Goal: Transaction & Acquisition: Purchase product/service

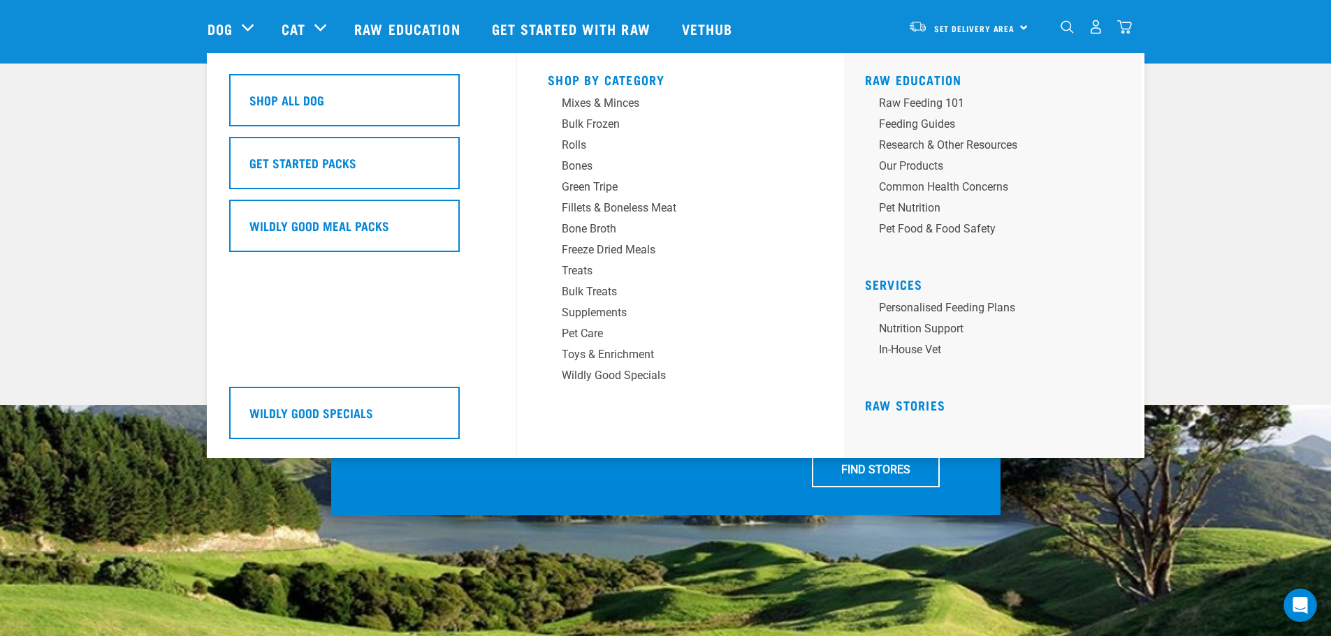
click at [242, 24] on div "Dog" at bounding box center [237, 29] width 60 height 56
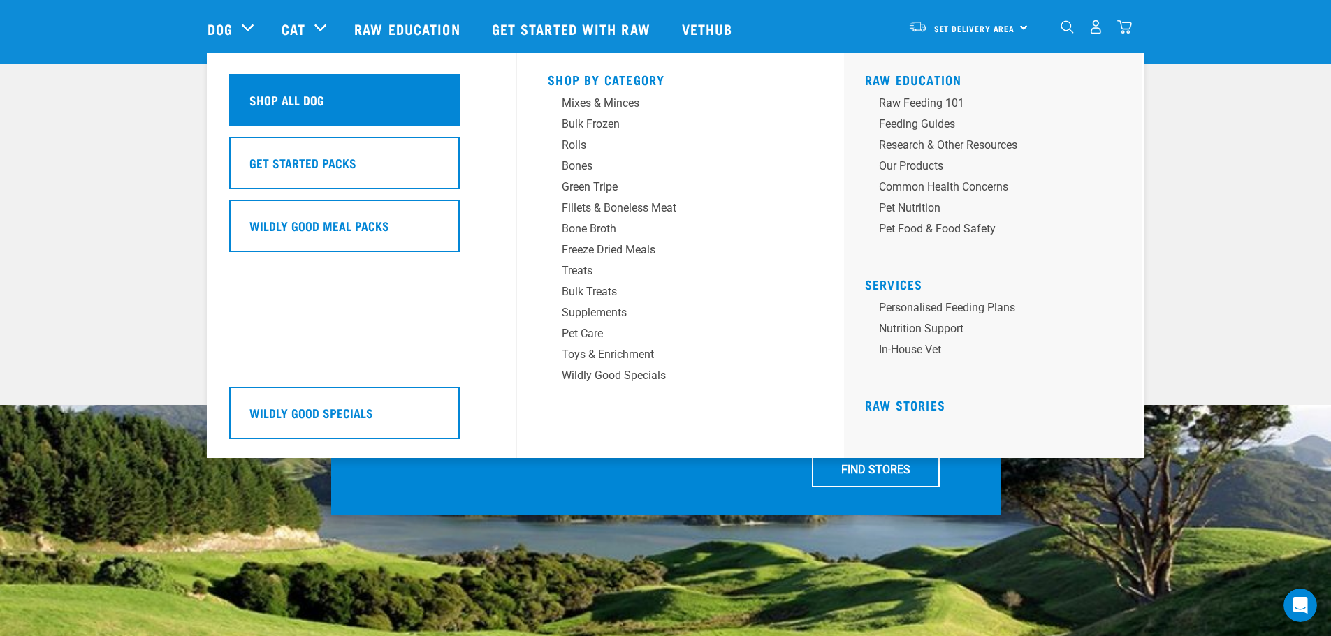
click at [264, 94] on h5 "Shop All Dog" at bounding box center [286, 100] width 75 height 18
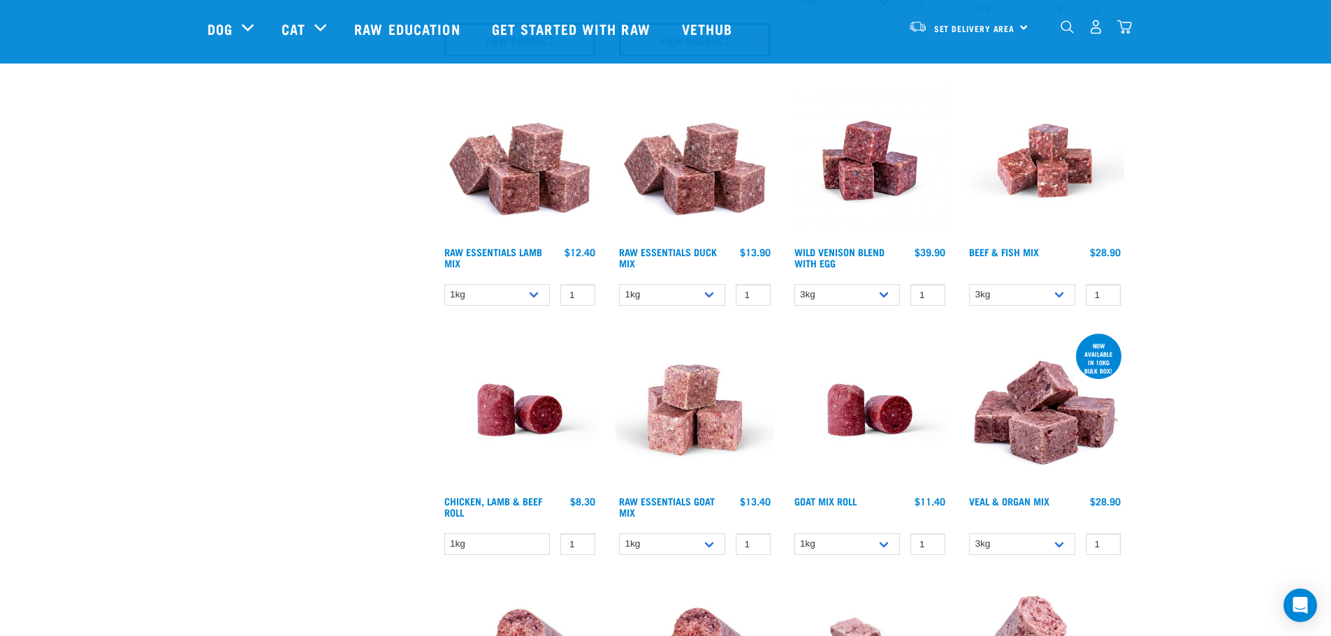
scroll to position [978, 0]
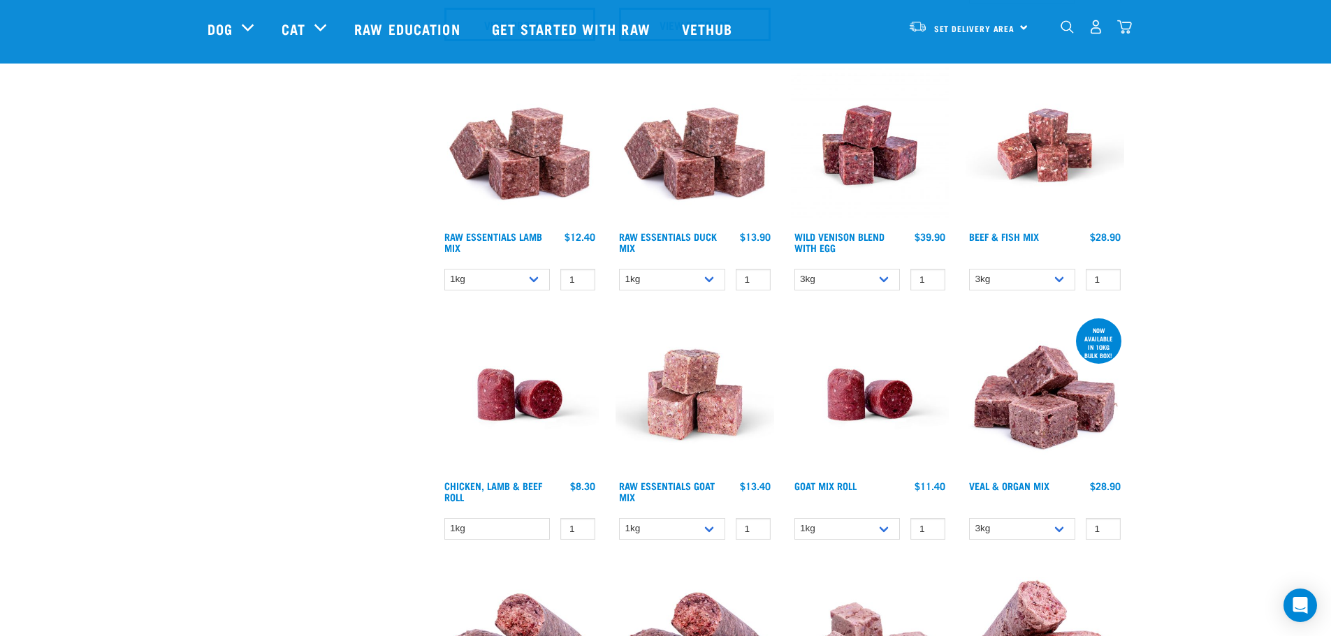
click at [528, 196] on img at bounding box center [520, 145] width 159 height 159
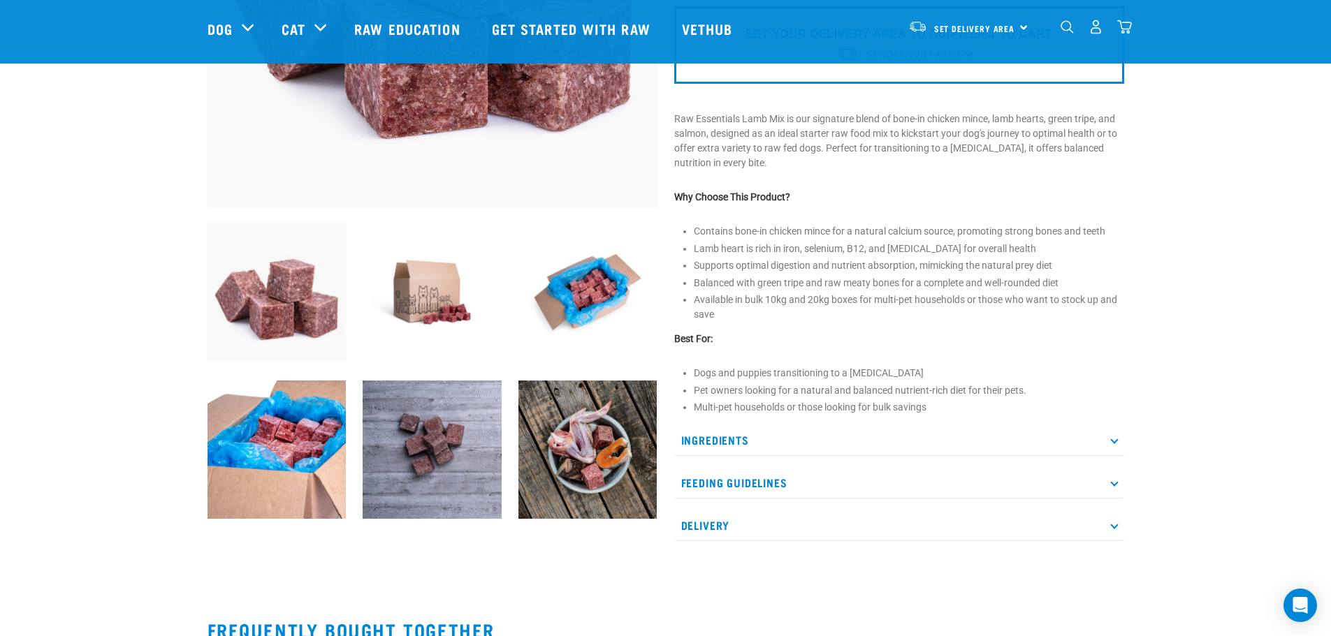
scroll to position [419, 0]
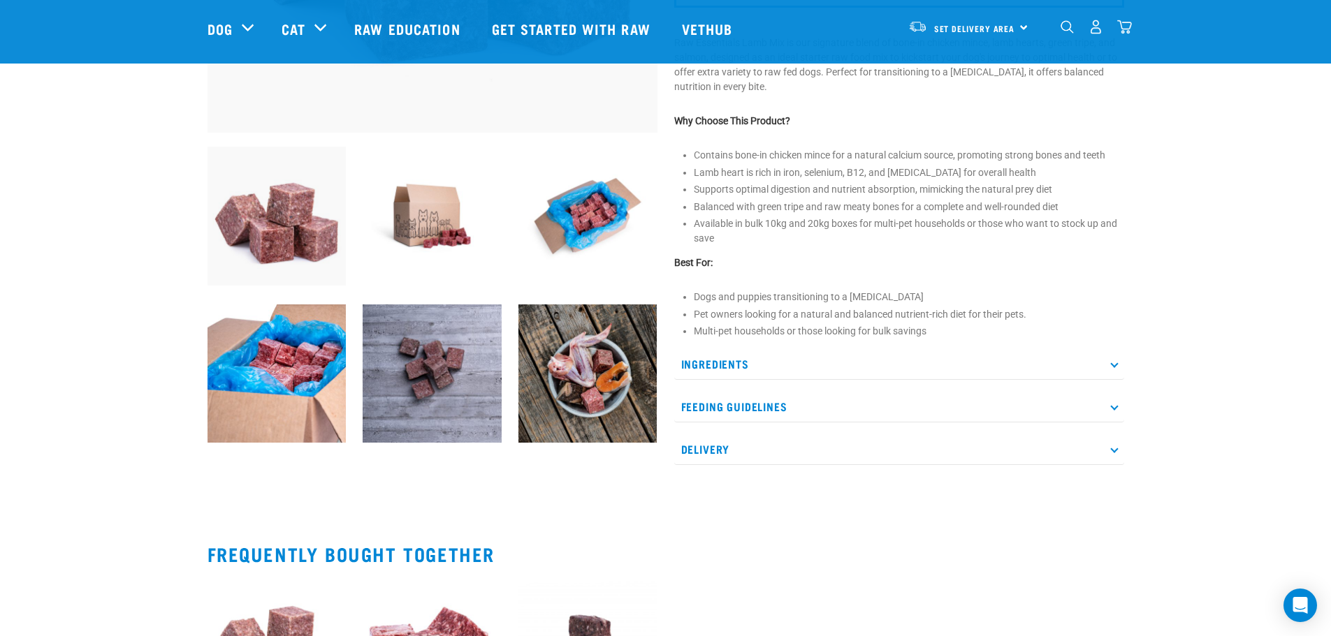
click at [1113, 407] on icon at bounding box center [1114, 407] width 8 height 8
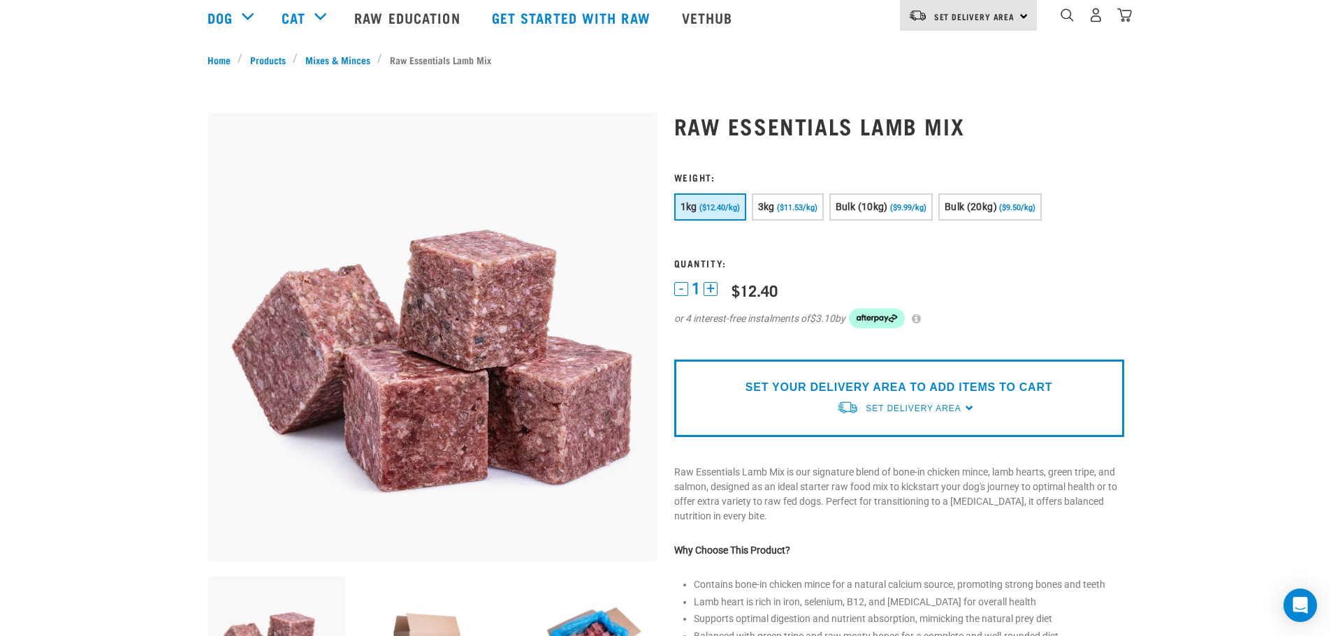
scroll to position [0, 0]
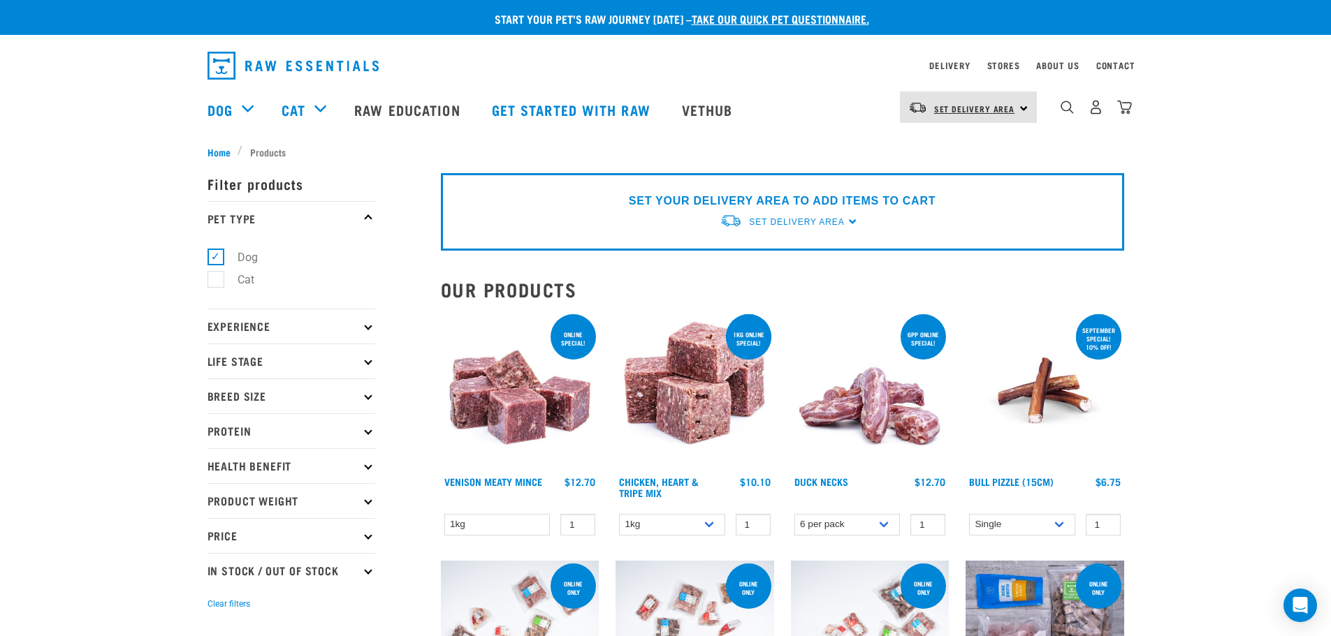
click at [1007, 108] on span "Set Delivery Area" at bounding box center [974, 108] width 81 height 5
click at [951, 147] on link "[GEOGRAPHIC_DATA]" at bounding box center [967, 146] width 134 height 31
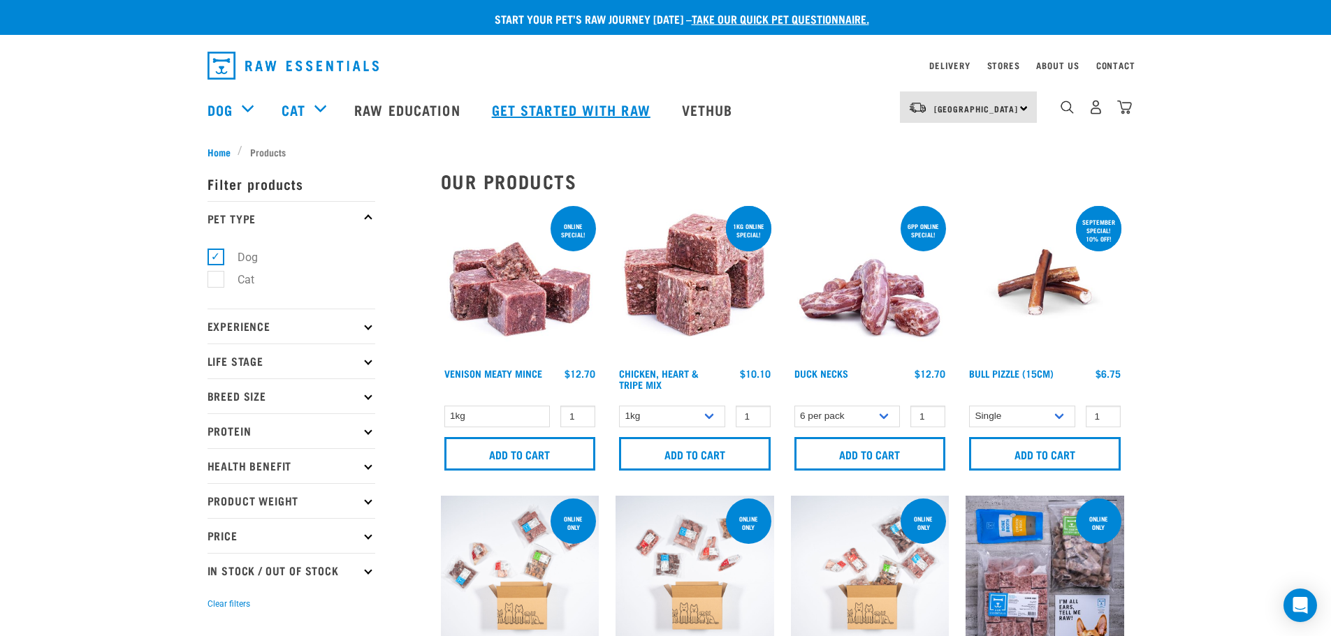
click at [580, 106] on link "Get started with Raw" at bounding box center [573, 110] width 190 height 56
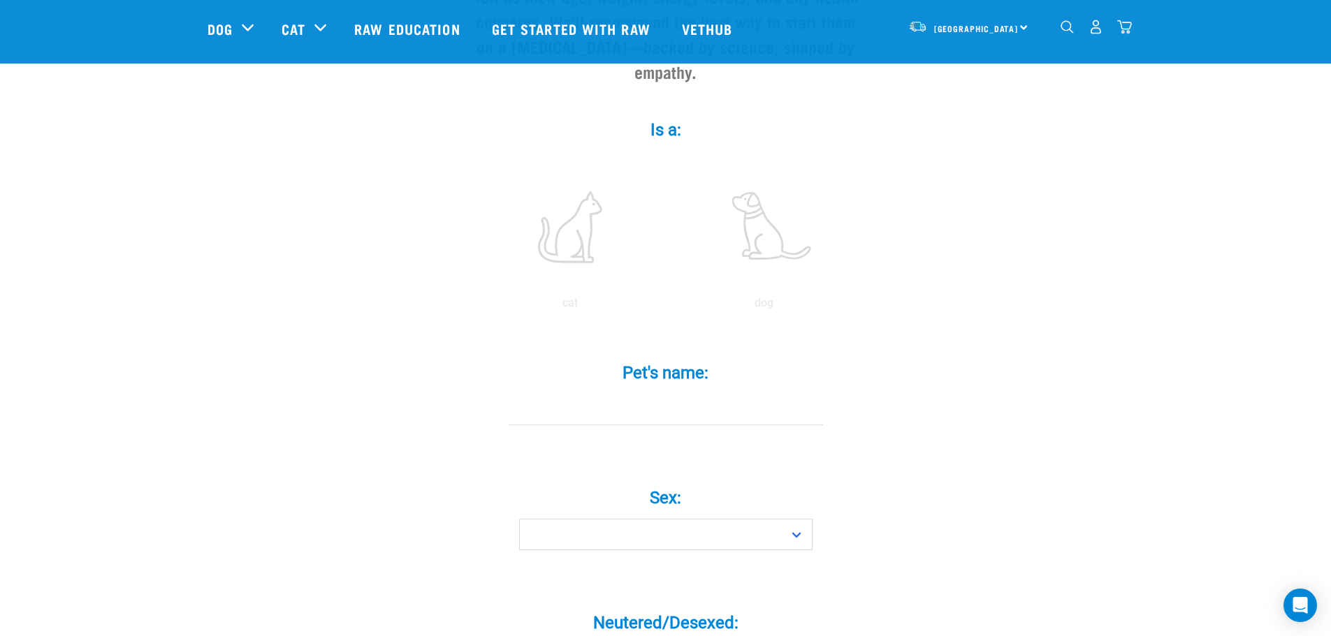
scroll to position [210, 0]
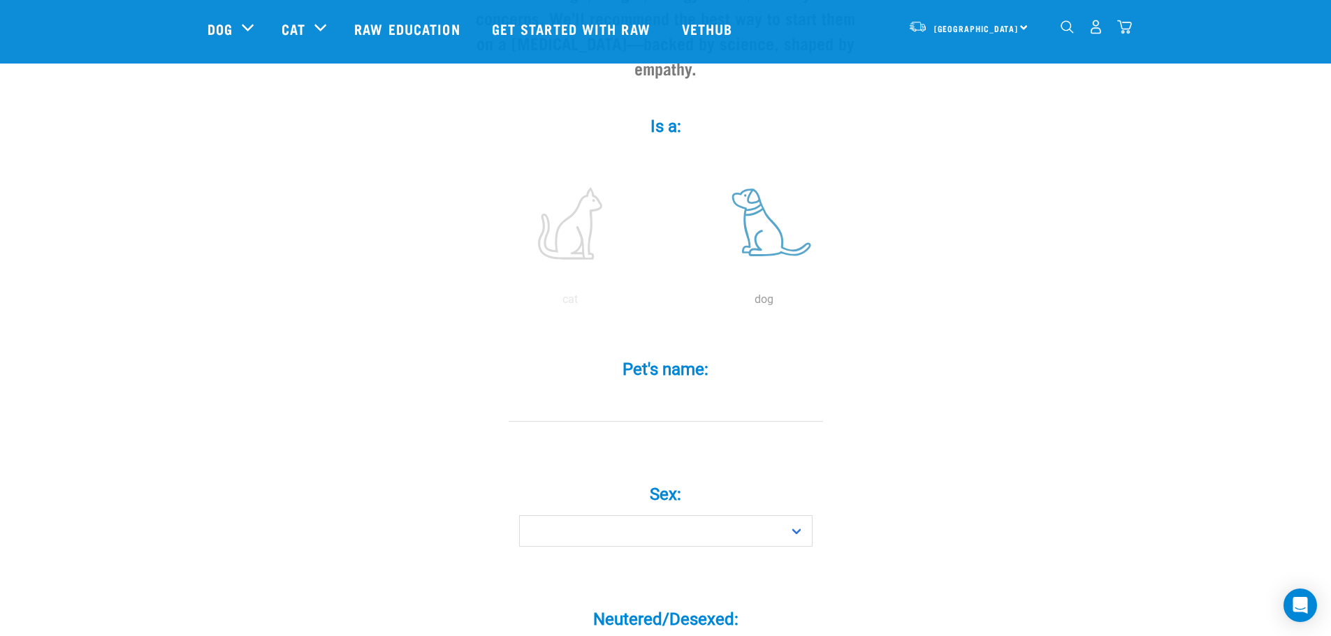
click at [777, 221] on label at bounding box center [764, 223] width 189 height 119
click at [667, 303] on input "radio" at bounding box center [667, 303] width 0 height 0
click at [650, 390] on input "Pet's name: *" at bounding box center [666, 405] width 314 height 31
type input "Orla"
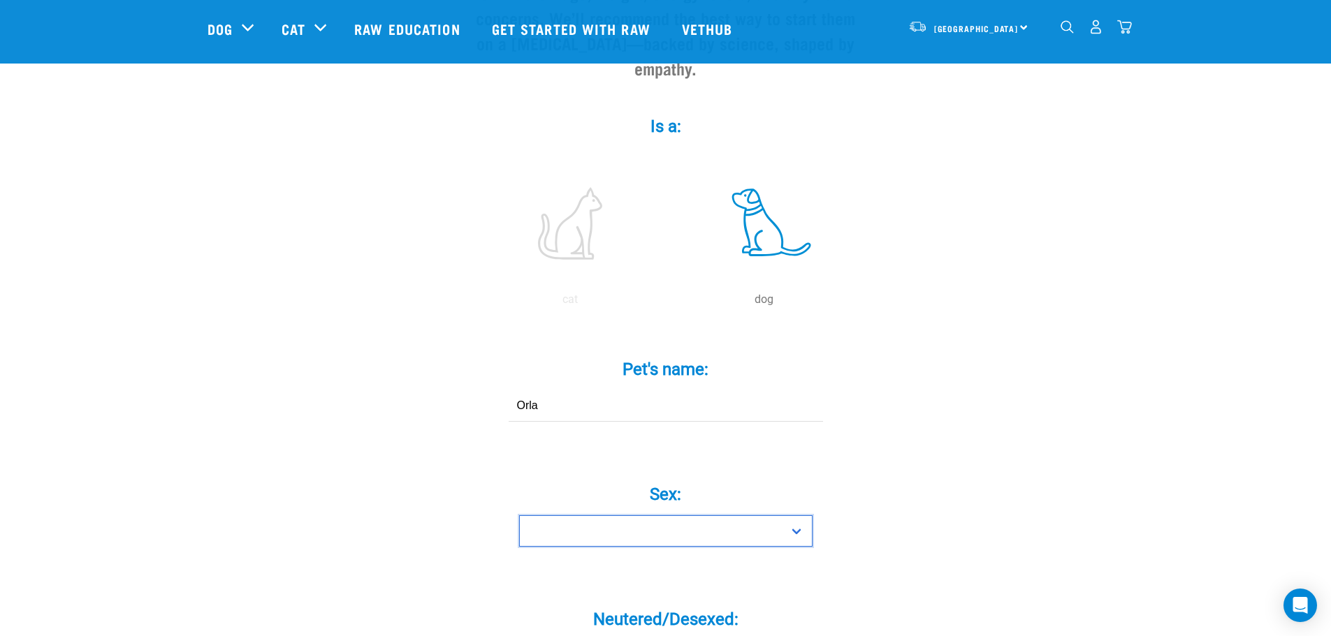
scroll to position [349, 0]
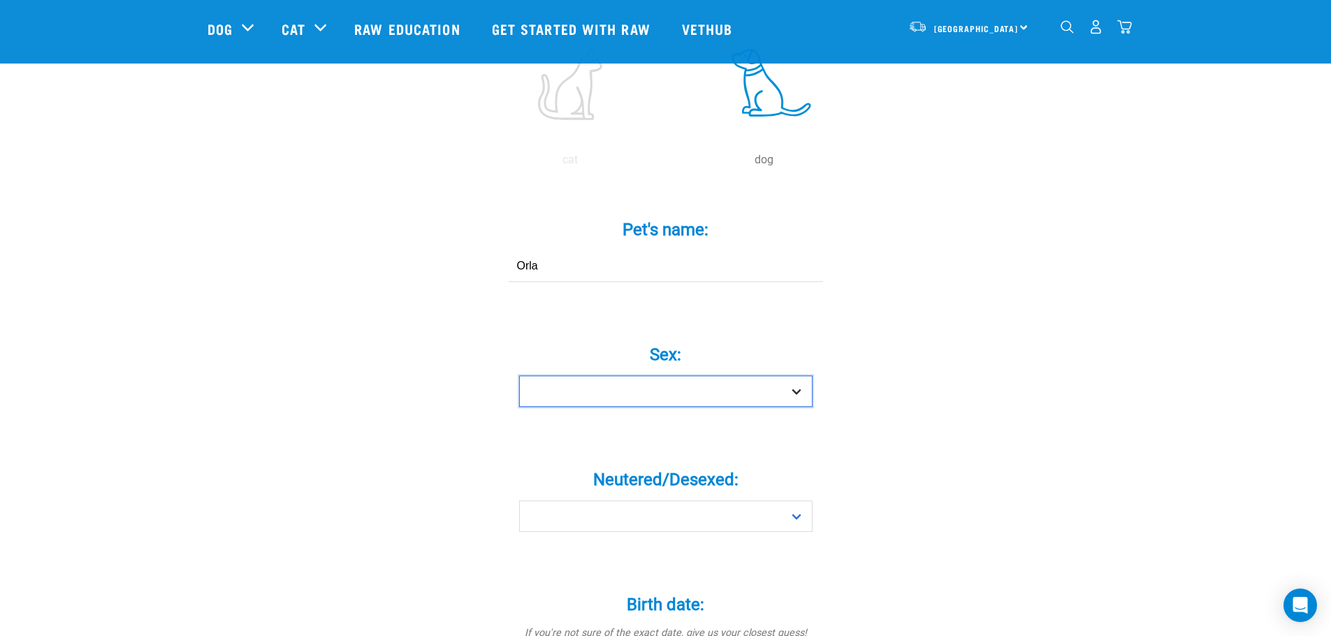
click at [798, 376] on select "Boy Girl" at bounding box center [665, 391] width 293 height 31
select select "girl"
click at [519, 376] on select "Boy Girl" at bounding box center [665, 391] width 293 height 31
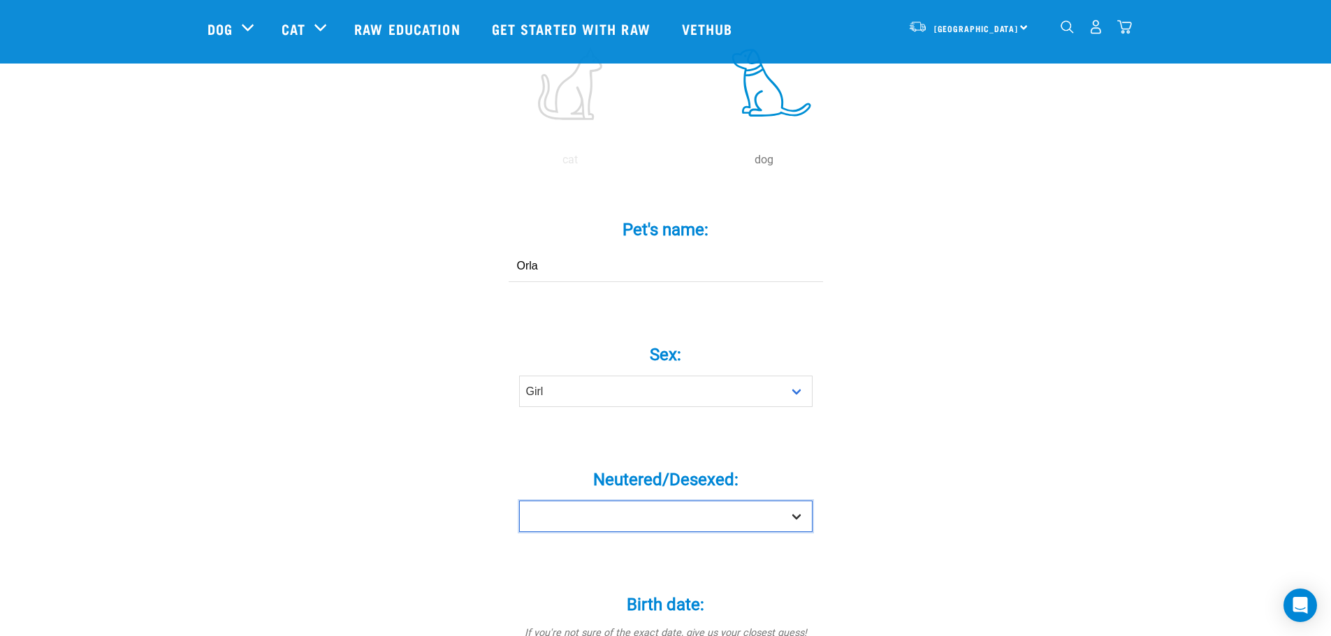
click at [795, 501] on select "Yes No" at bounding box center [665, 516] width 293 height 31
select select "no"
click at [519, 501] on select "Yes No" at bounding box center [665, 516] width 293 height 31
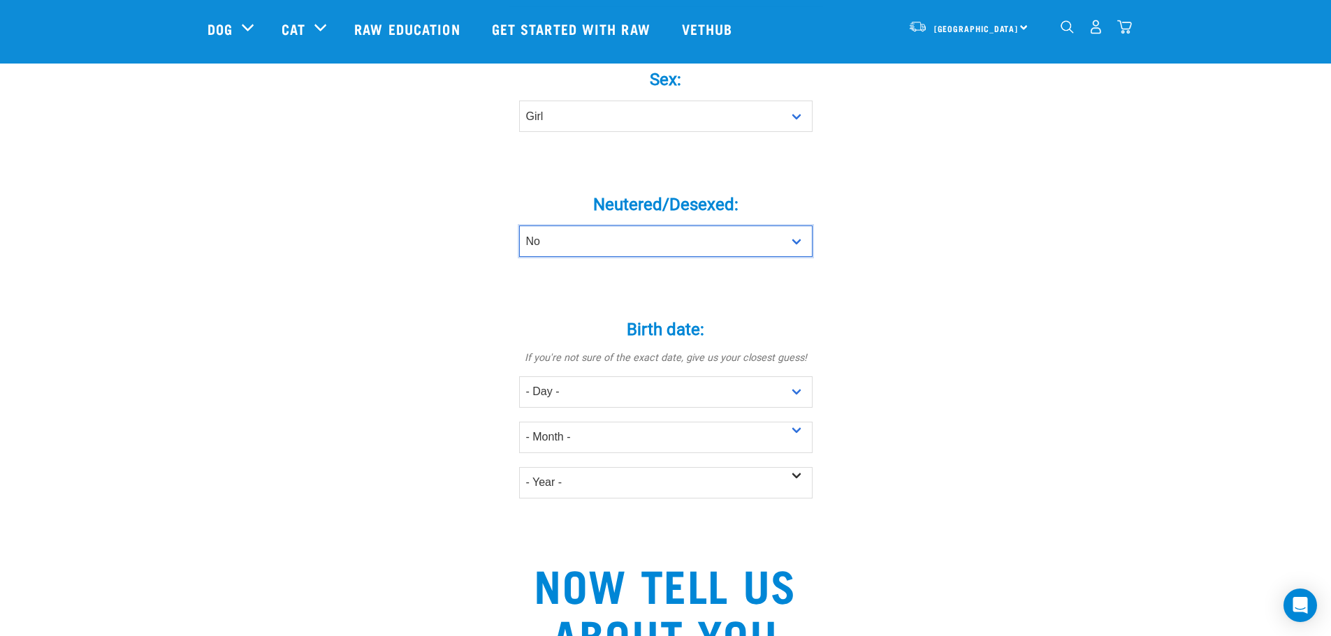
scroll to position [629, 0]
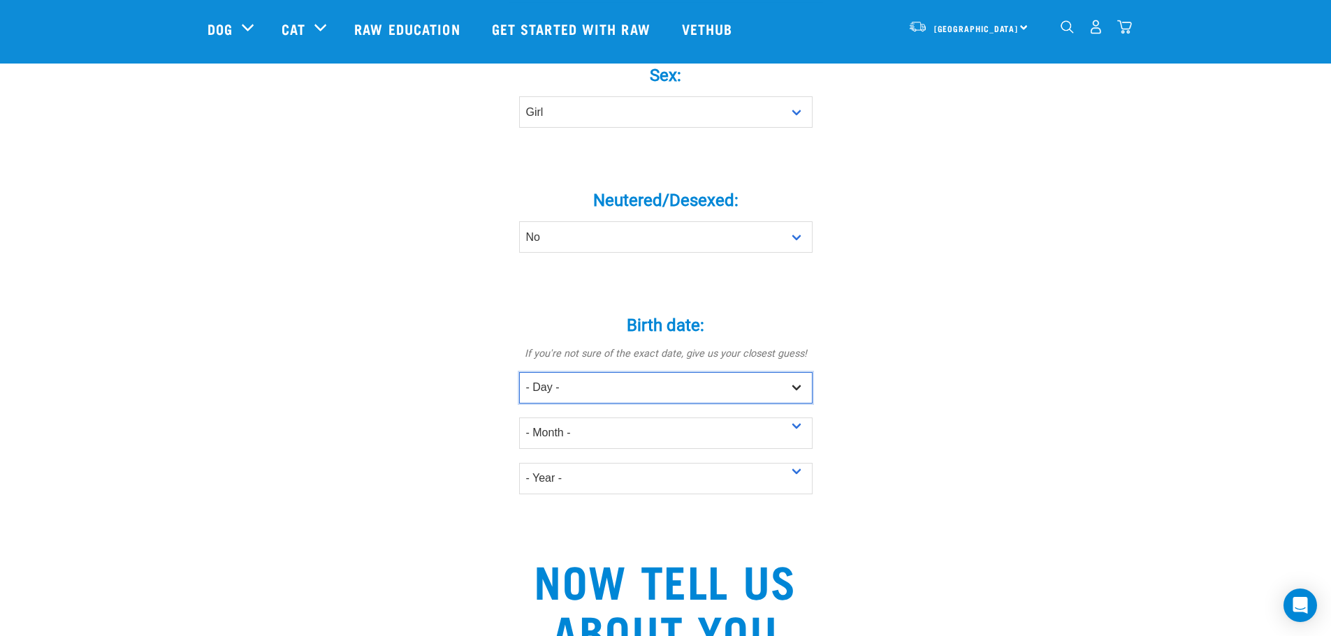
click at [663, 372] on select "- Day - 1 2 3 4 5 6 7 8 9 10 11 12 13 14 15 16 17 18 19 20 21 22 23 24 25 26 27" at bounding box center [665, 387] width 293 height 31
select select "2"
click at [519, 372] on select "- Day - 1 2 3 4 5 6 7 8 9 10 11 12 13 14 15 16 17 18 19 20 21 22 23 24 25 26 27" at bounding box center [665, 387] width 293 height 31
click at [664, 418] on select "- Month - January February March April May June July August September October N…" at bounding box center [665, 433] width 293 height 31
select select "June"
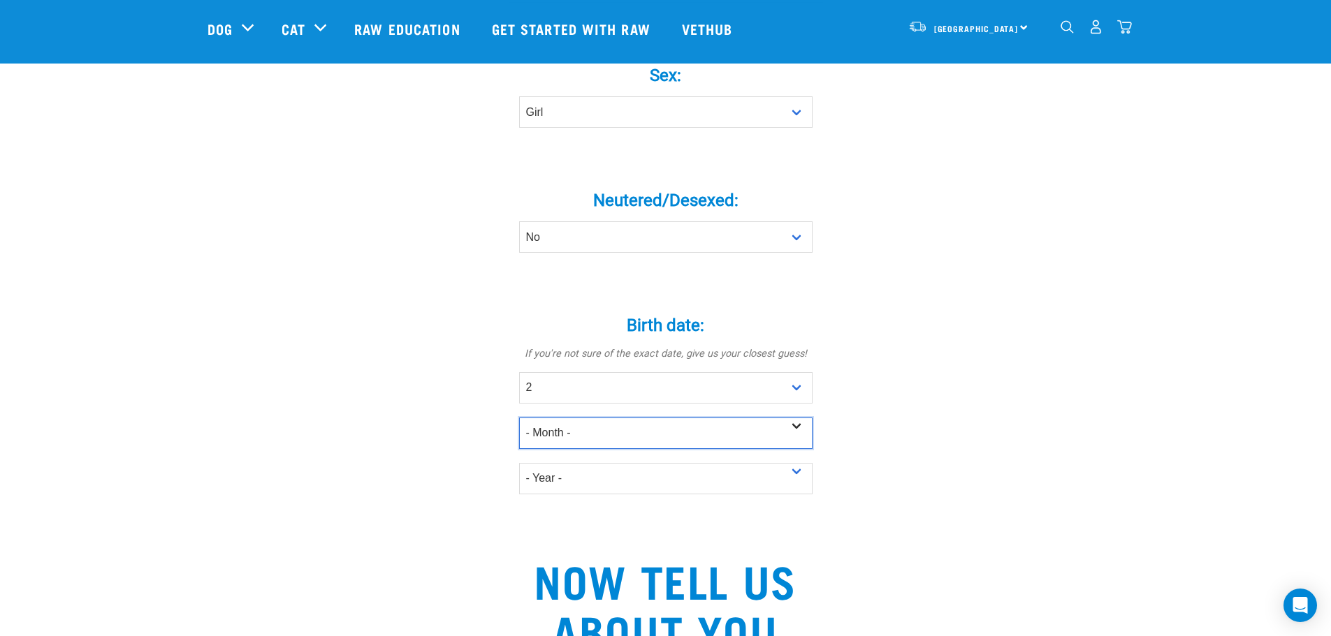
click at [519, 418] on select "- Month - January February March April May June July August September October N…" at bounding box center [665, 433] width 293 height 31
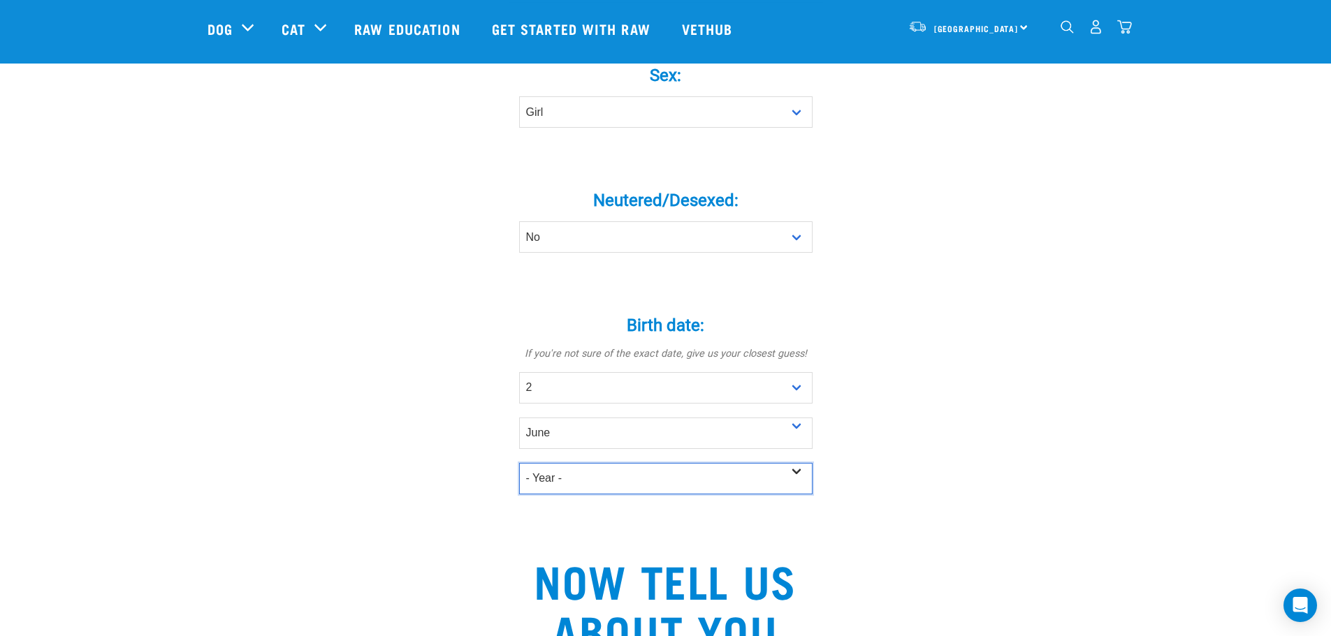
click at [611, 463] on select "- Year - 2025 2024 2023 2022 2021 2020 2019 2018 2017 2016 2015 2014 2013 2012" at bounding box center [665, 478] width 293 height 31
select select "2025"
click at [519, 463] on select "- Year - 2025 2024 2023 2022 2021 2020 2019 2018 2017 2016 2015 2014 2013 2012" at bounding box center [665, 478] width 293 height 31
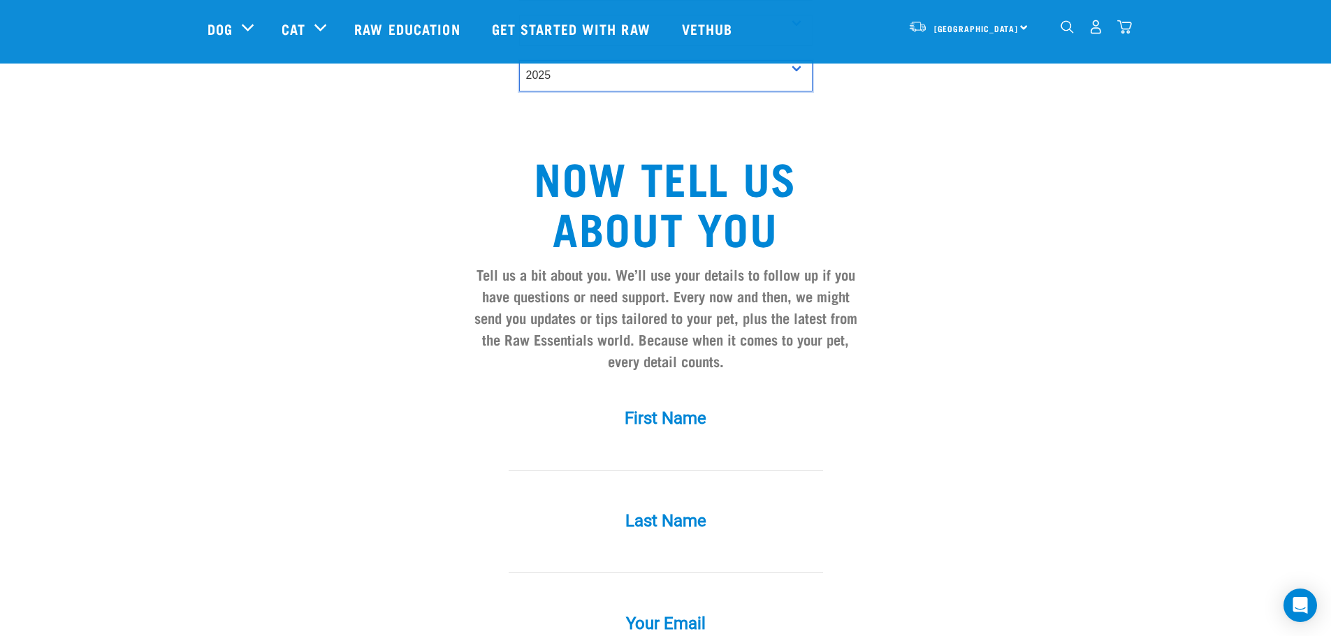
scroll to position [1048, 0]
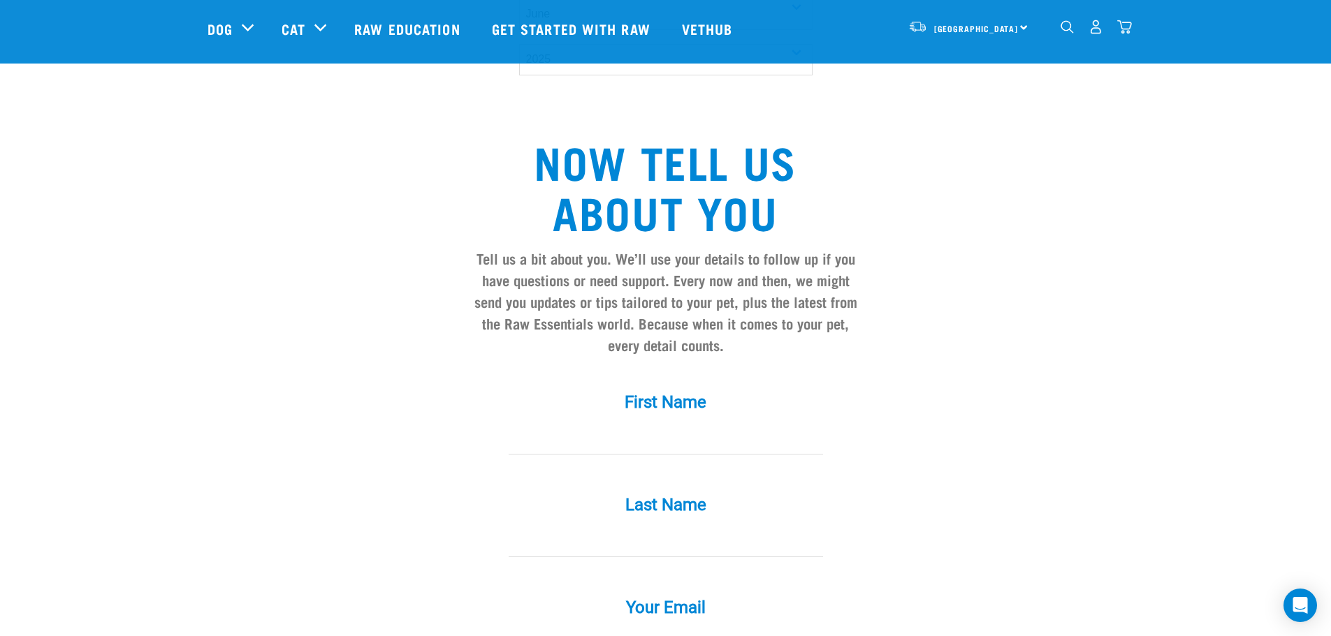
click at [652, 423] on input "First Name *" at bounding box center [666, 438] width 314 height 31
type input "Katja"
type input "Kershaw"
type input "katjakershaw@gmail.com"
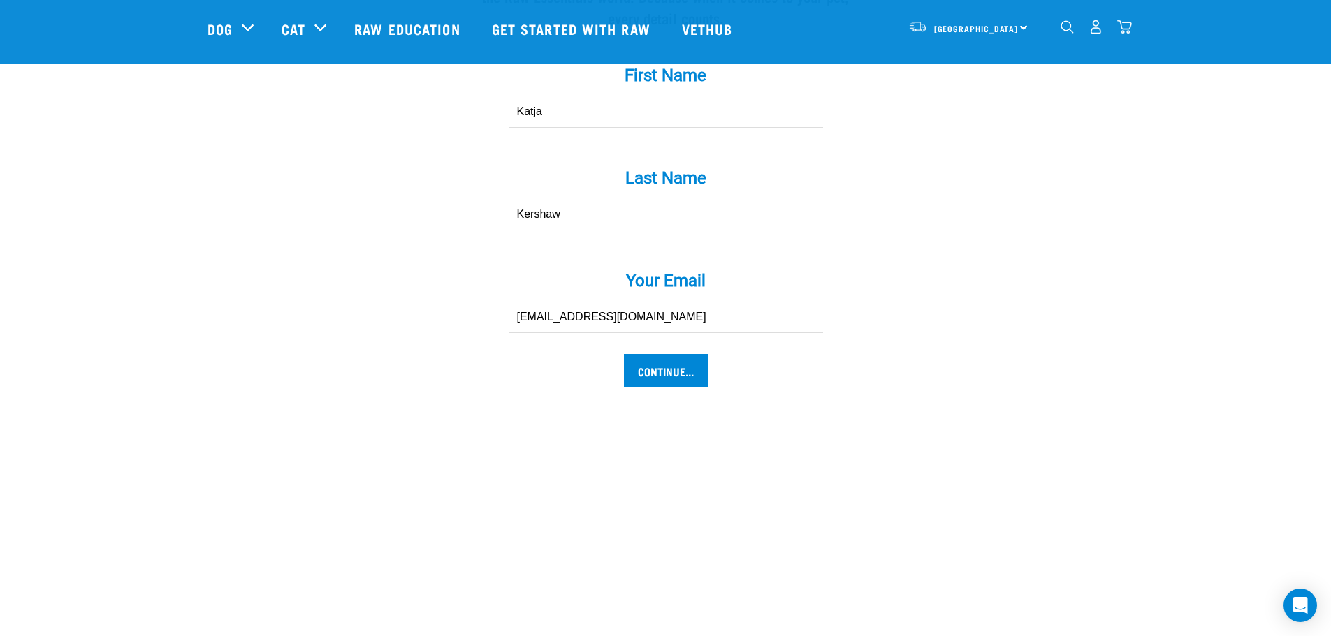
scroll to position [1397, 0]
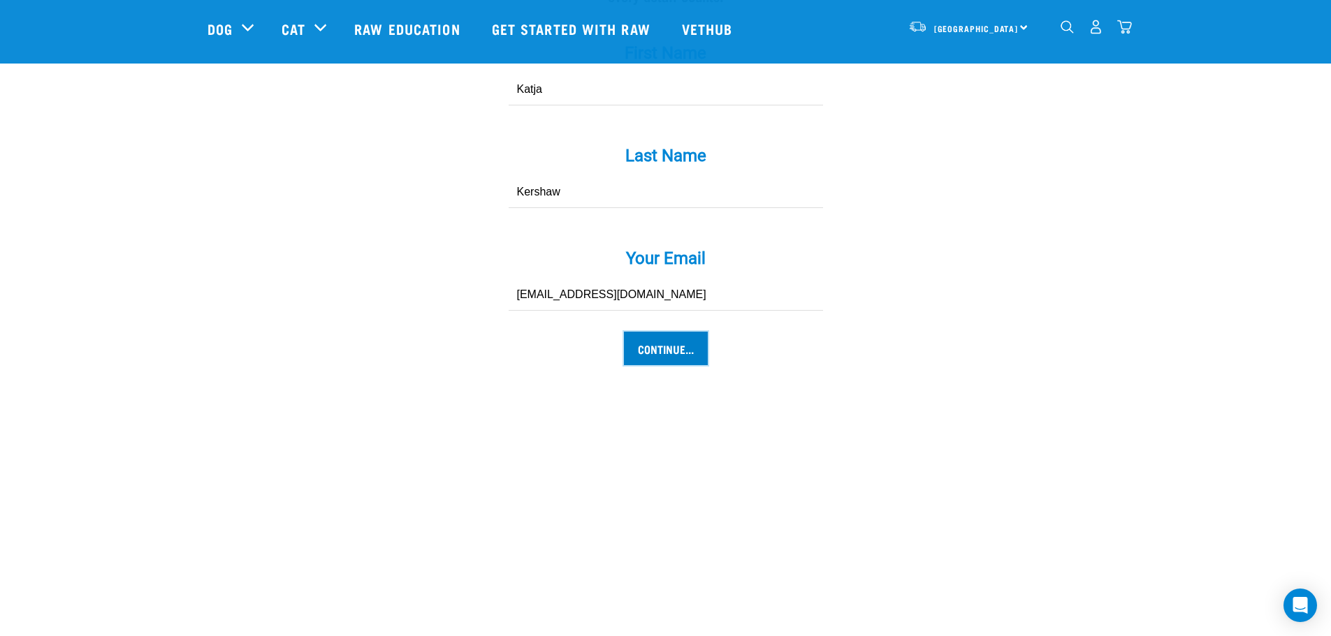
drag, startPoint x: 660, startPoint y: 322, endPoint x: 671, endPoint y: 326, distance: 11.0
click at [660, 332] on input "Continue..." at bounding box center [666, 349] width 84 height 34
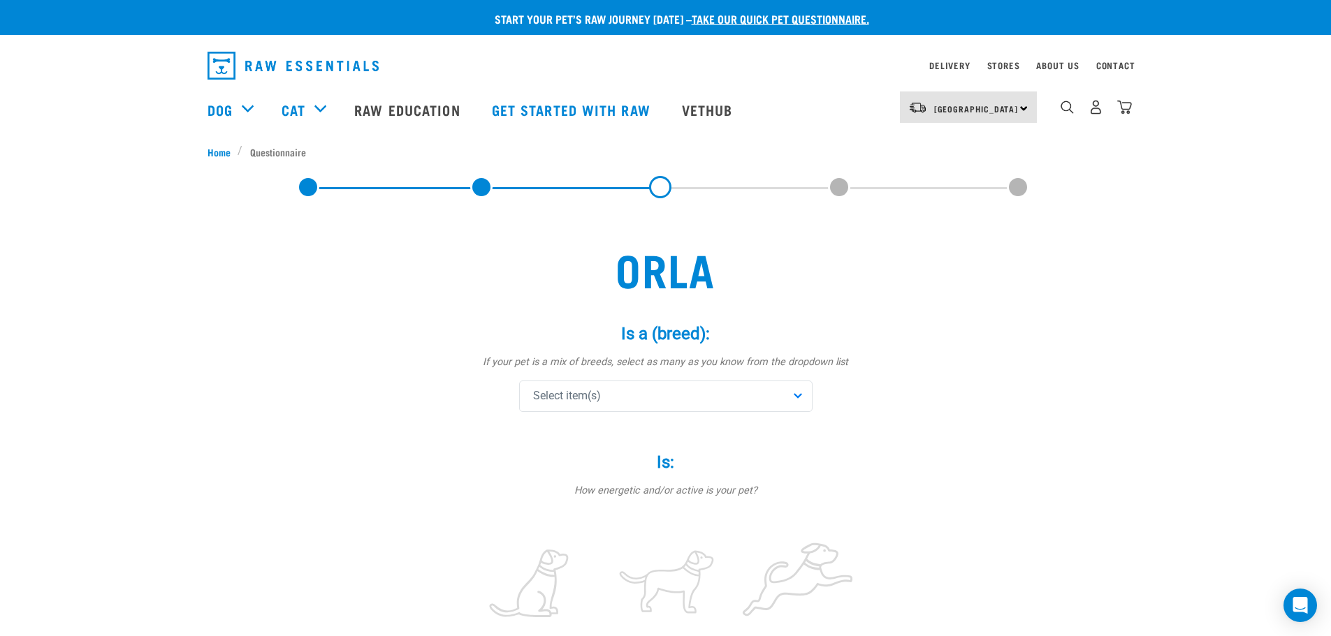
click at [800, 393] on div "Select item(s)" at bounding box center [665, 396] width 293 height 31
click at [585, 481] on span "Maltese" at bounding box center [676, 482] width 249 height 14
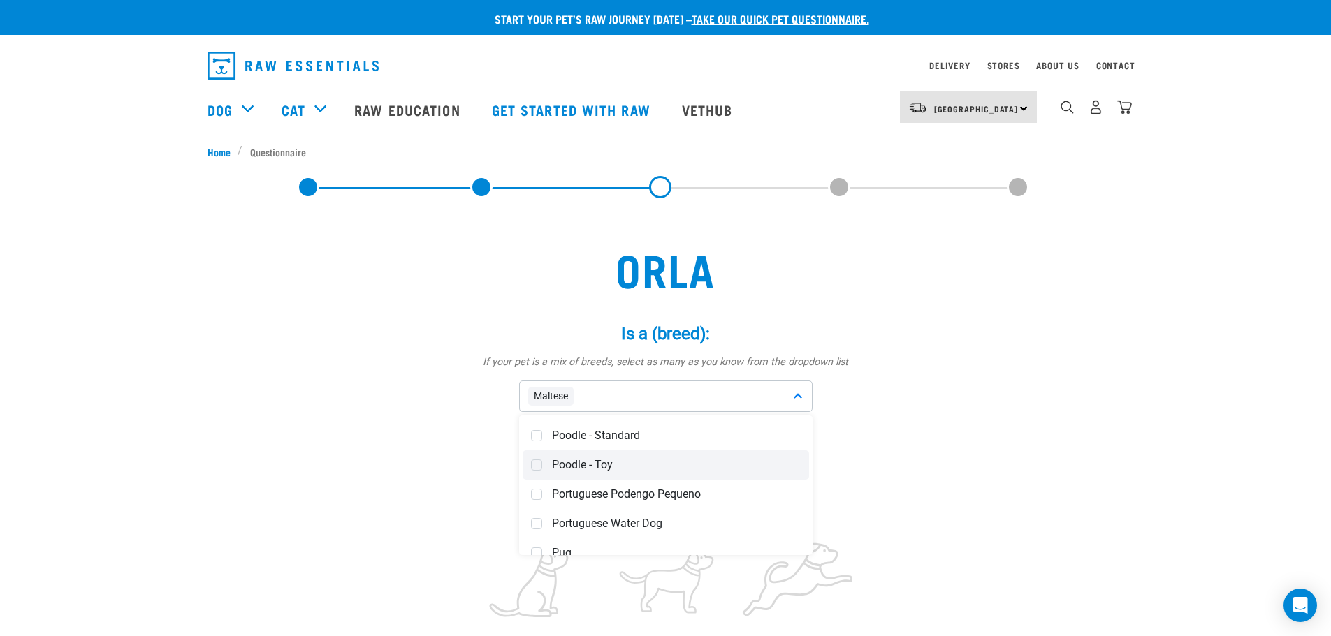
click at [541, 465] on span at bounding box center [536, 465] width 11 height 11
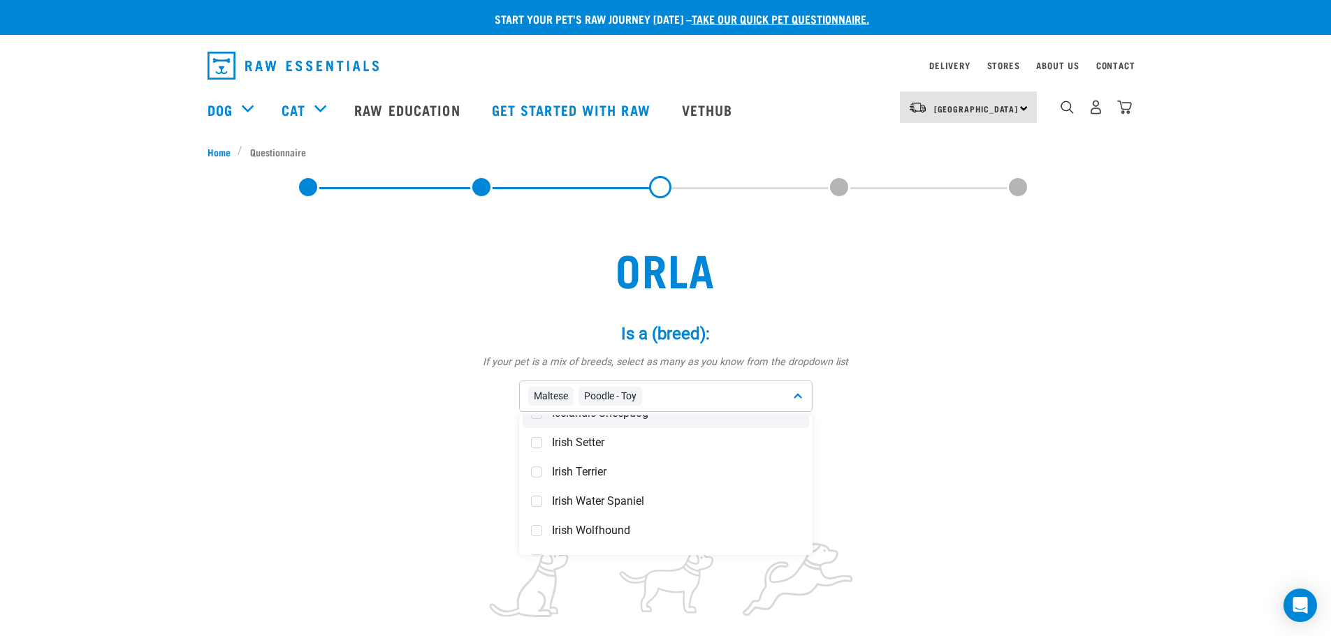
scroll to position [3143, 0]
click at [592, 514] on span "Jack Russell Terrier" at bounding box center [676, 520] width 249 height 14
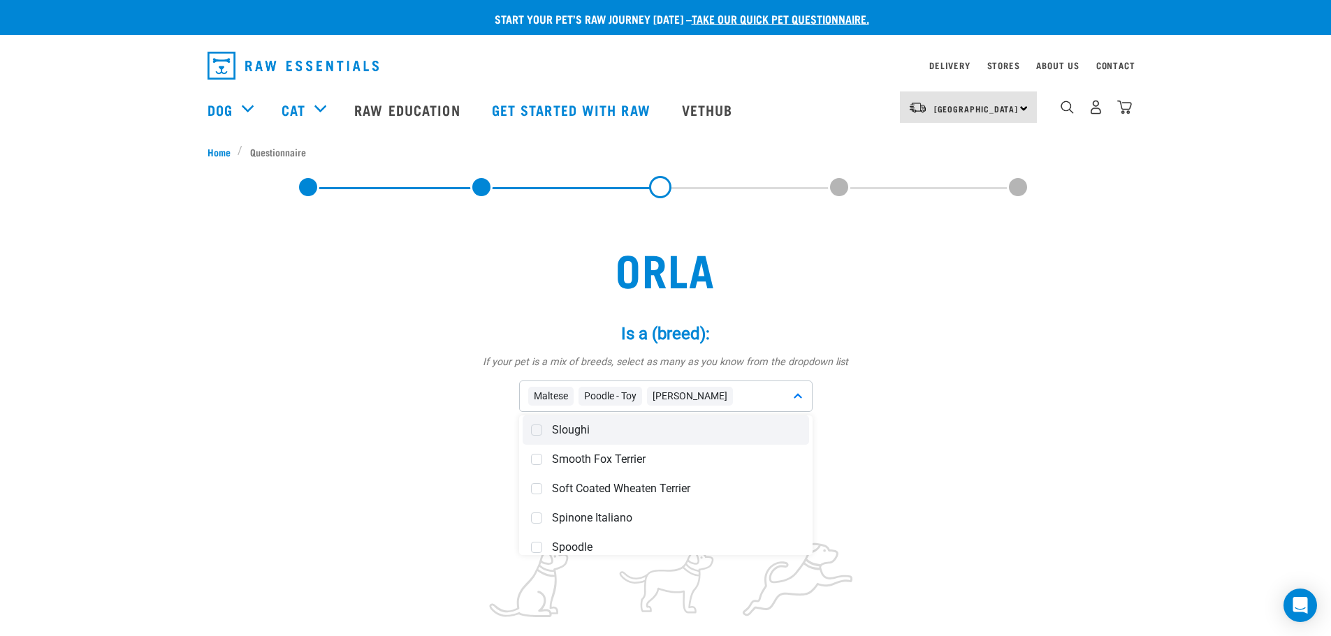
click at [600, 455] on span "Smooth Fox Terrier" at bounding box center [676, 460] width 249 height 14
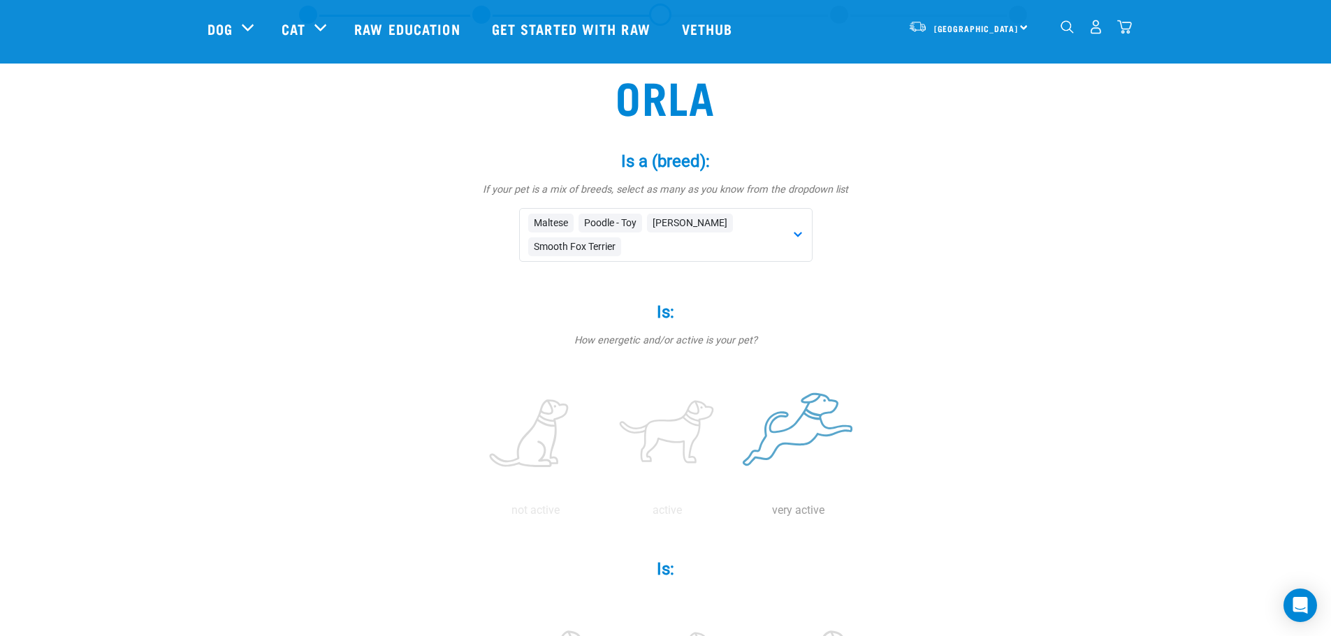
drag, startPoint x: 810, startPoint y: 432, endPoint x: 819, endPoint y: 432, distance: 8.4
click at [811, 432] on label at bounding box center [799, 434] width 126 height 119
click at [733, 514] on input "radio" at bounding box center [733, 514] width 0 height 0
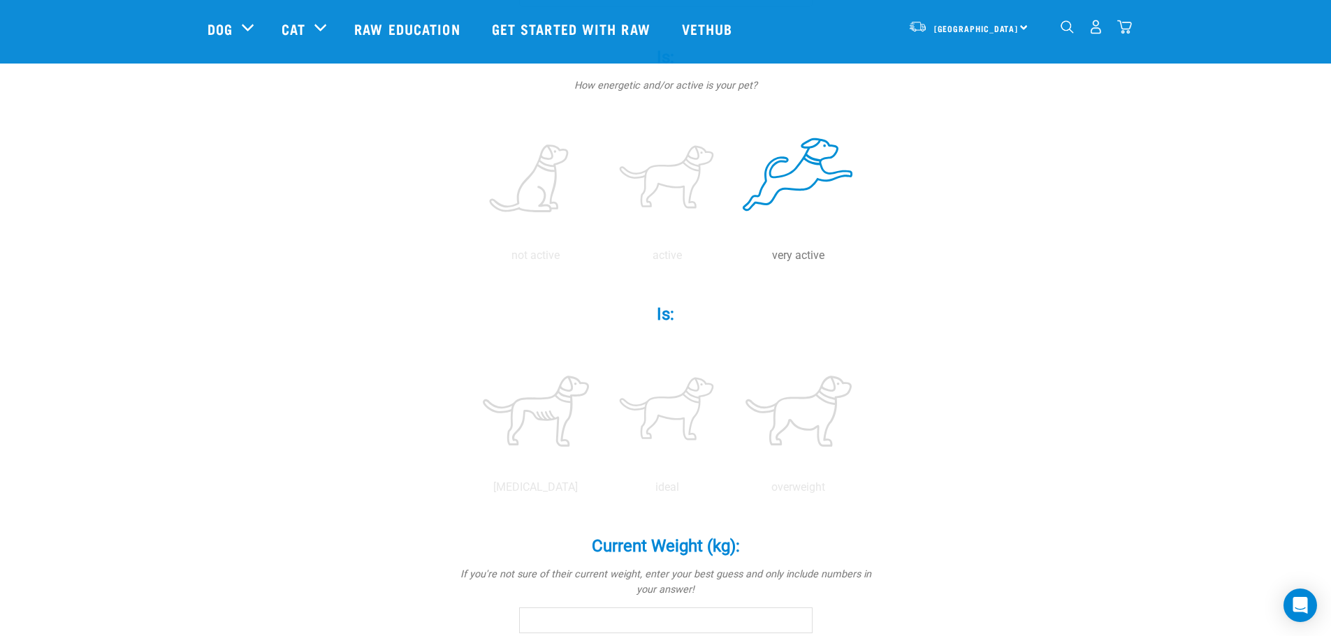
scroll to position [349, 0]
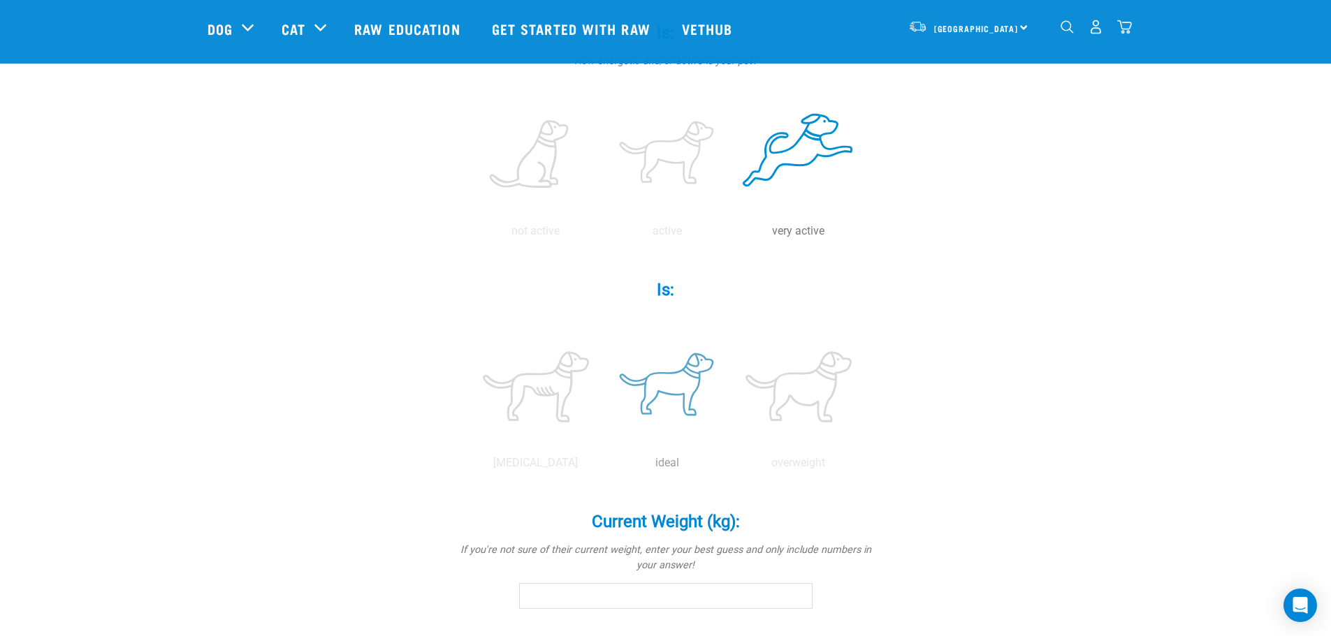
drag, startPoint x: 665, startPoint y: 374, endPoint x: 696, endPoint y: 373, distance: 30.7
click at [666, 374] on label at bounding box center [667, 387] width 126 height 119
click at [601, 467] on input "radio" at bounding box center [601, 467] width 0 height 0
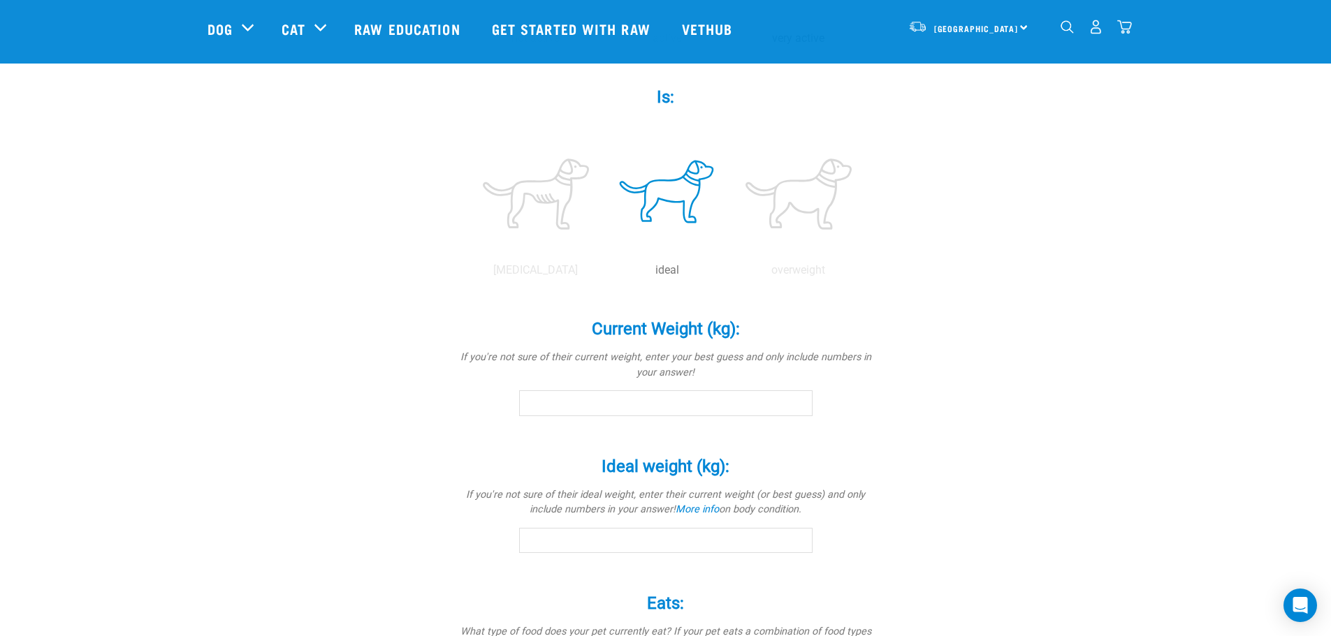
scroll to position [559, 0]
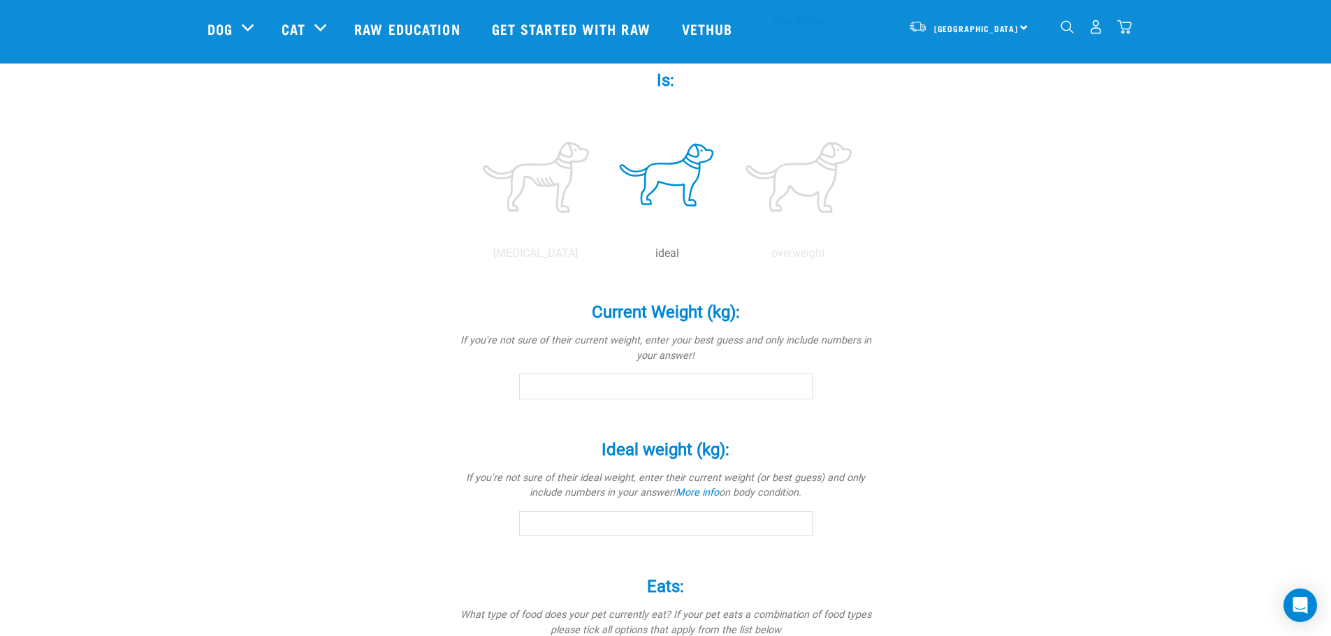
click at [756, 392] on input "Current Weight (kg): *" at bounding box center [665, 386] width 293 height 25
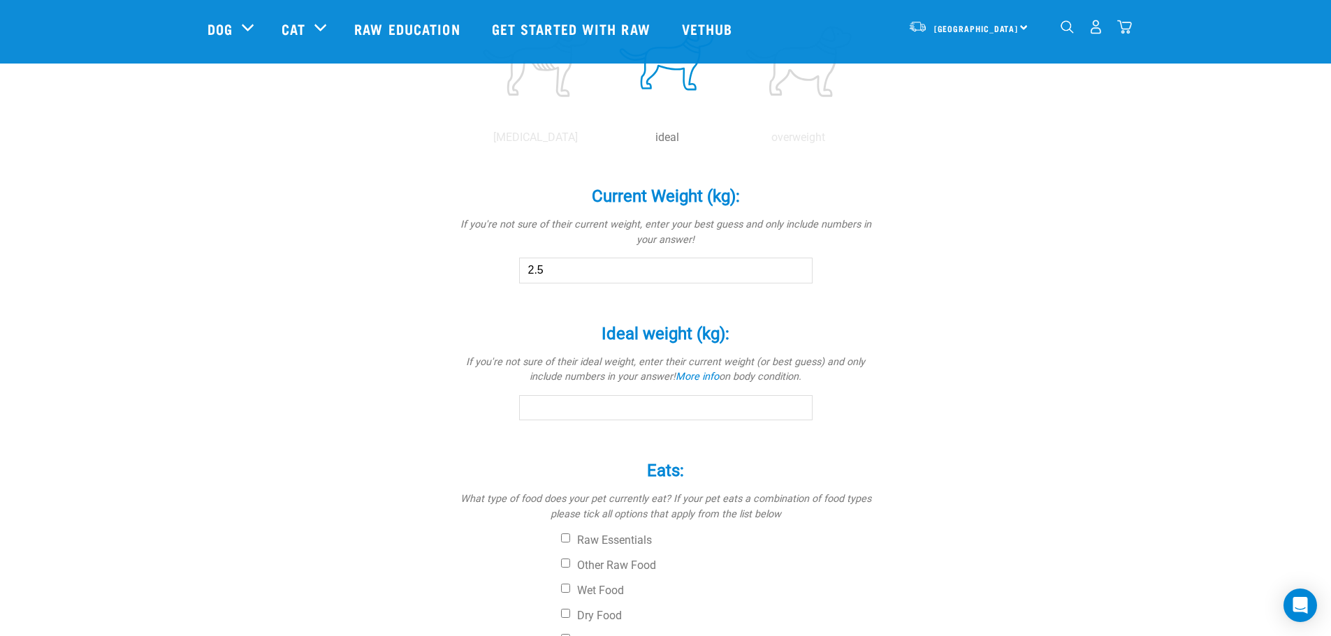
scroll to position [699, 0]
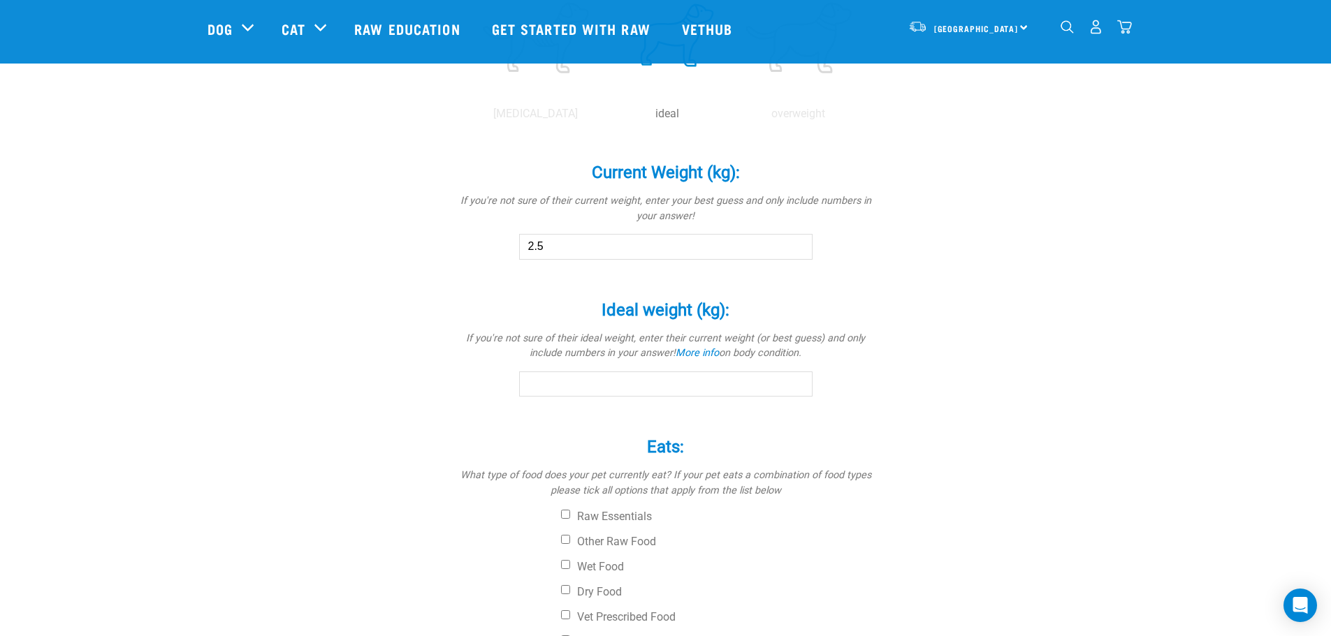
type input "2.5"
click at [986, 399] on div "Orla Is a (breed): * If your pet is a mix of breeds, select as many as you know…" at bounding box center [665, 70] width 916 height 1313
click at [647, 243] on input "2.5" at bounding box center [665, 246] width 293 height 25
click at [625, 379] on input "Ideal weight (kg): *" at bounding box center [665, 384] width 293 height 25
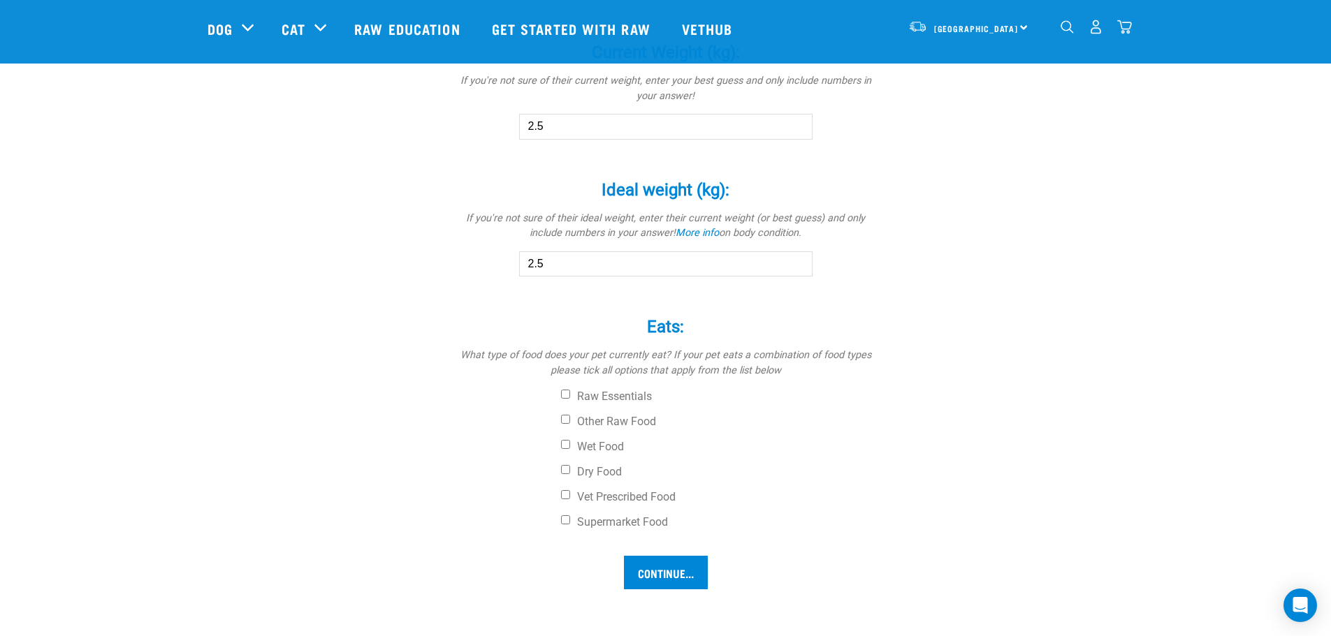
scroll to position [838, 0]
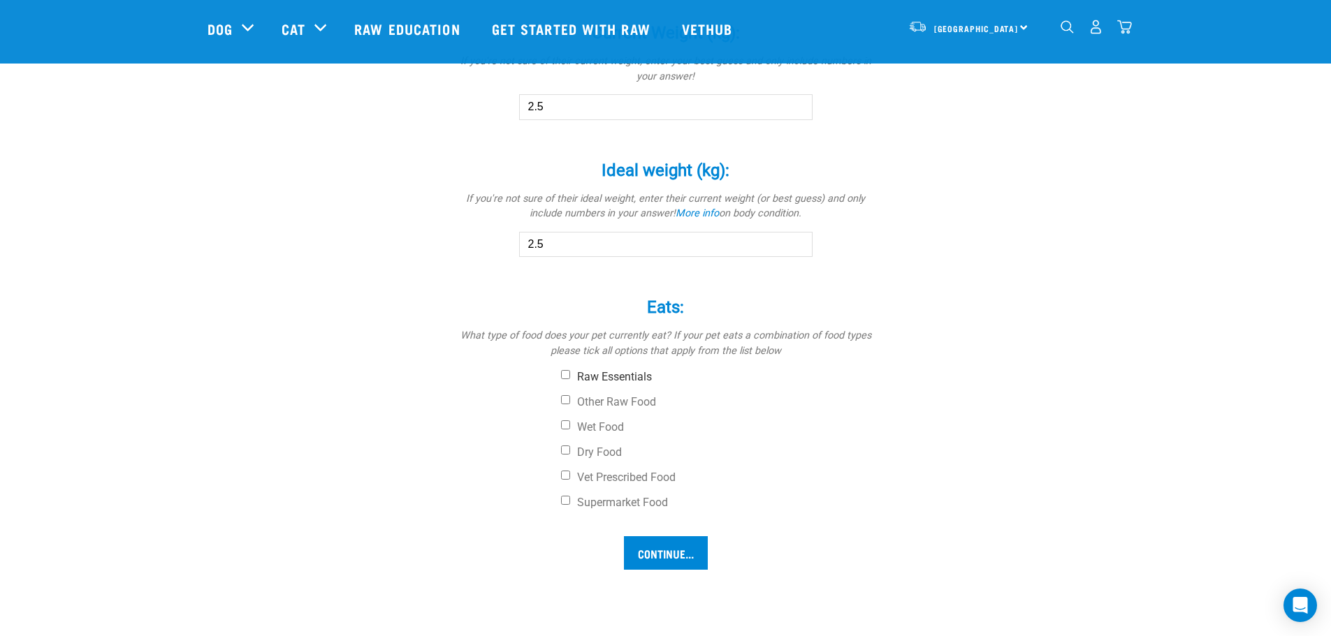
type input "2.5"
click at [565, 372] on input "Raw Essentials" at bounding box center [565, 374] width 9 height 9
checkbox input "true"
click at [568, 451] on input "Dry Food" at bounding box center [565, 450] width 9 height 9
checkbox input "true"
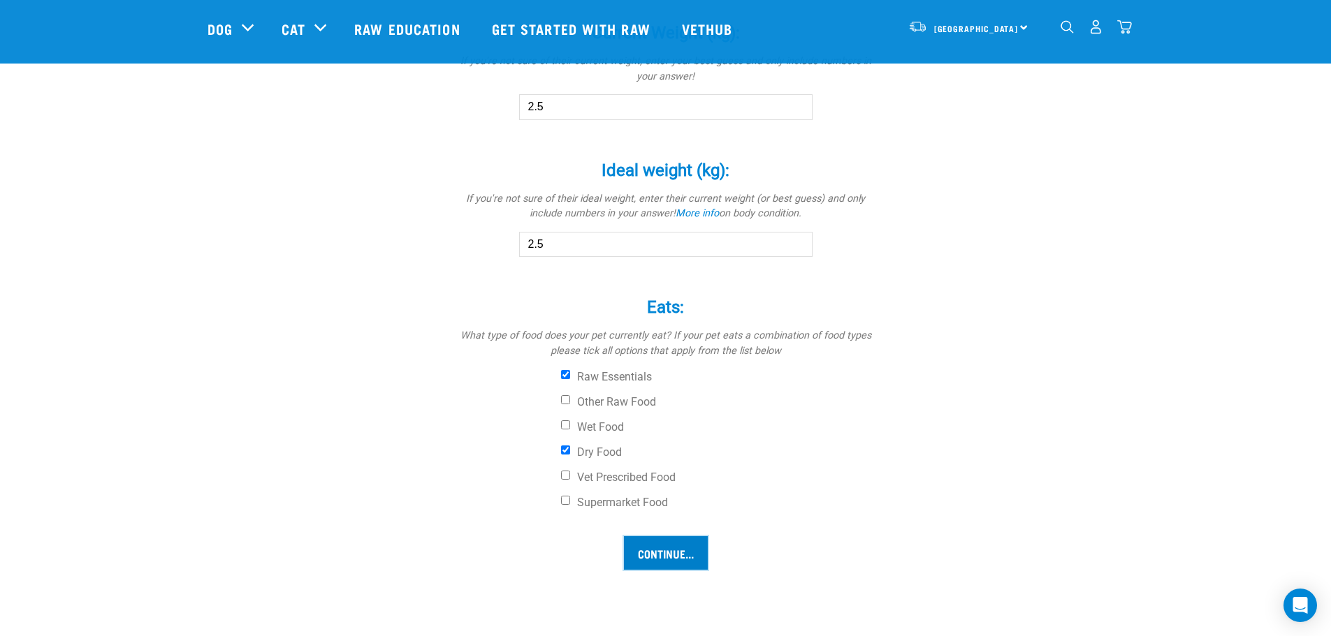
click at [681, 551] on input "Continue..." at bounding box center [666, 553] width 84 height 34
click at [573, 374] on label "Raw Essentials" at bounding box center [718, 377] width 314 height 14
click at [570, 374] on input "Raw Essentials" at bounding box center [565, 374] width 9 height 9
checkbox input "false"
click at [571, 395] on label "Other Raw Food" at bounding box center [718, 402] width 314 height 14
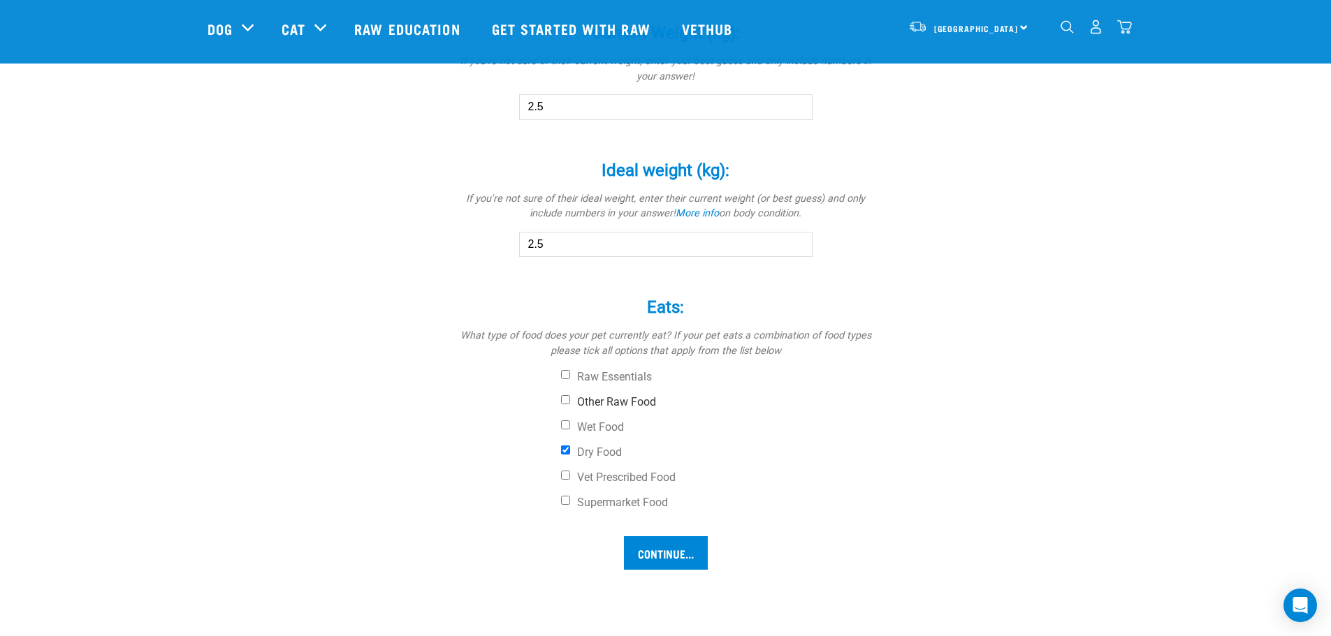
click at [570, 395] on input "Other Raw Food" at bounding box center [565, 399] width 9 height 9
checkbox input "true"
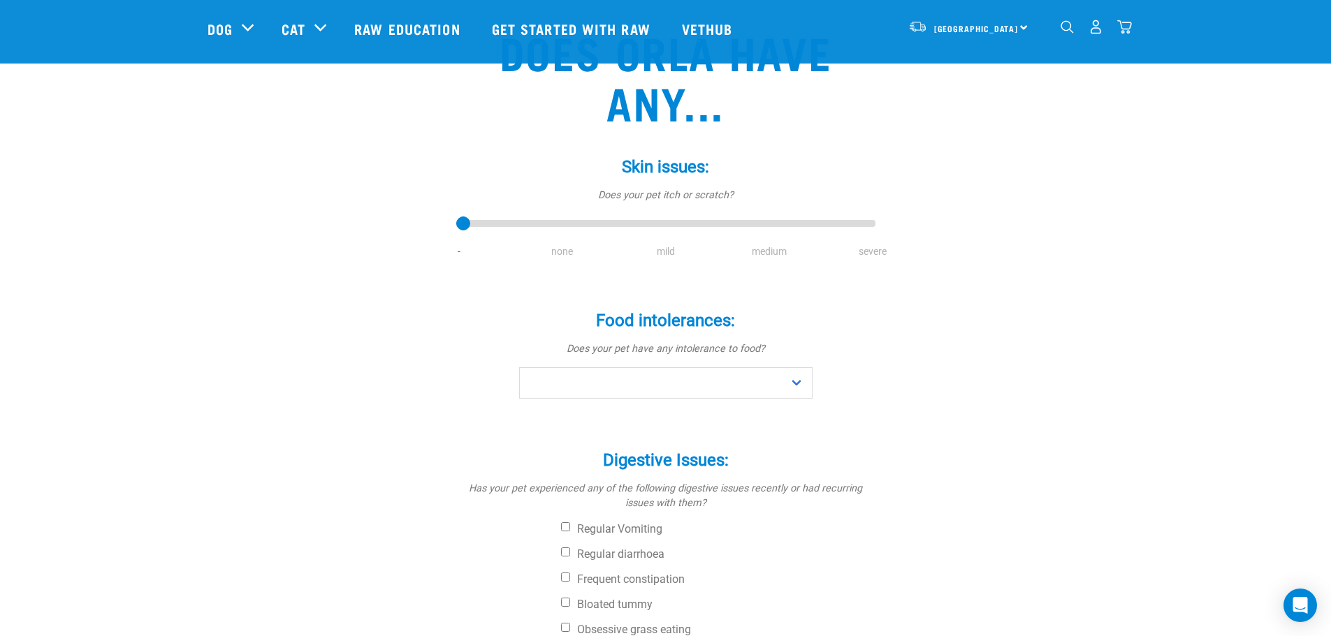
scroll to position [140, 0]
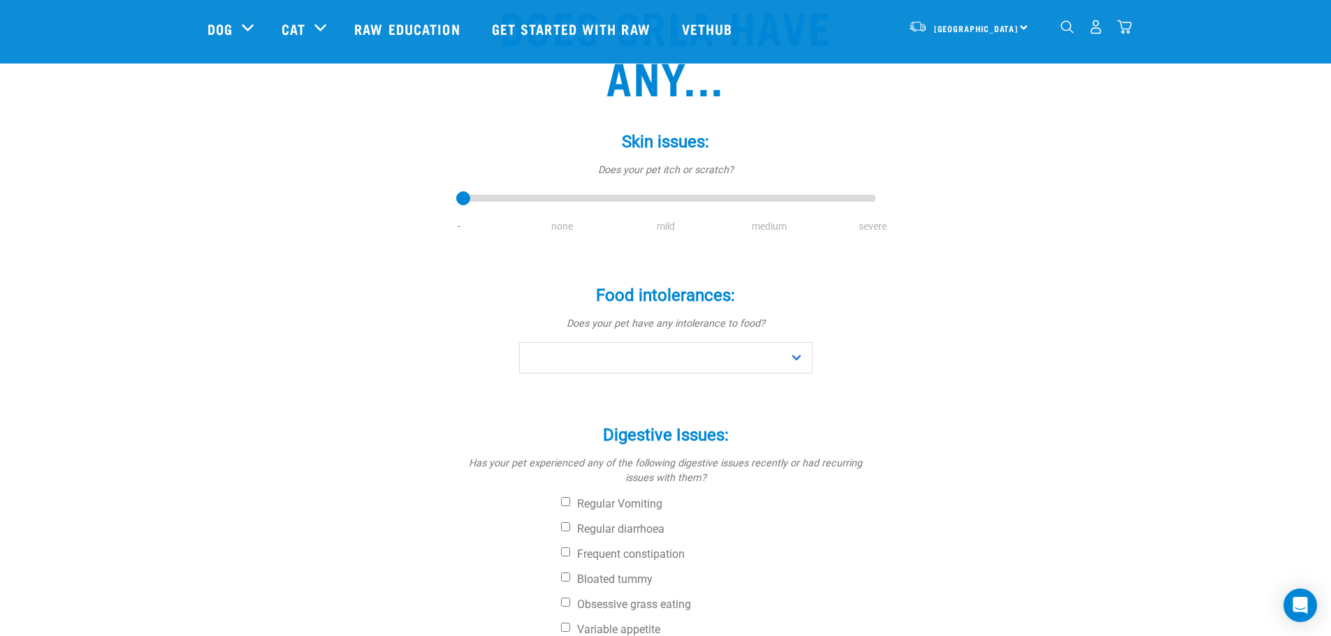
click at [664, 231] on li "mild" at bounding box center [665, 226] width 103 height 15
type input "2"
click at [666, 198] on input "range" at bounding box center [665, 199] width 419 height 20
click at [794, 356] on select "No Yes" at bounding box center [665, 357] width 293 height 31
select select "no"
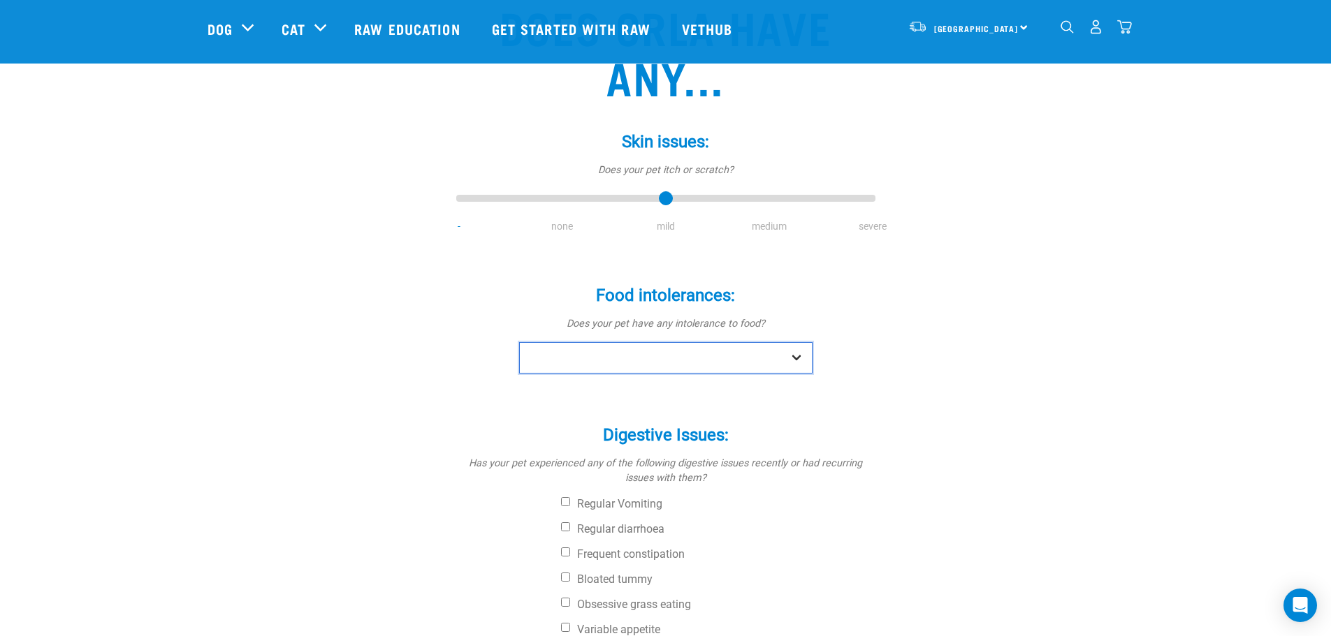
click at [519, 342] on select "No Yes" at bounding box center [665, 357] width 293 height 31
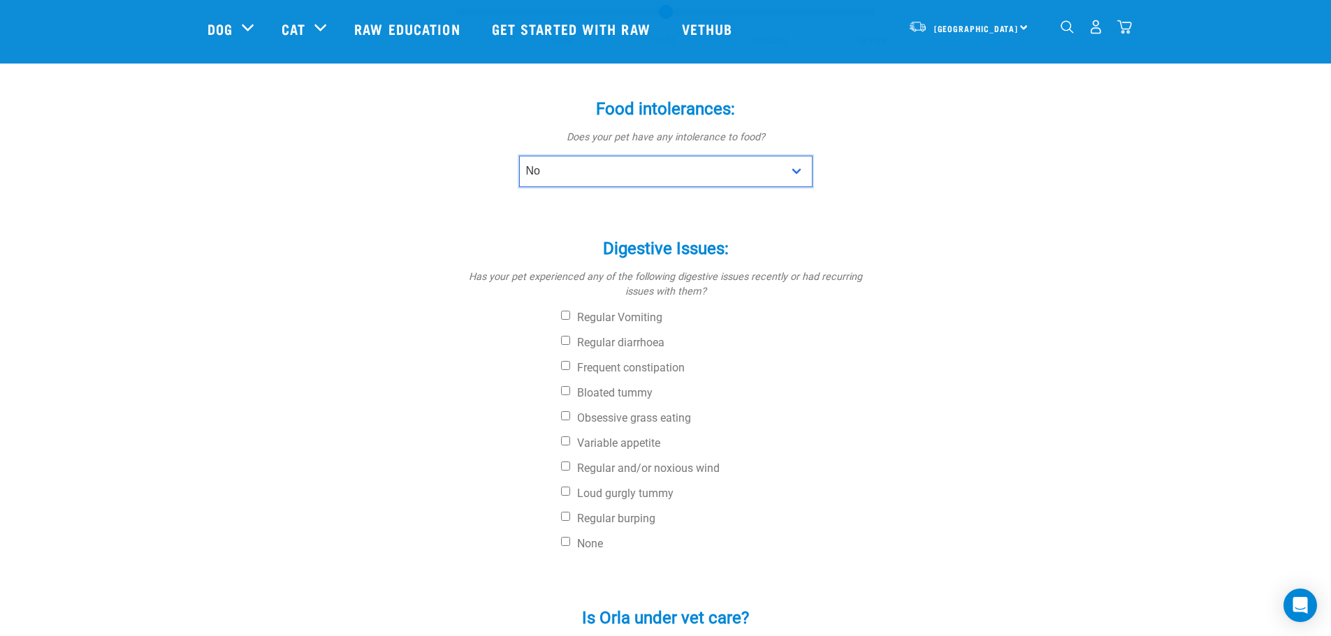
scroll to position [349, 0]
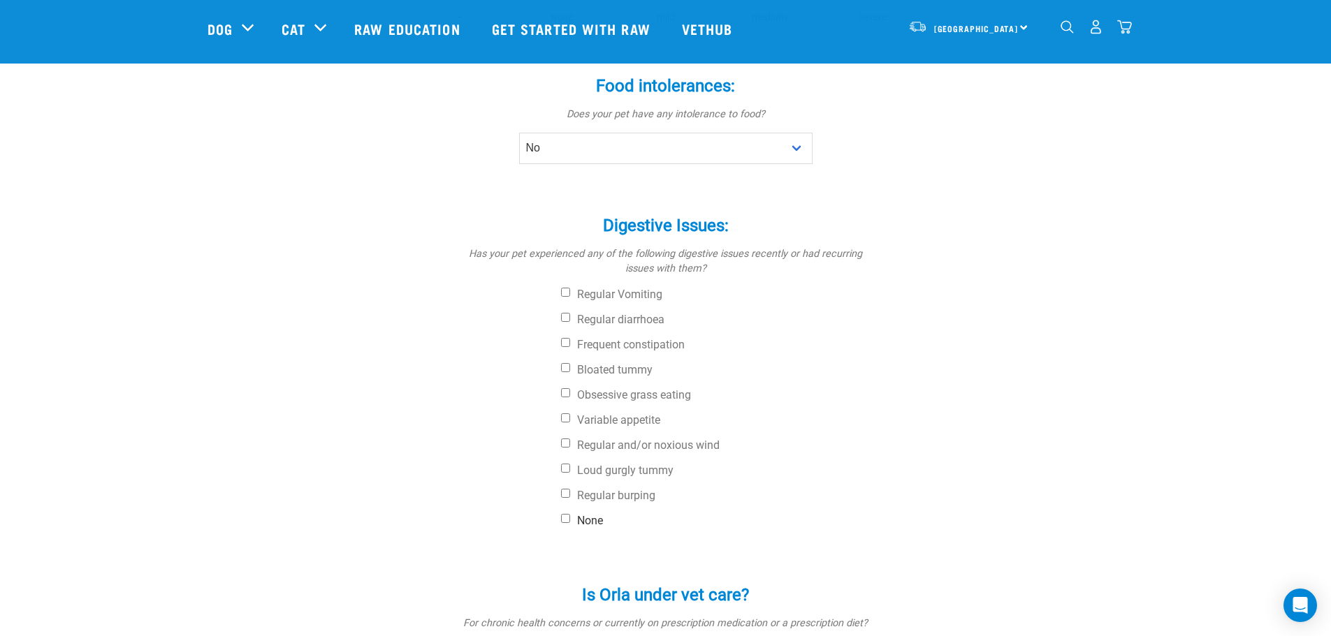
click at [563, 517] on input "None" at bounding box center [565, 518] width 9 height 9
checkbox input "true"
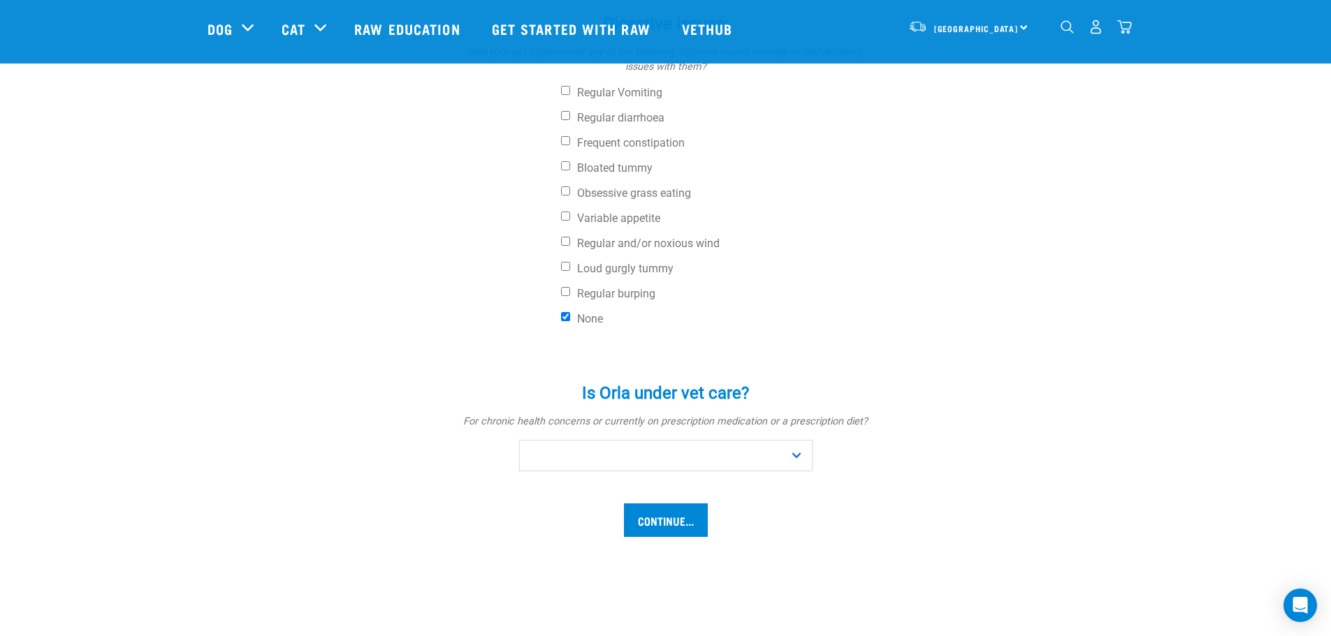
scroll to position [559, 0]
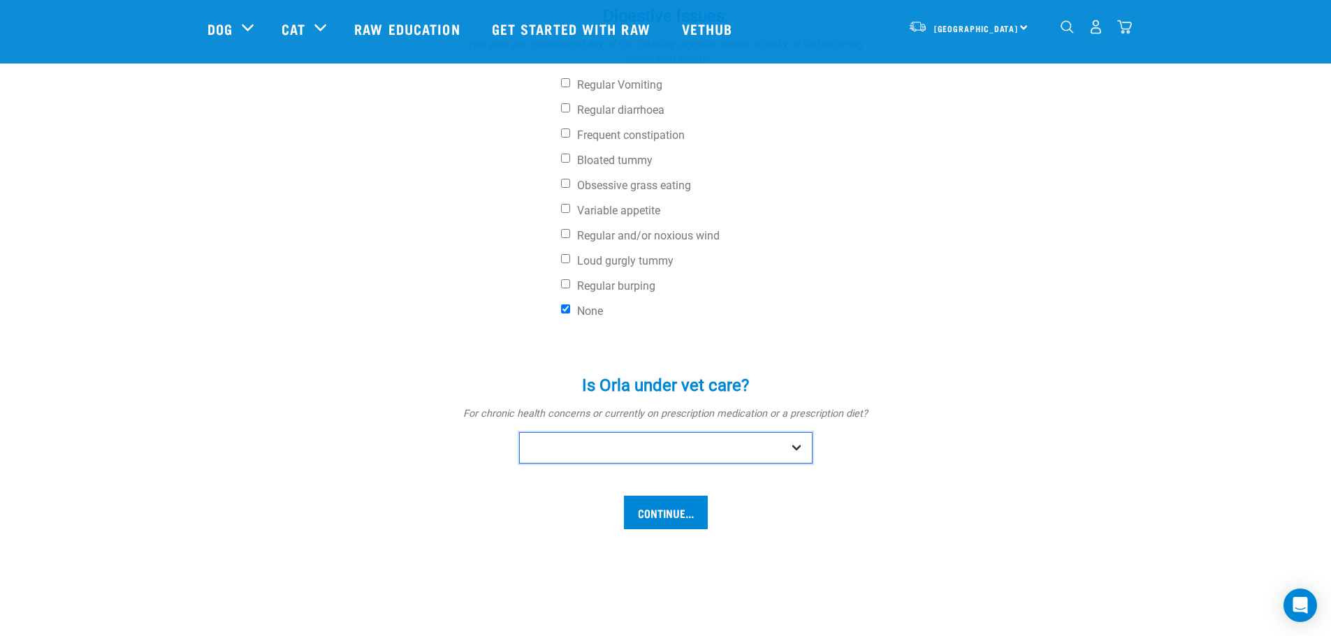
click at [801, 450] on select "No Yes" at bounding box center [665, 447] width 293 height 31
select select "no"
click at [519, 432] on select "No Yes" at bounding box center [665, 447] width 293 height 31
click at [678, 509] on input "Continue..." at bounding box center [666, 513] width 84 height 34
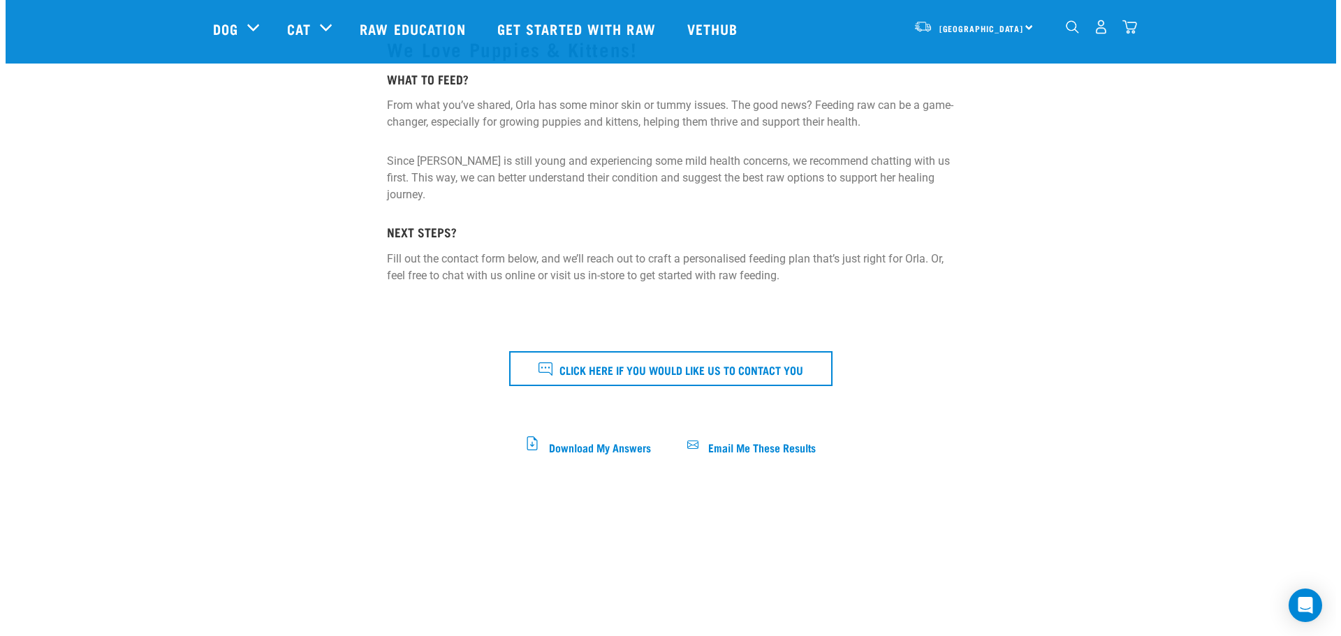
scroll to position [210, 0]
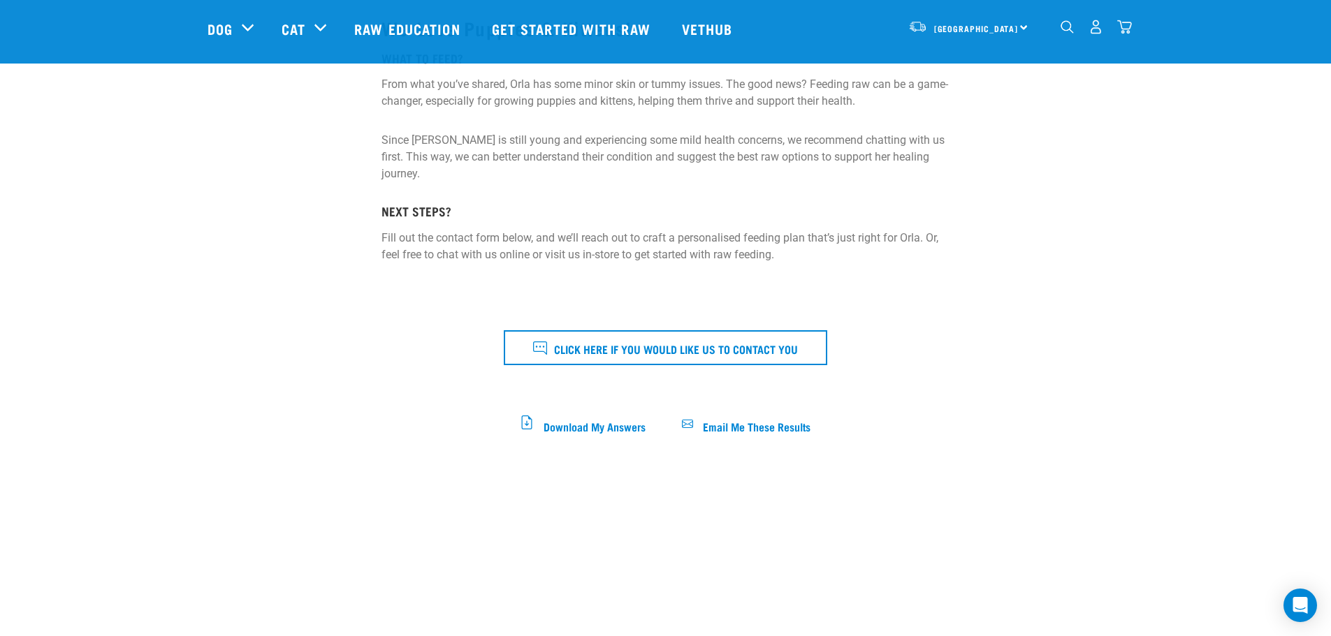
click at [770, 422] on span "Email Me These Results" at bounding box center [757, 426] width 108 height 8
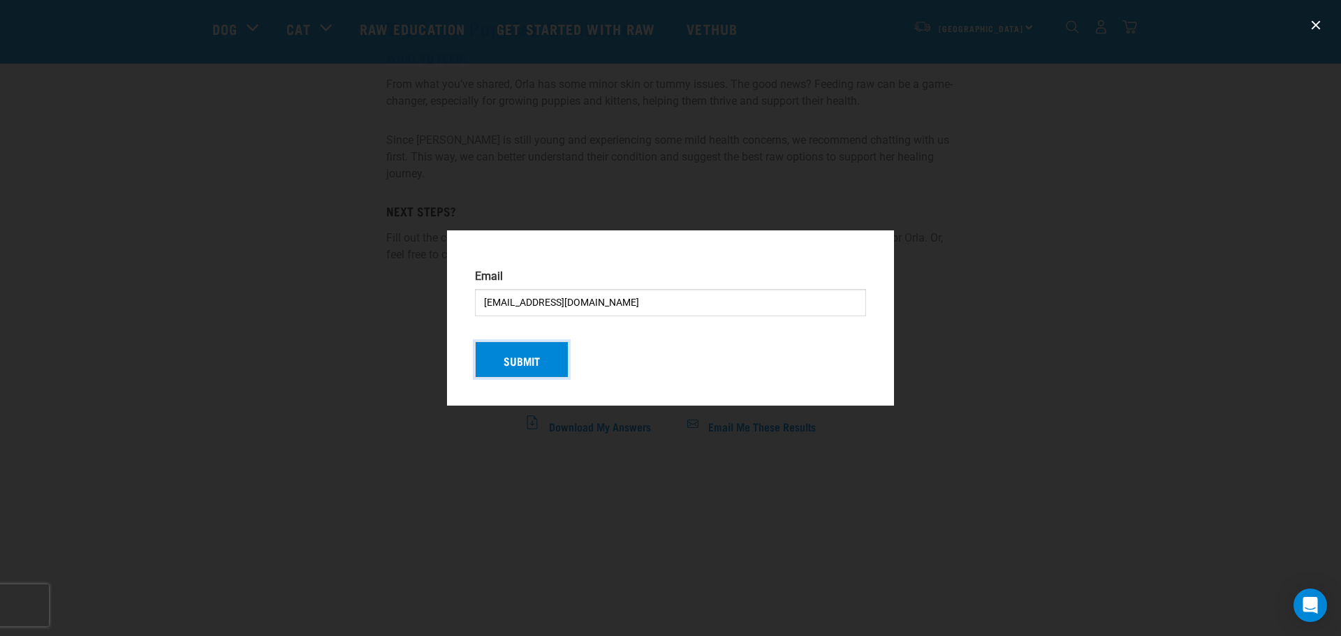
click at [516, 362] on button "Submit" at bounding box center [522, 360] width 94 height 36
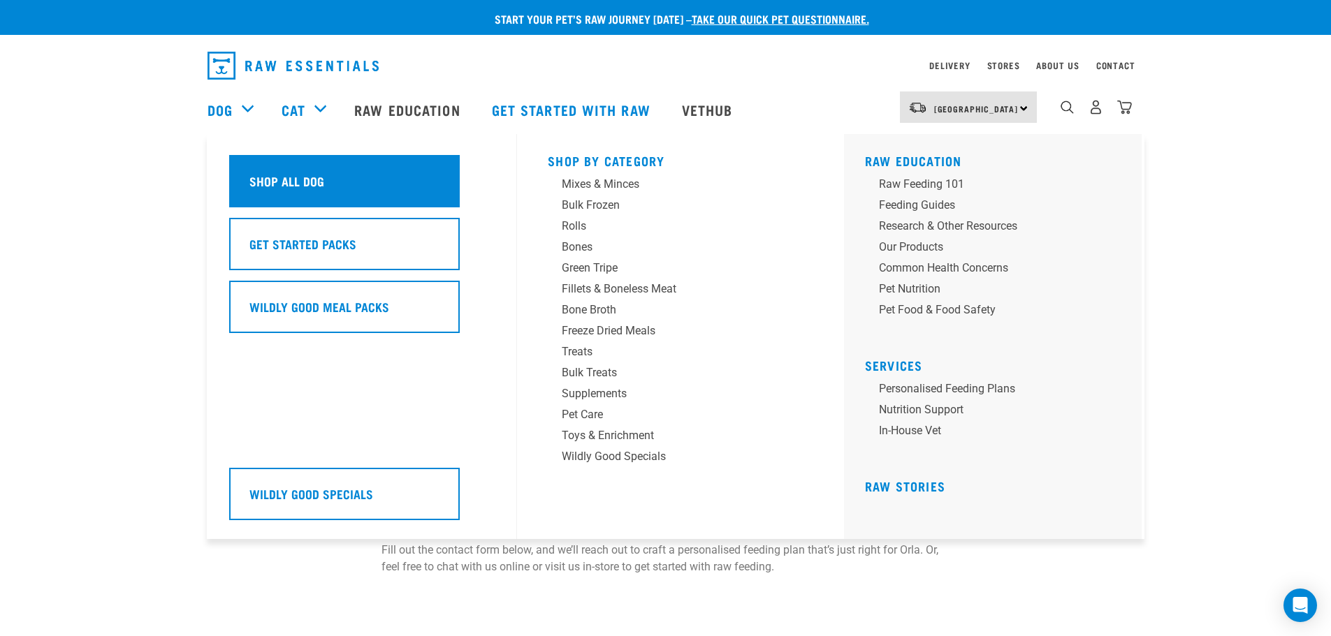
click at [279, 175] on h5 "Shop All Dog" at bounding box center [286, 181] width 75 height 18
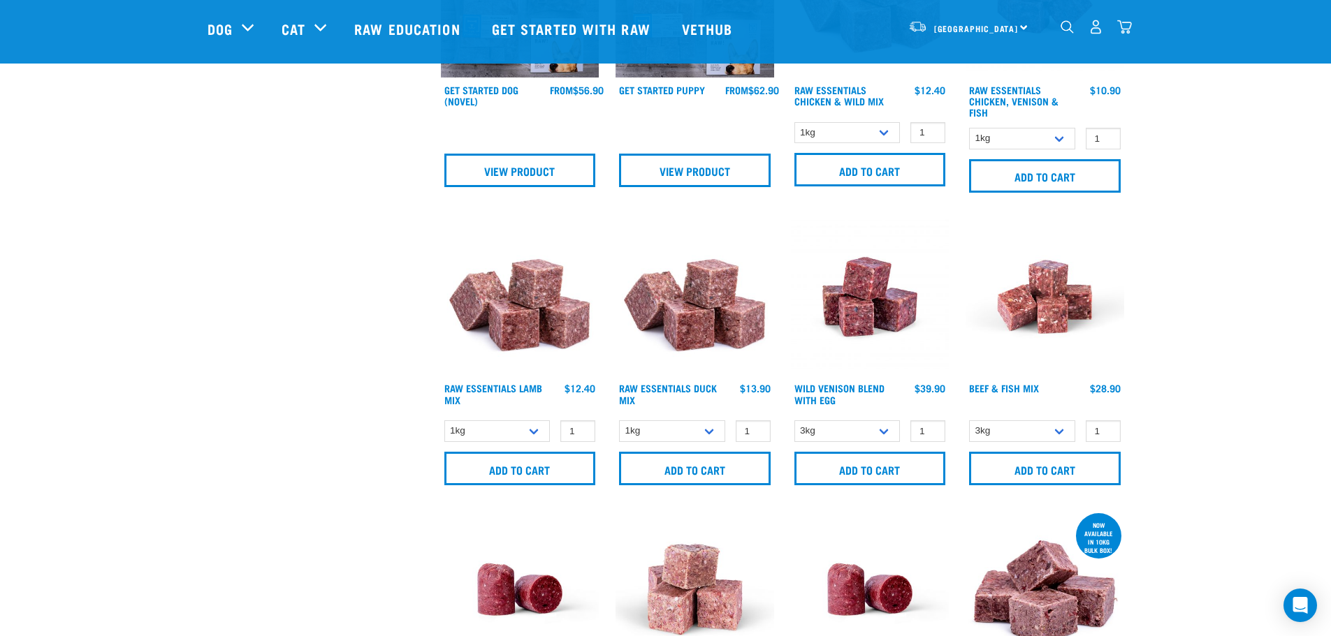
scroll to position [768, 0]
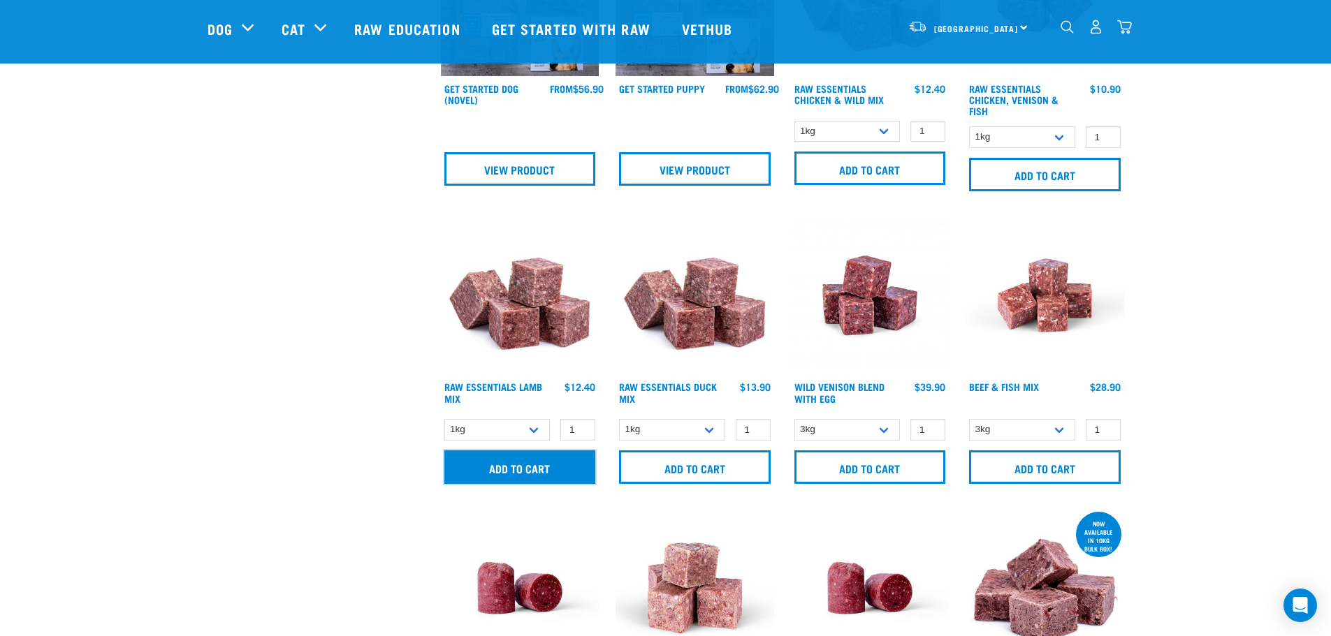
click at [525, 465] on input "Add to cart" at bounding box center [520, 468] width 152 height 34
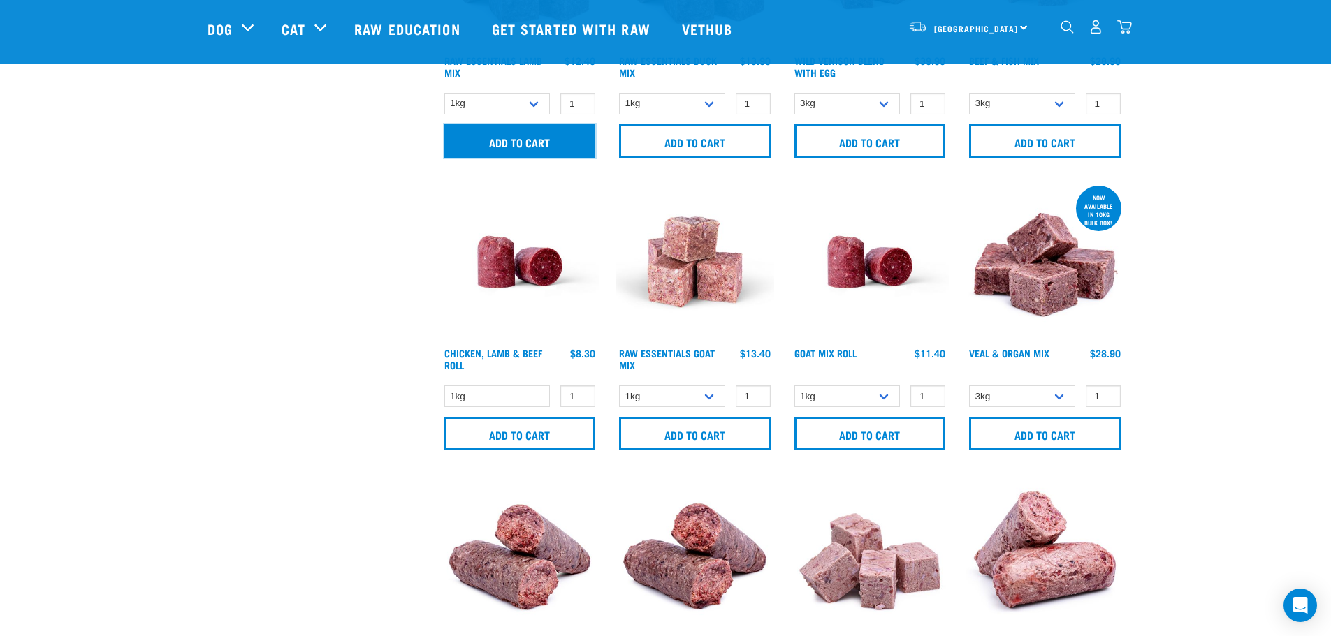
scroll to position [1118, 0]
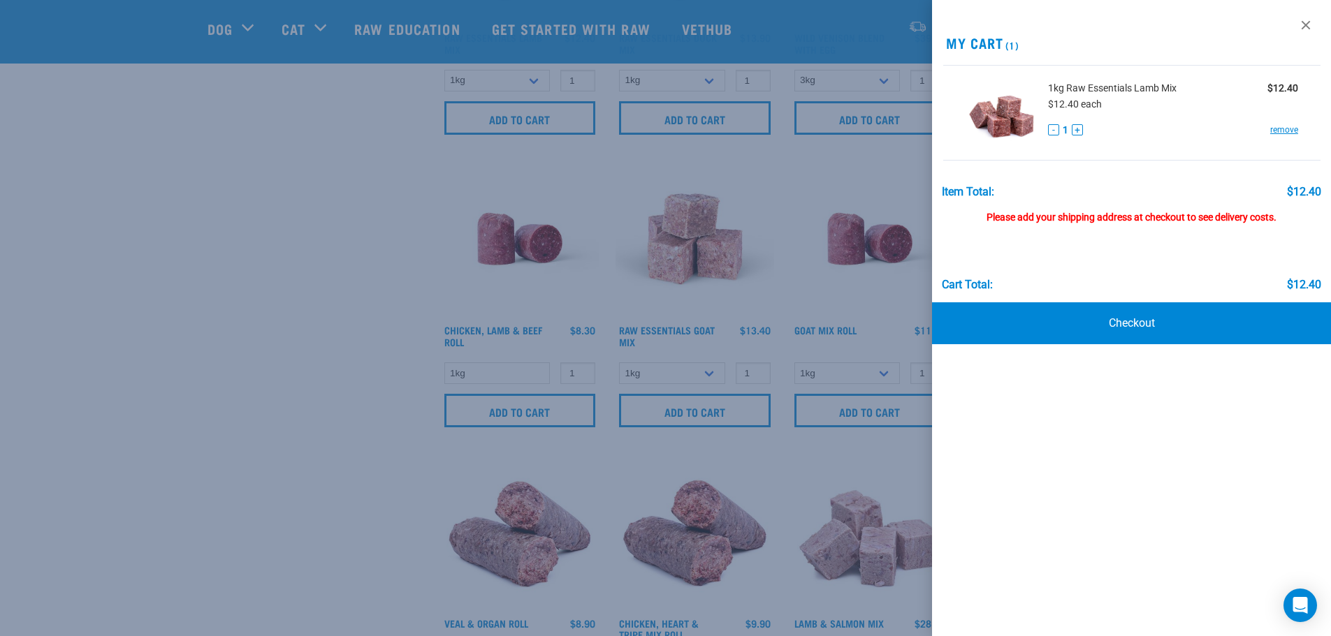
click at [376, 308] on div at bounding box center [665, 318] width 1331 height 636
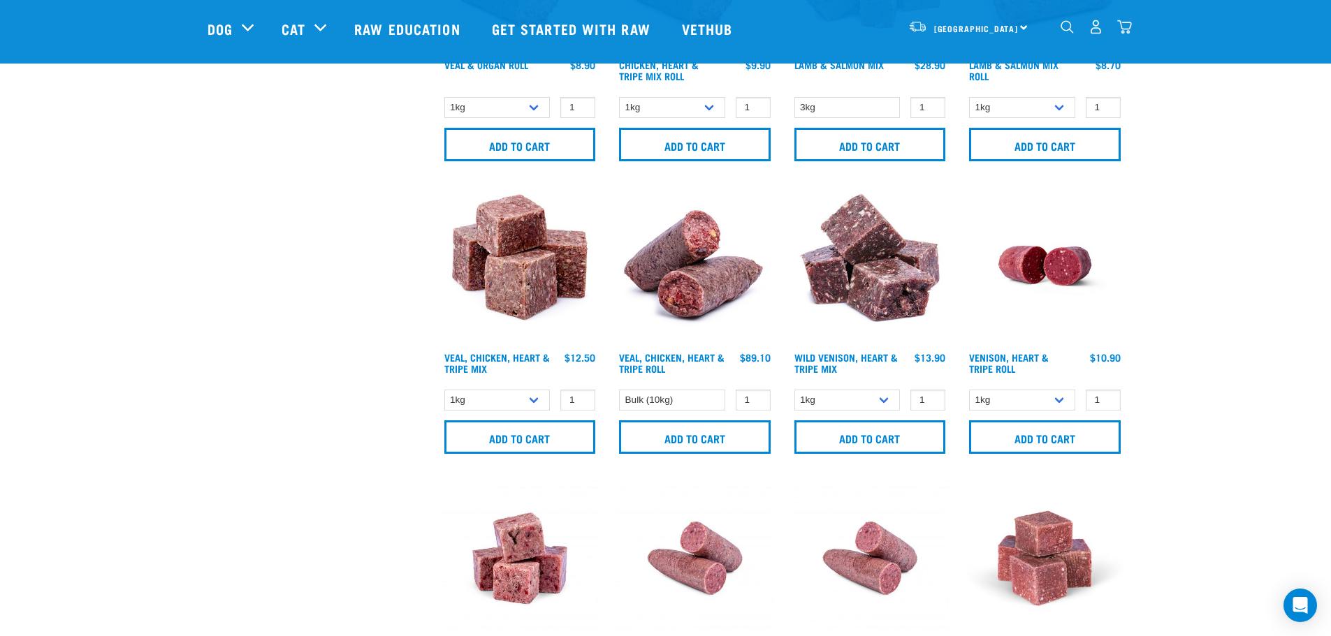
scroll to position [1746, 0]
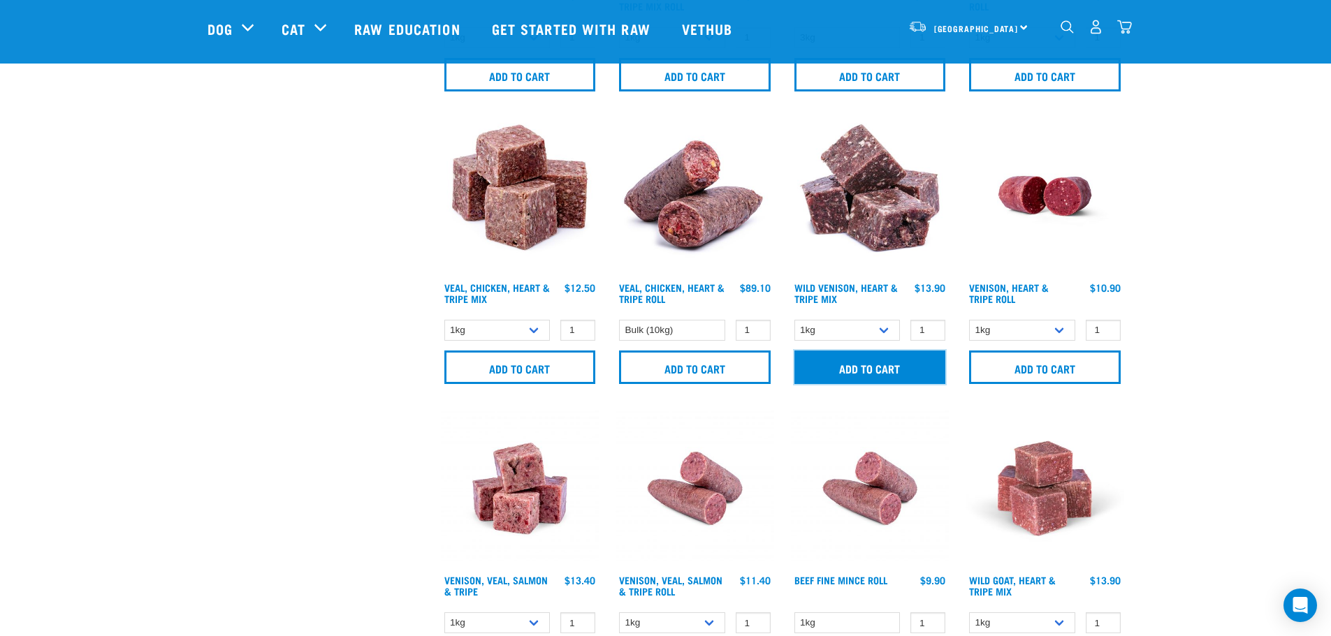
click at [877, 367] on input "Add to cart" at bounding box center [870, 368] width 152 height 34
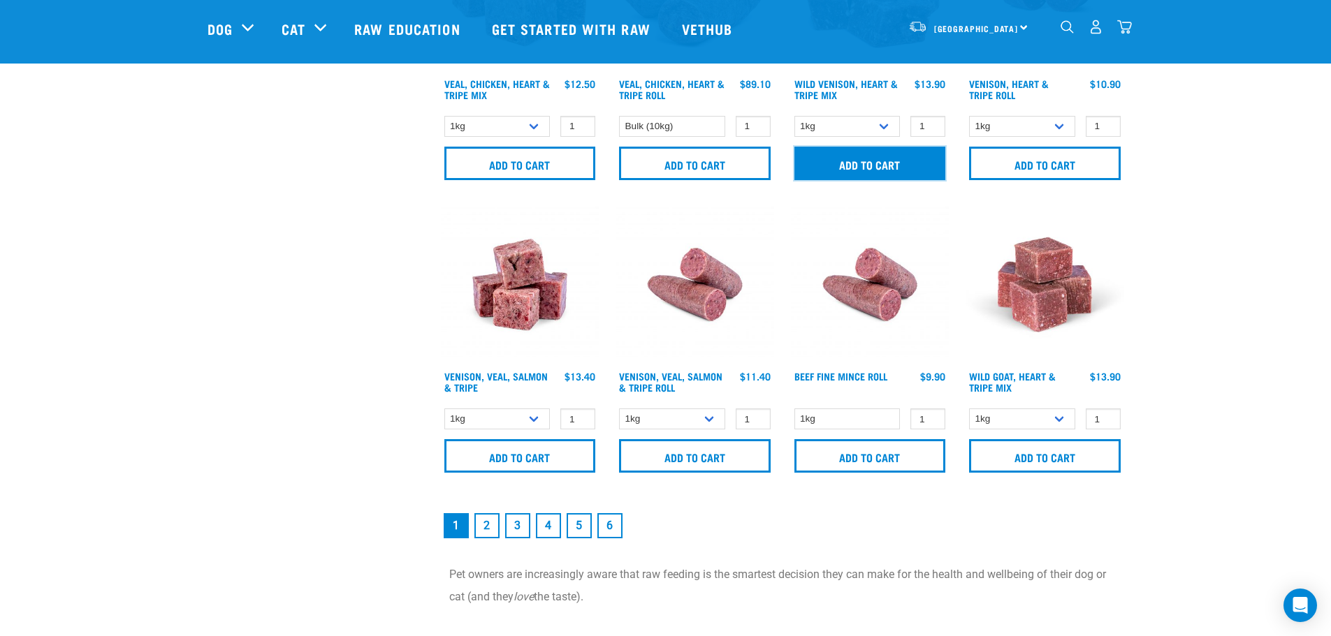
scroll to position [1956, 0]
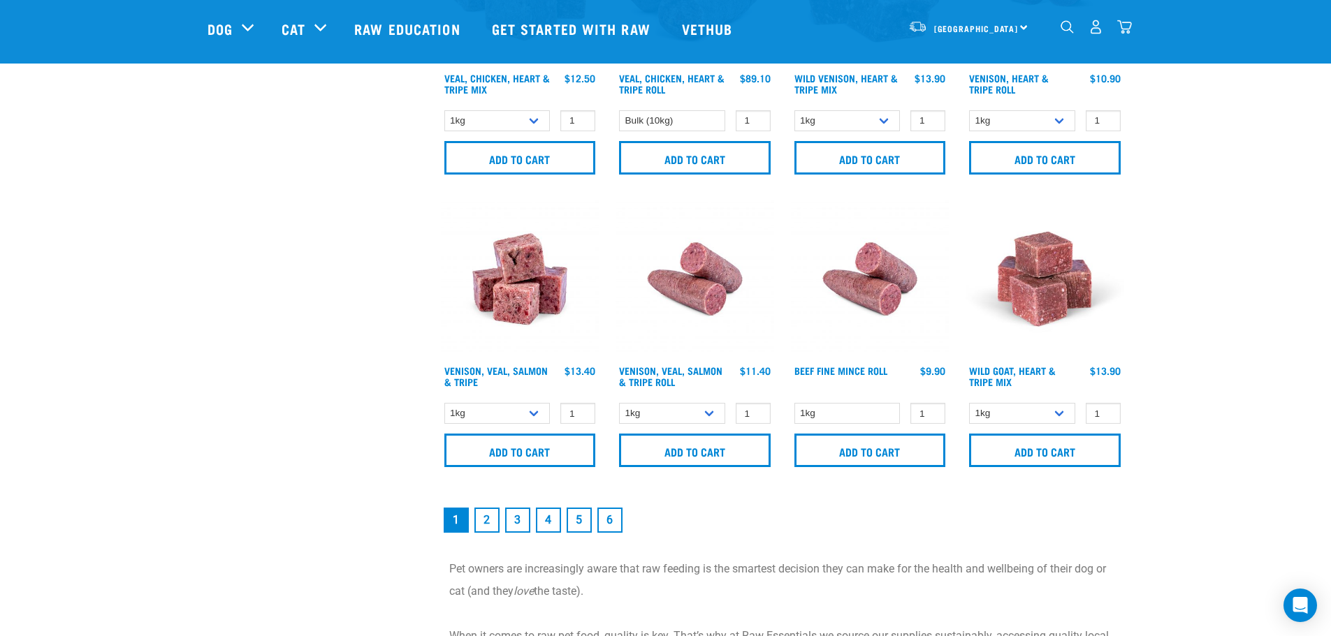
click at [486, 519] on link "2" at bounding box center [486, 520] width 25 height 25
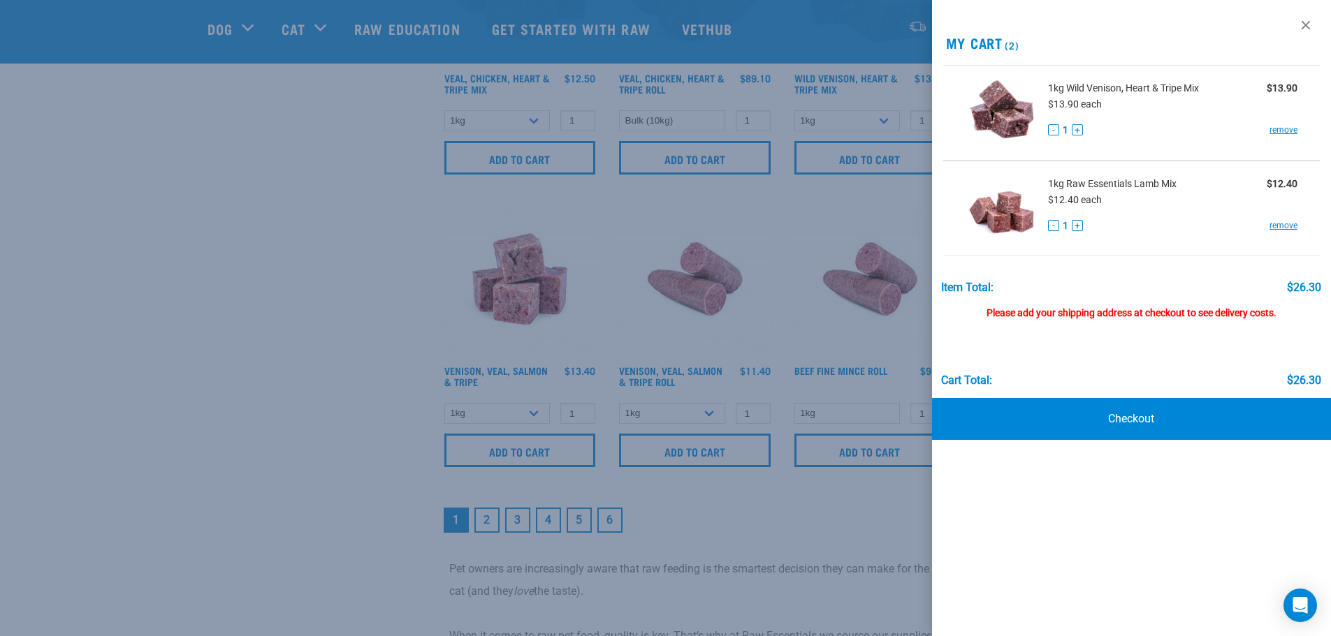
click at [300, 417] on div at bounding box center [665, 318] width 1331 height 636
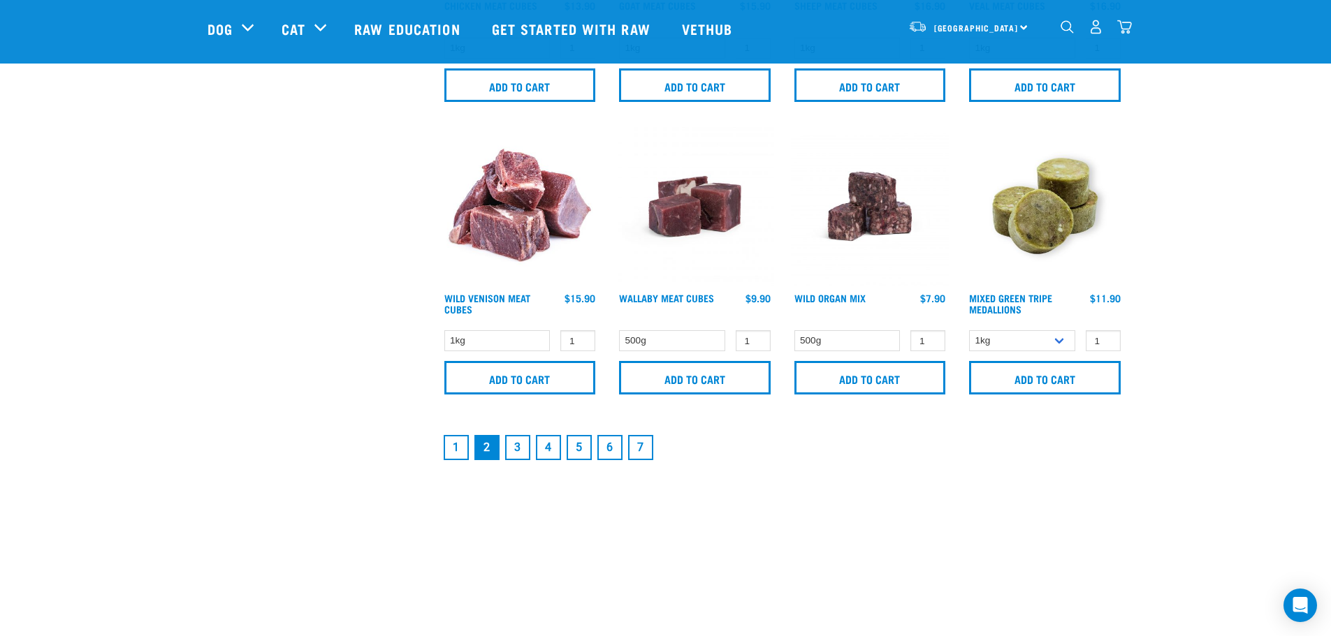
scroll to position [2026, 0]
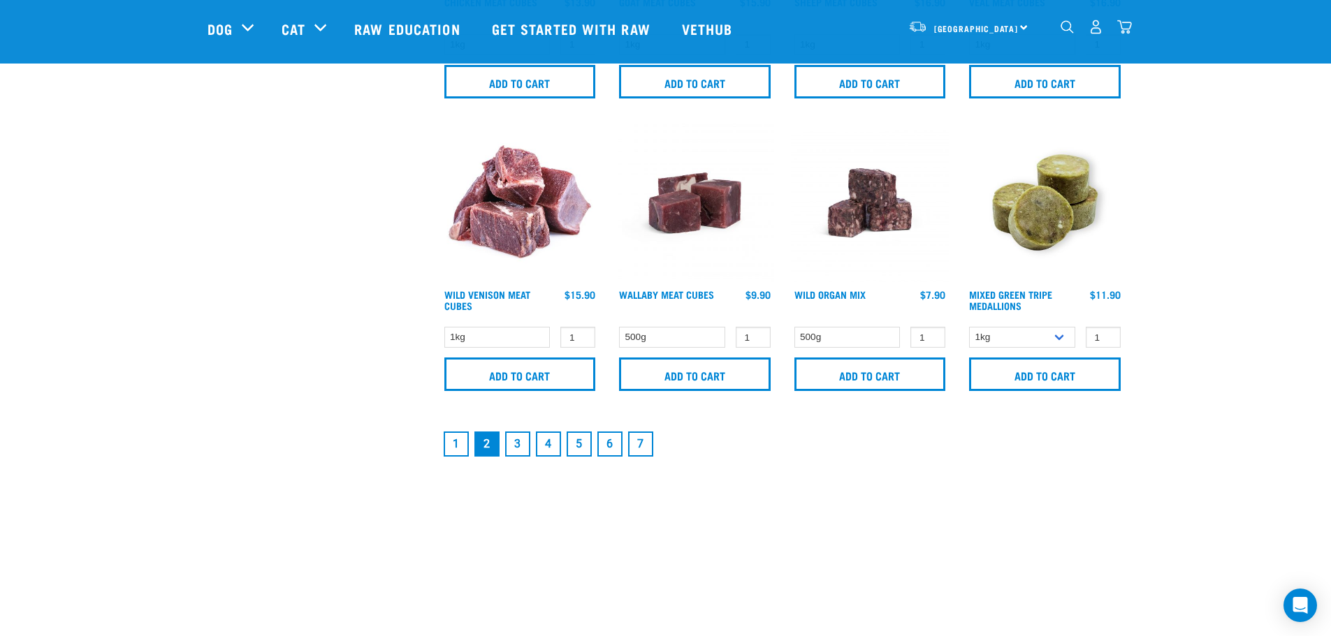
click at [519, 446] on link "3" at bounding box center [517, 444] width 25 height 25
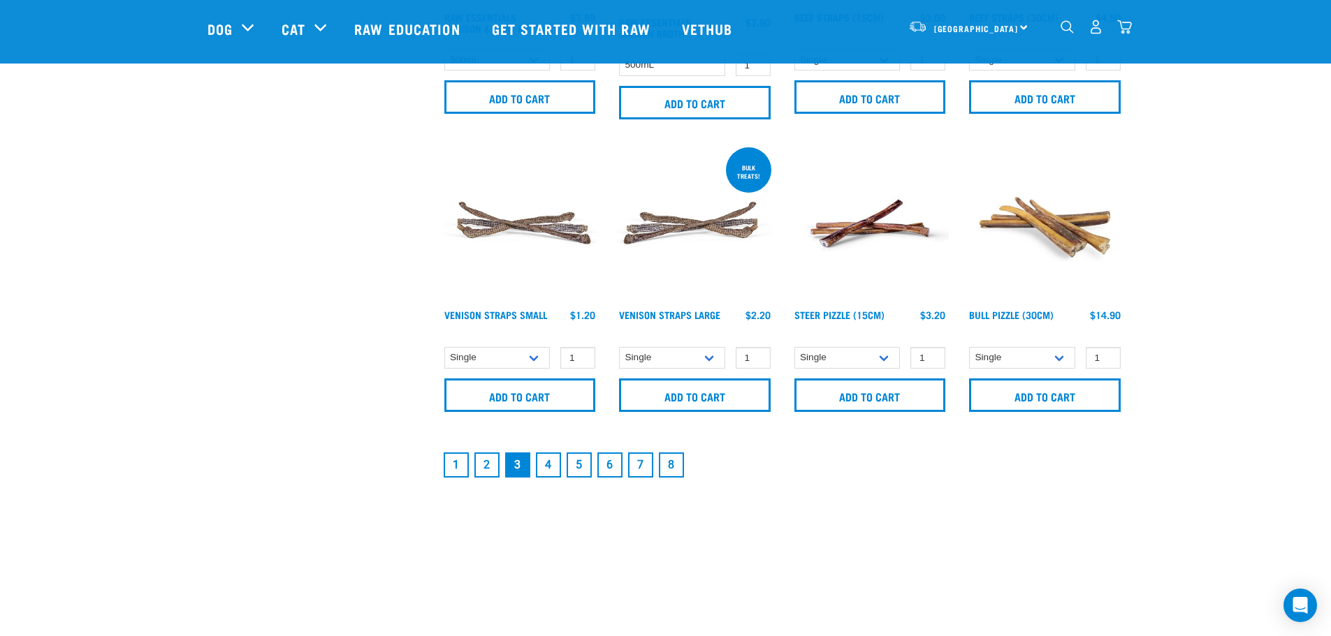
scroll to position [2026, 0]
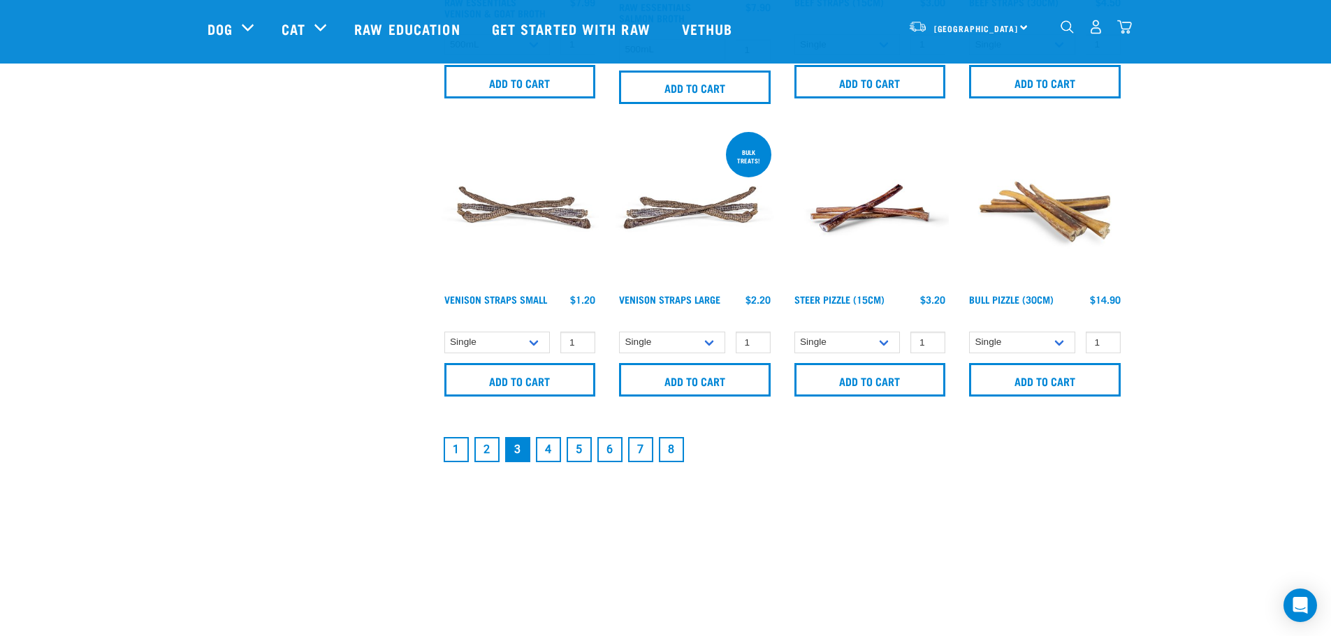
click at [555, 453] on link "4" at bounding box center [548, 449] width 25 height 25
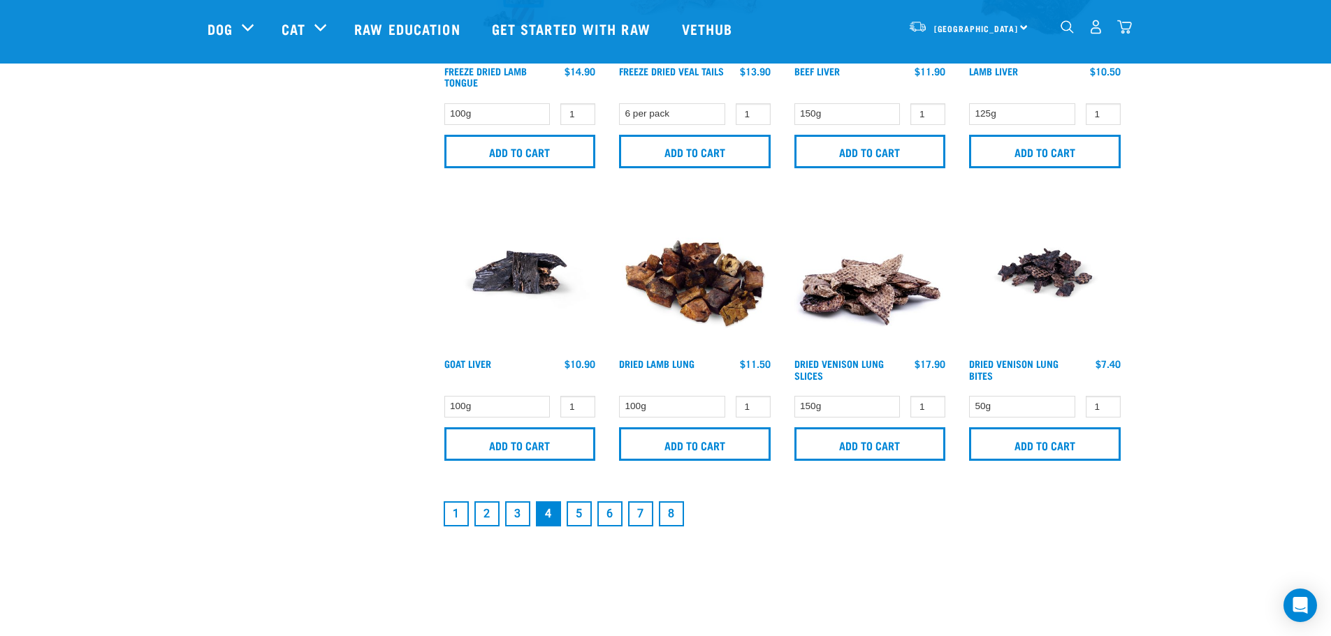
scroll to position [2026, 0]
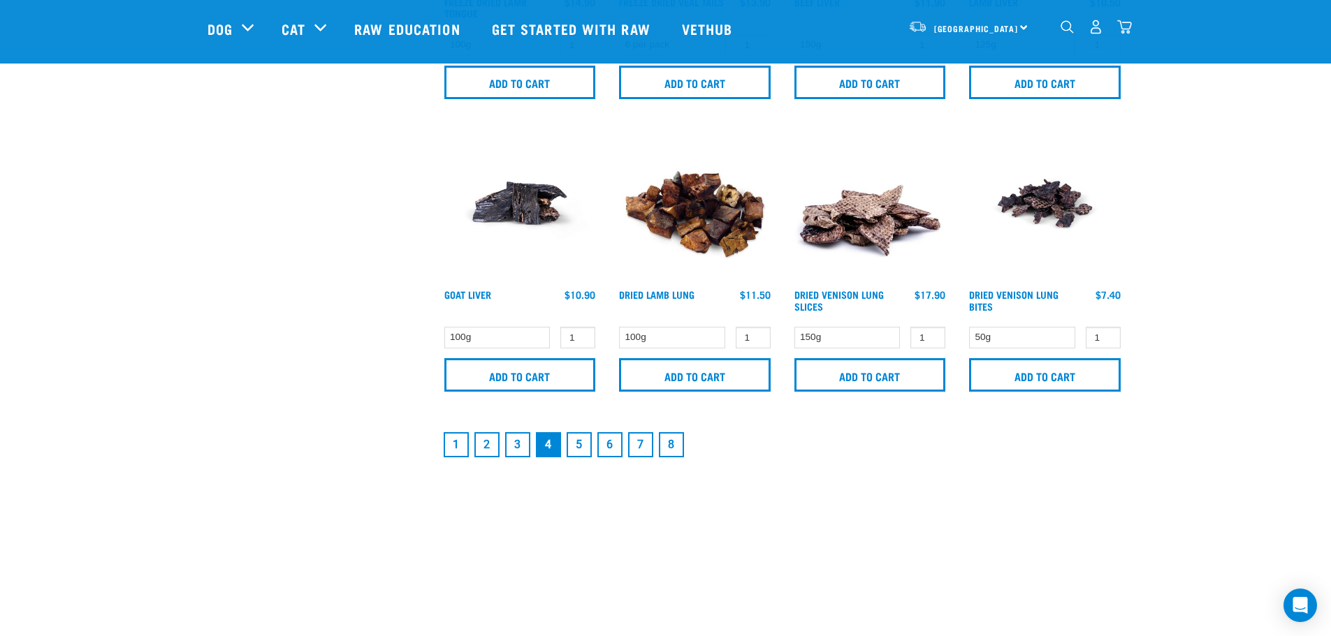
click at [581, 443] on link "5" at bounding box center [578, 444] width 25 height 25
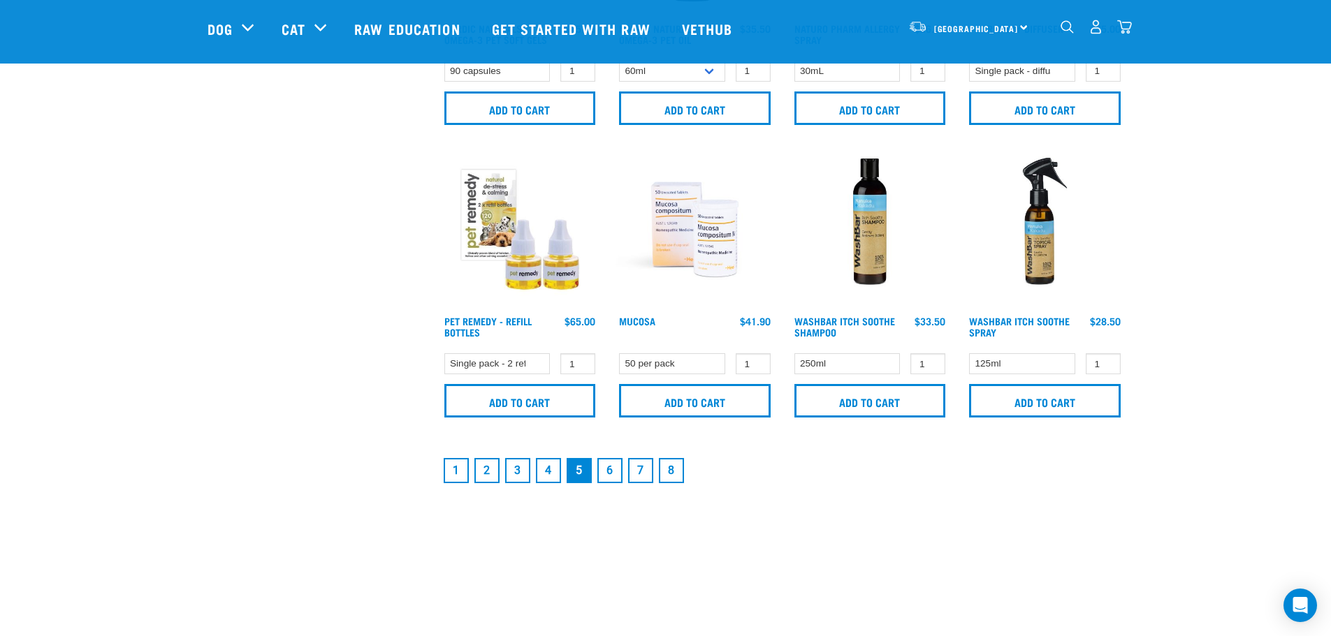
scroll to position [1956, 0]
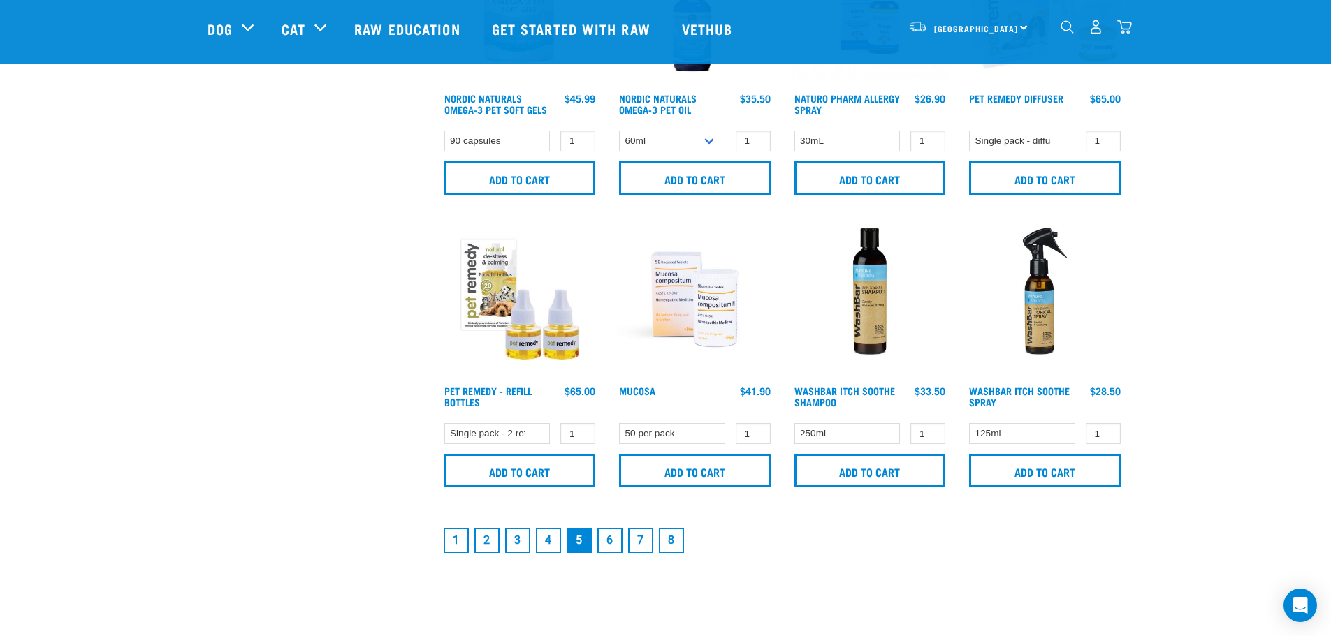
click at [614, 546] on link "6" at bounding box center [609, 540] width 25 height 25
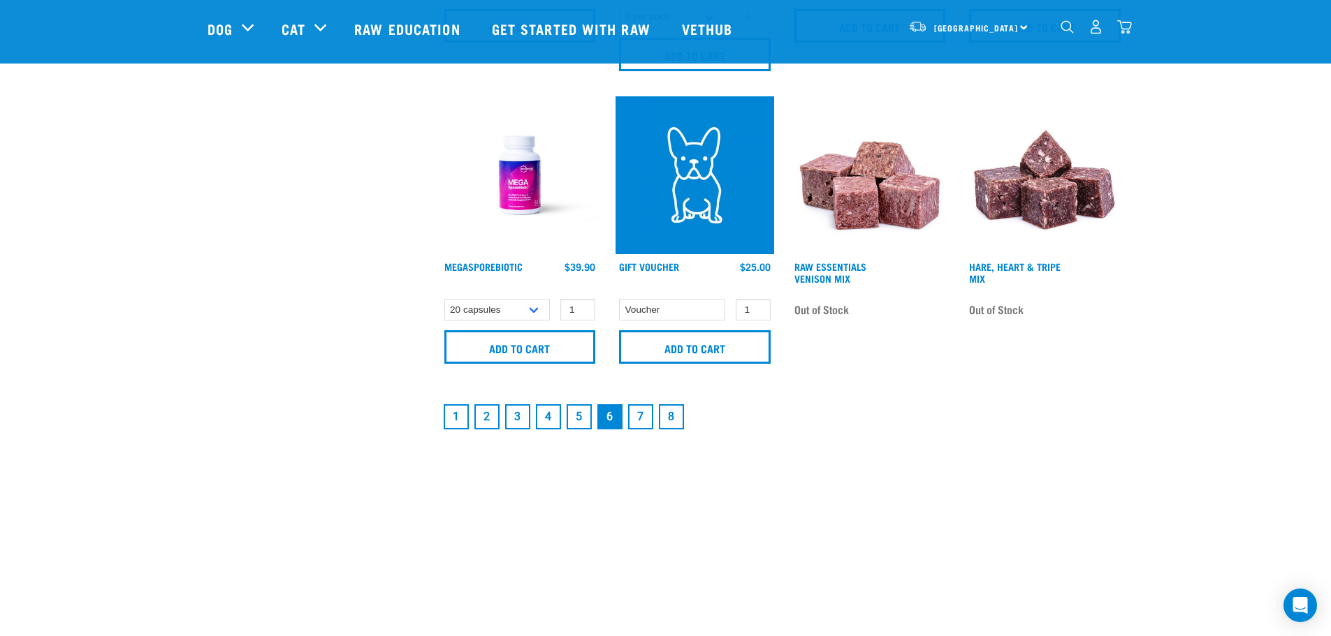
scroll to position [2096, 0]
click at [644, 422] on link "7" at bounding box center [640, 416] width 25 height 25
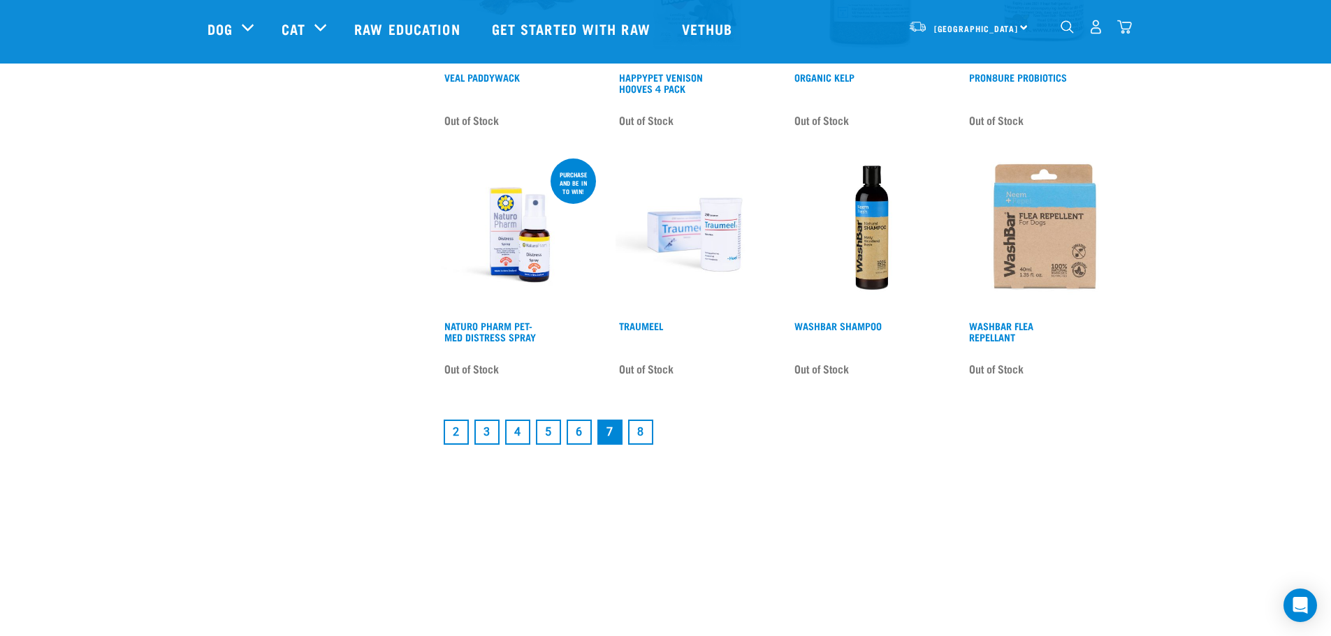
scroll to position [1816, 0]
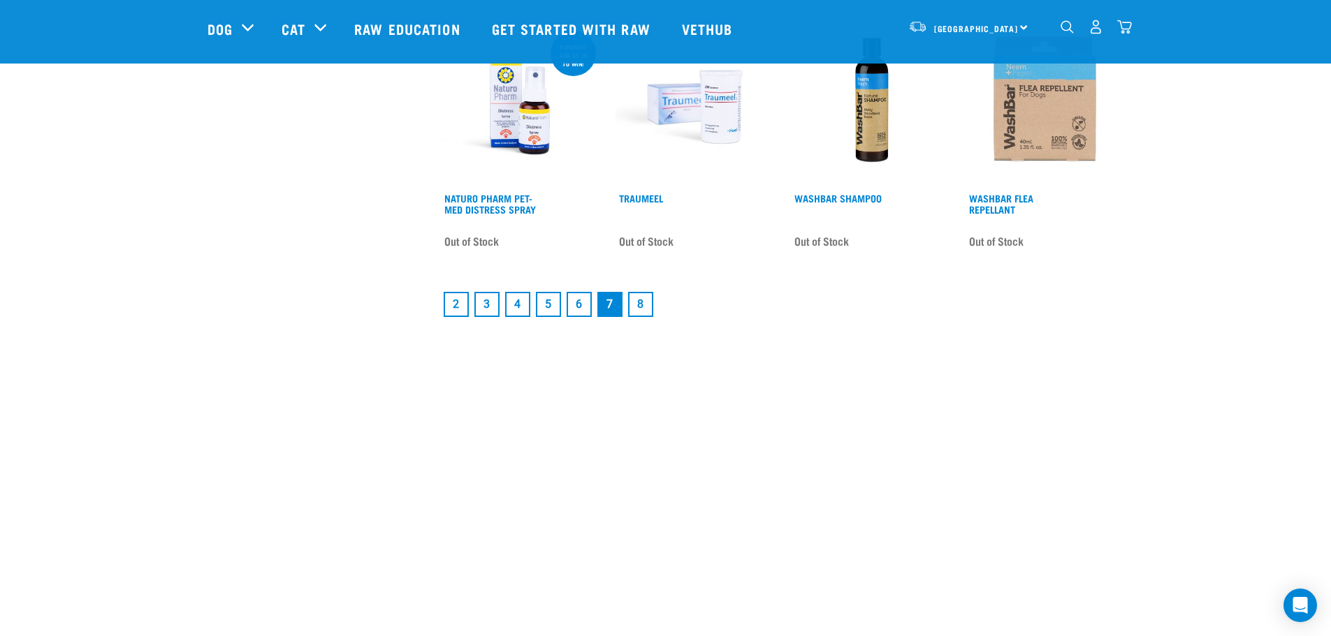
click at [457, 306] on link "2" at bounding box center [456, 304] width 25 height 25
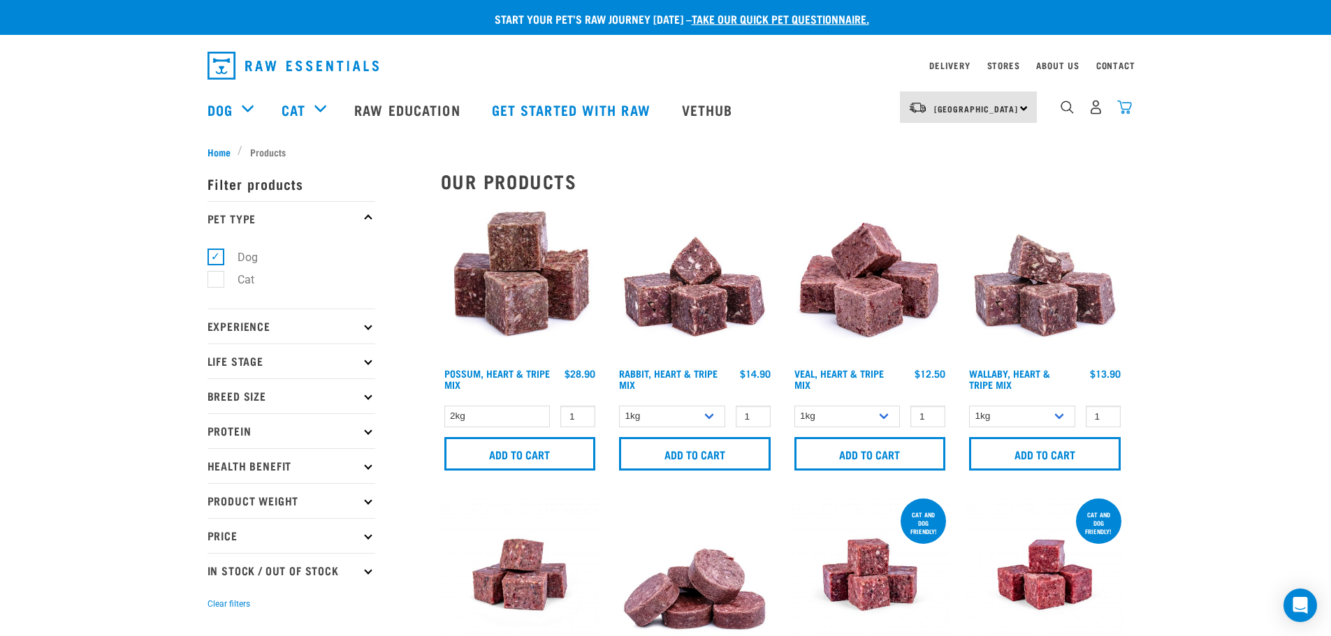
click at [1123, 109] on img "dropdown navigation" at bounding box center [1124, 107] width 15 height 15
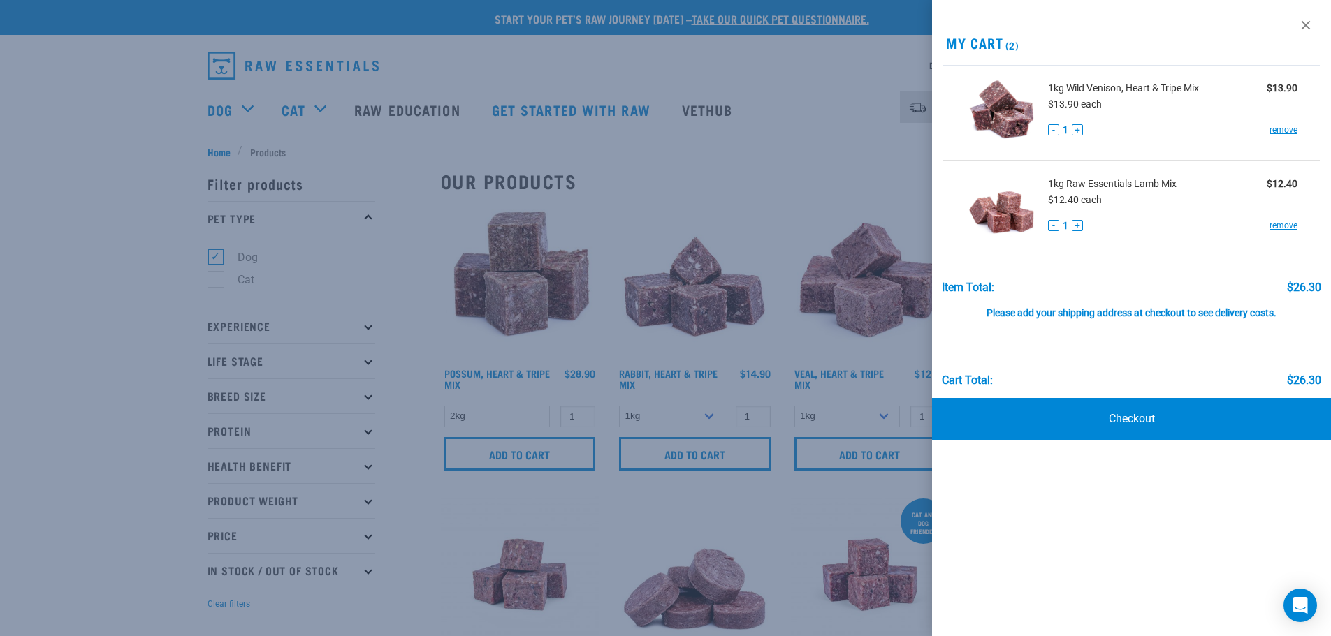
click at [1010, 203] on img at bounding box center [1001, 209] width 72 height 72
click at [1099, 188] on span "1kg Raw Essentials Lamb Mix" at bounding box center [1112, 184] width 129 height 15
drag, startPoint x: 915, startPoint y: 355, endPoint x: 889, endPoint y: 359, distance: 26.9
click at [916, 356] on div at bounding box center [665, 318] width 1331 height 636
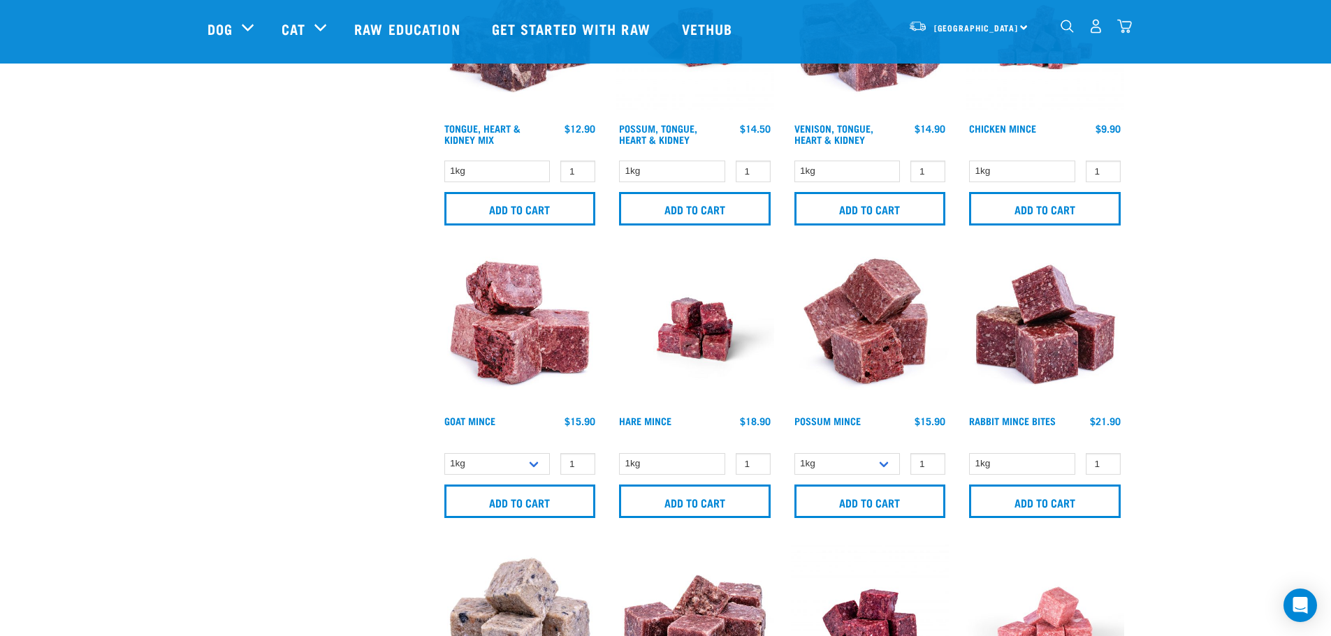
scroll to position [978, 0]
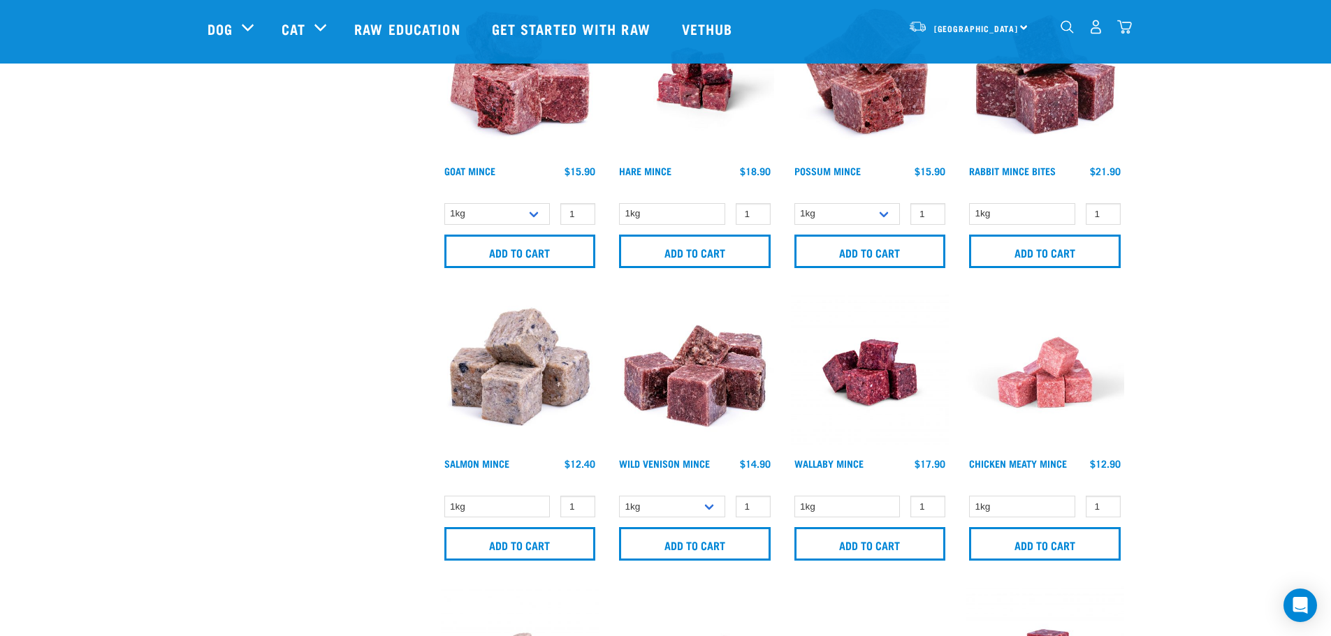
click at [687, 356] on img at bounding box center [694, 372] width 159 height 159
click at [703, 402] on img at bounding box center [694, 372] width 159 height 159
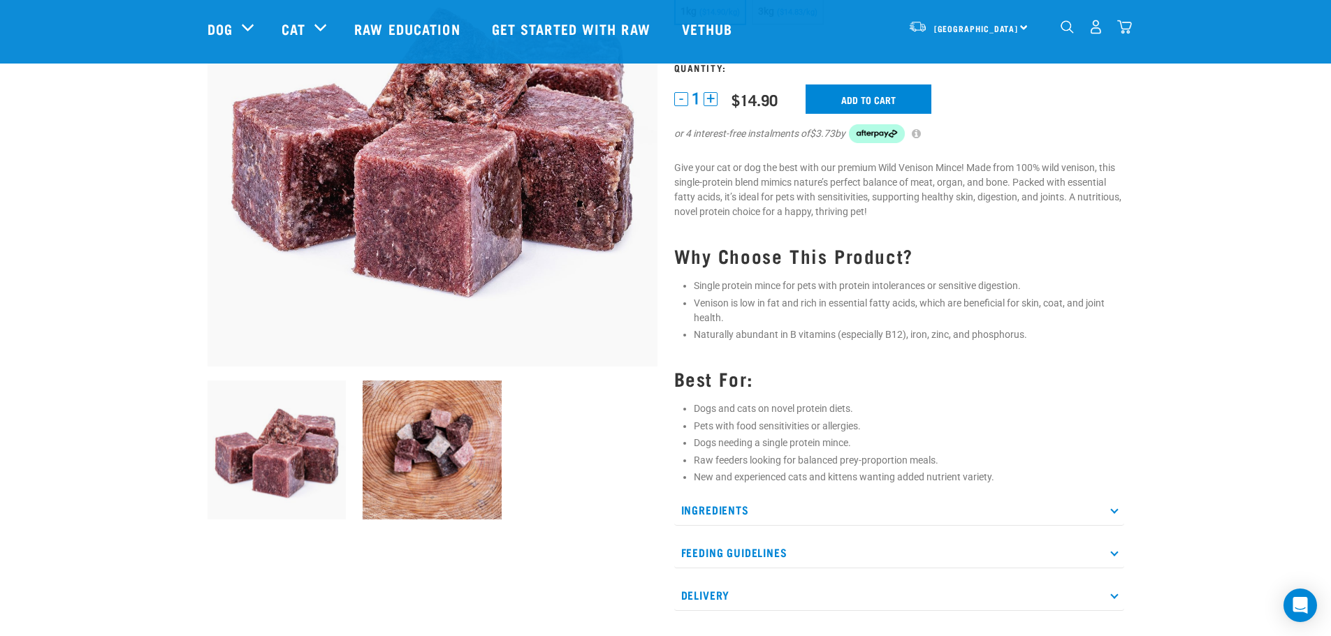
scroll to position [210, 0]
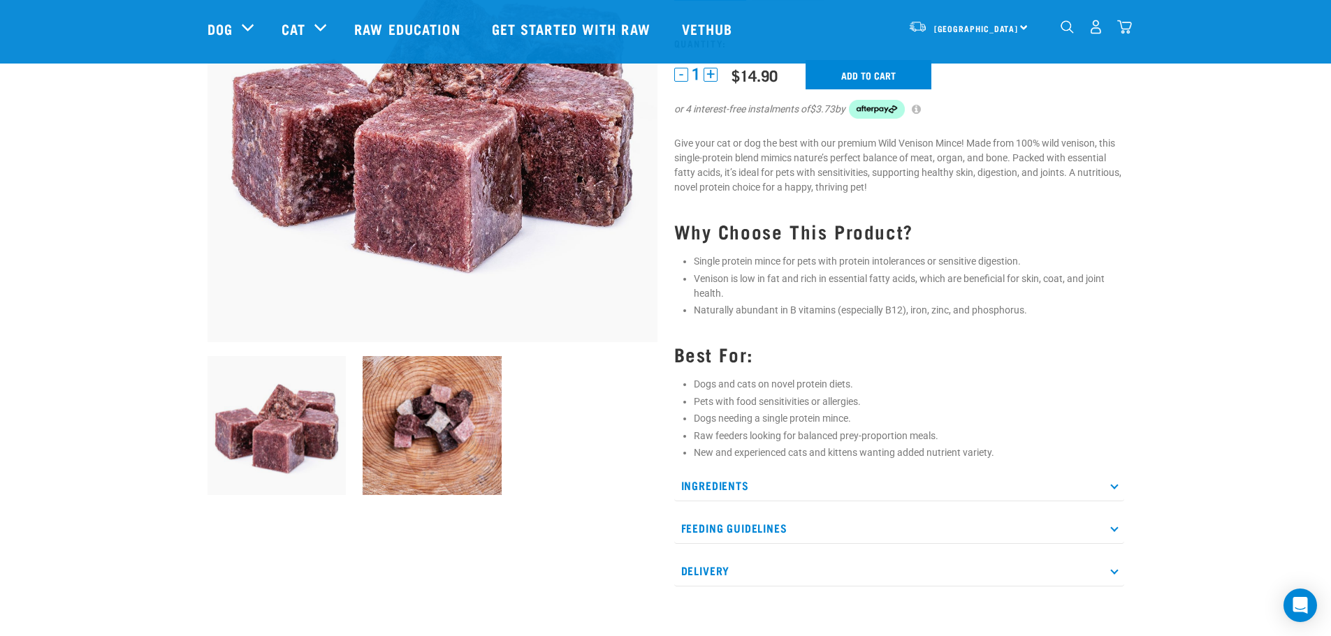
click at [1115, 527] on icon at bounding box center [1114, 529] width 8 height 8
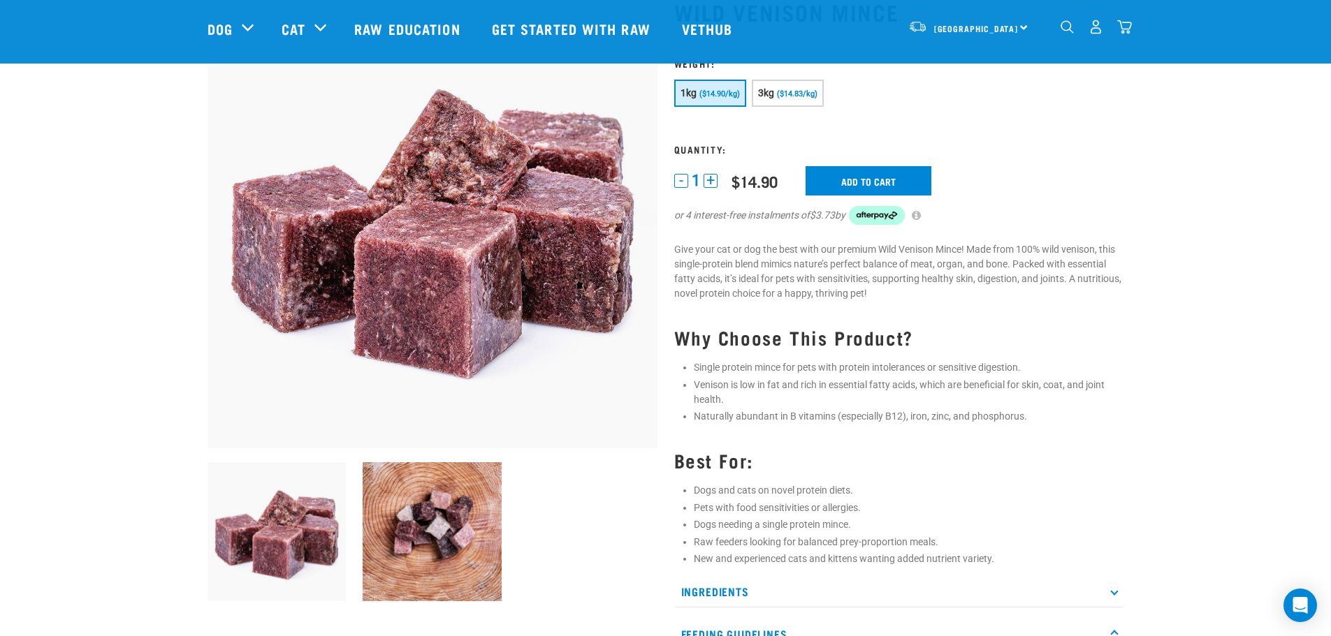
scroll to position [0, 0]
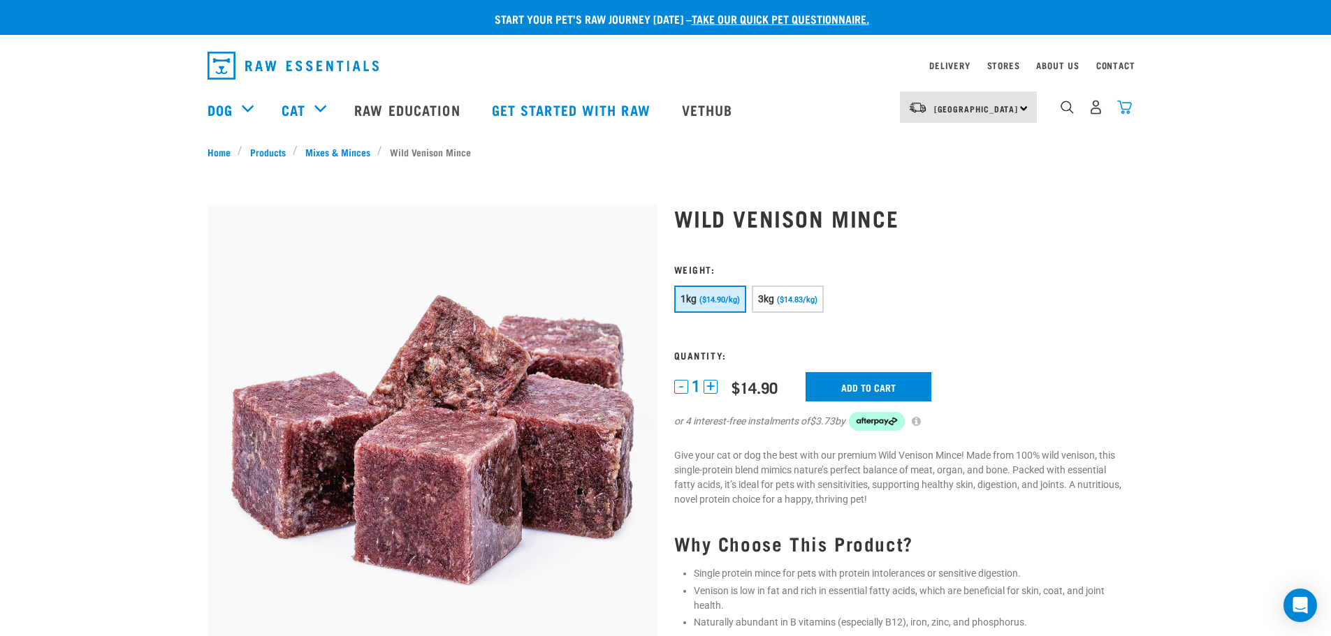
click at [1130, 106] on img "dropdown navigation" at bounding box center [1124, 107] width 15 height 15
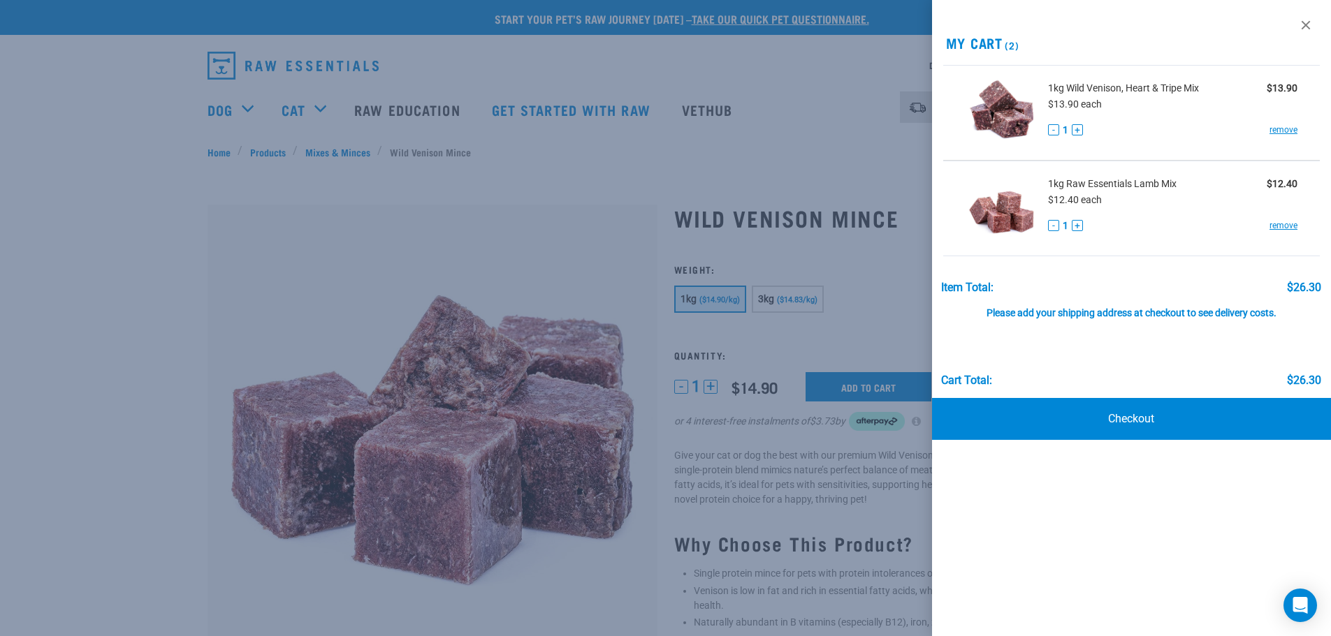
click at [1081, 227] on button "+" at bounding box center [1077, 225] width 11 height 11
drag, startPoint x: 604, startPoint y: 289, endPoint x: 608, endPoint y: 283, distance: 7.6
click at [605, 287] on div at bounding box center [665, 318] width 1331 height 636
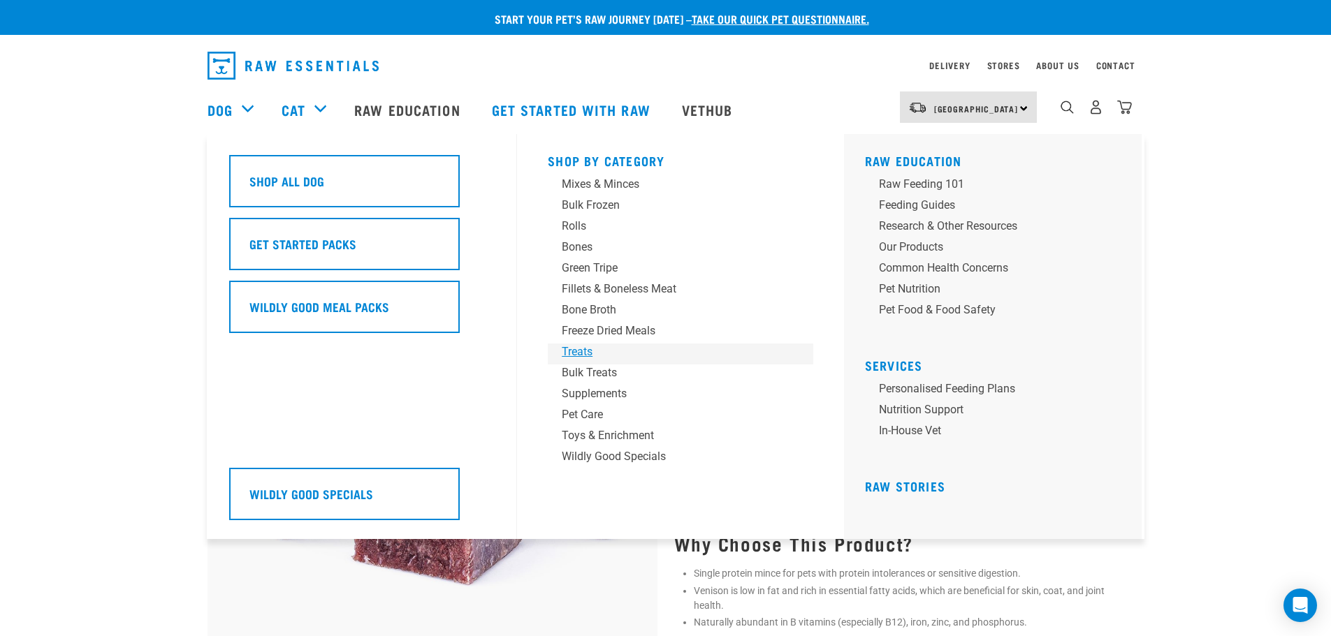
click at [579, 352] on div "Treats" at bounding box center [671, 352] width 218 height 17
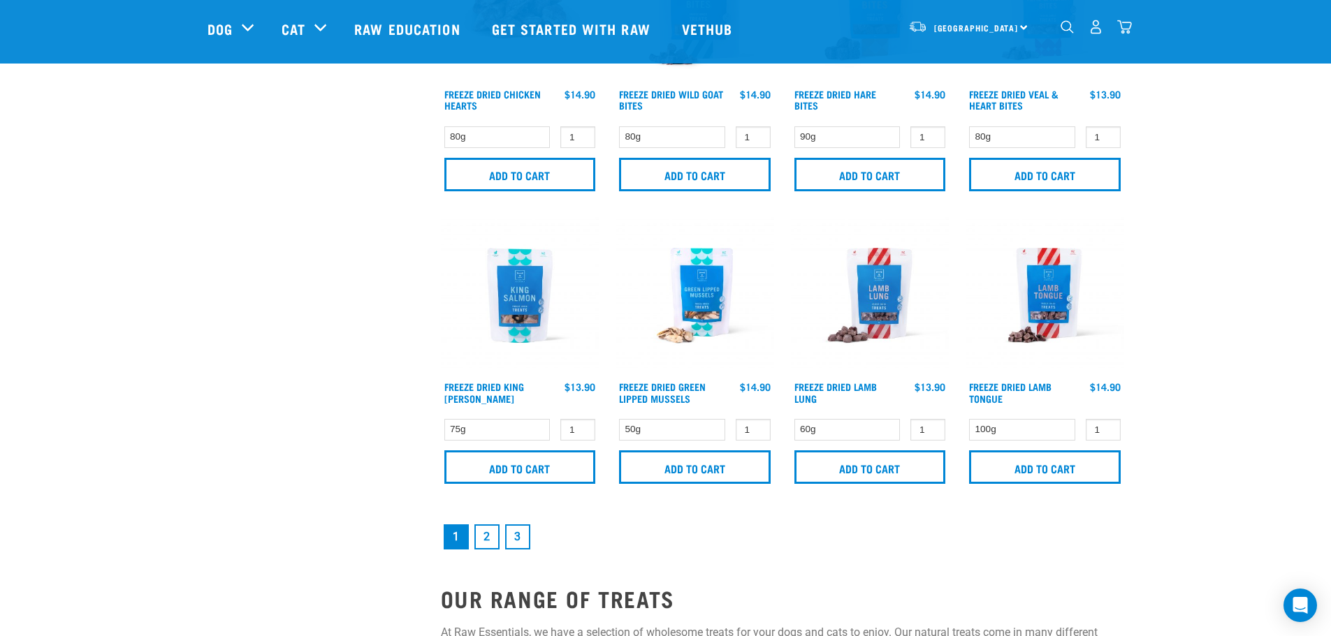
scroll to position [1956, 0]
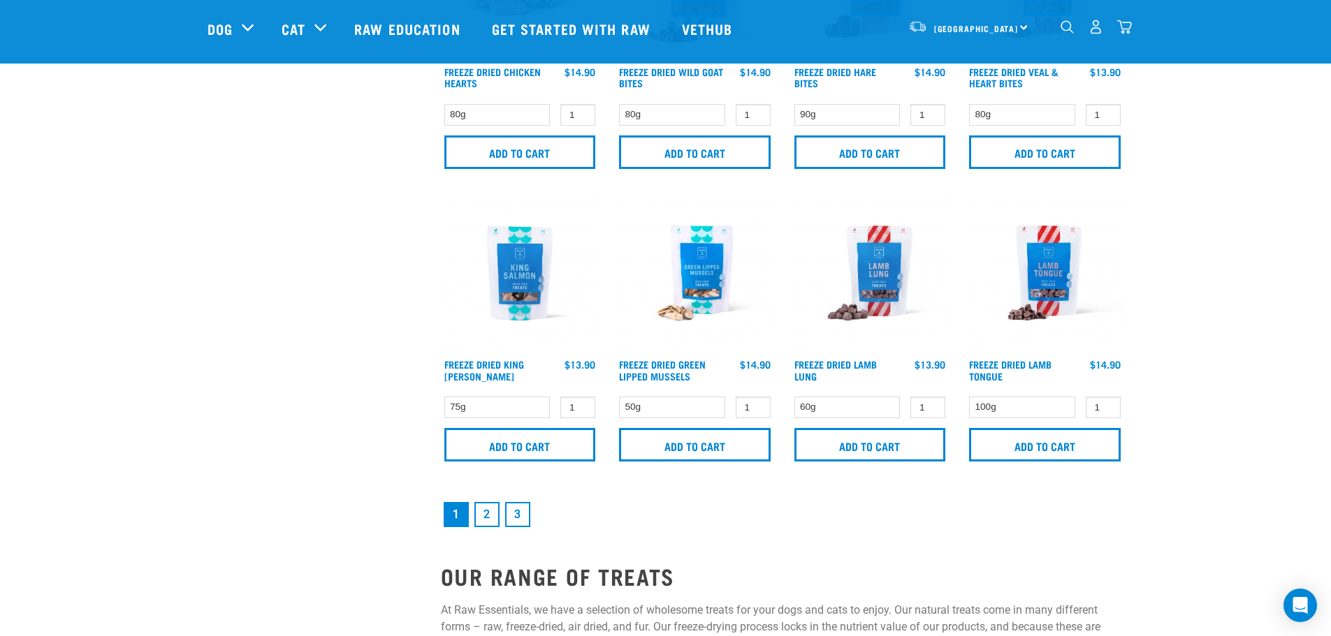
click at [490, 513] on link "2" at bounding box center [486, 514] width 25 height 25
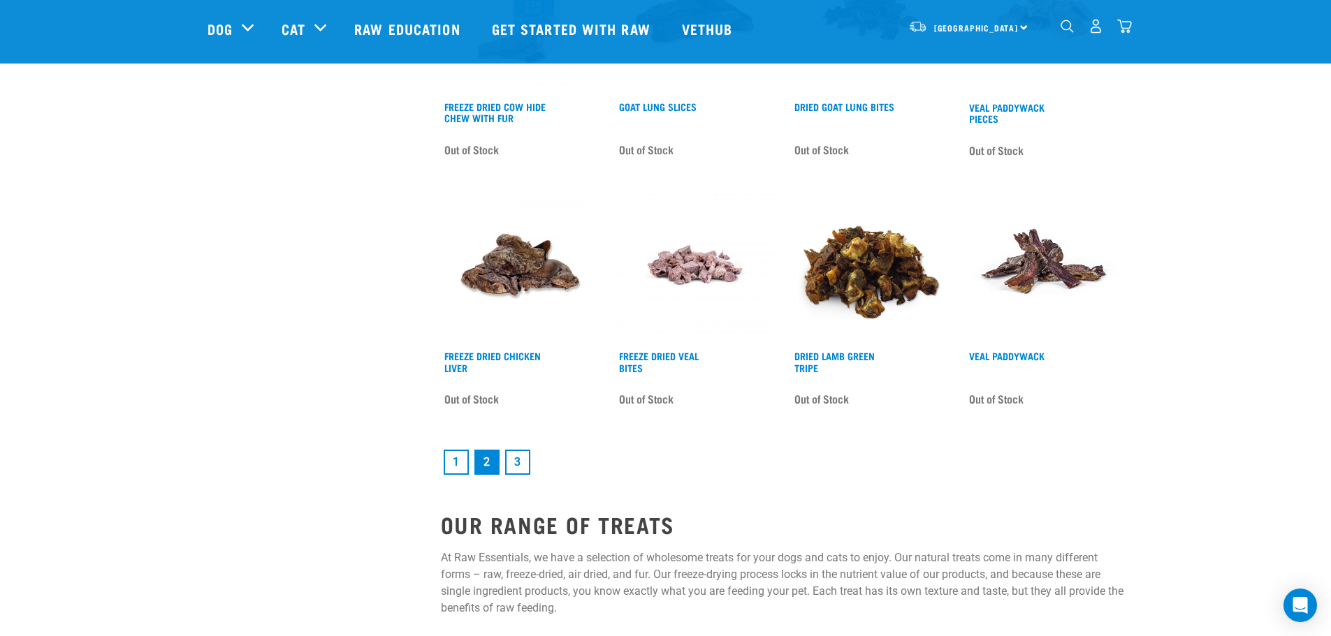
scroll to position [1956, 0]
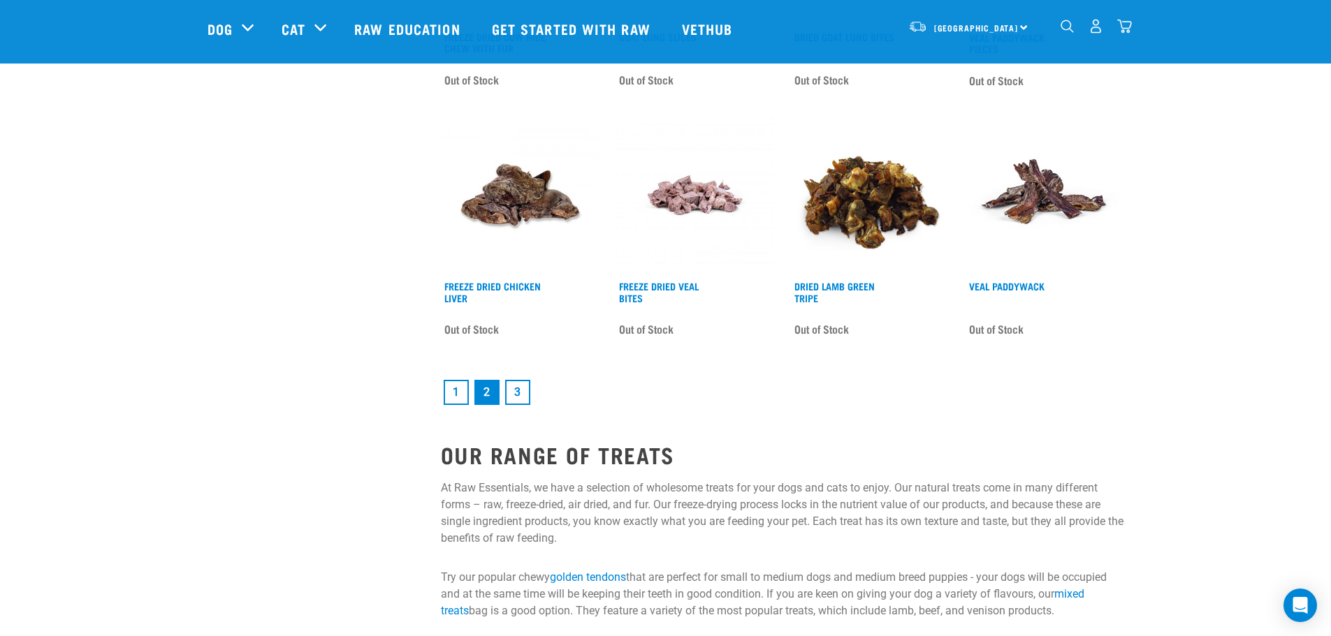
click at [454, 394] on link "1" at bounding box center [456, 392] width 25 height 25
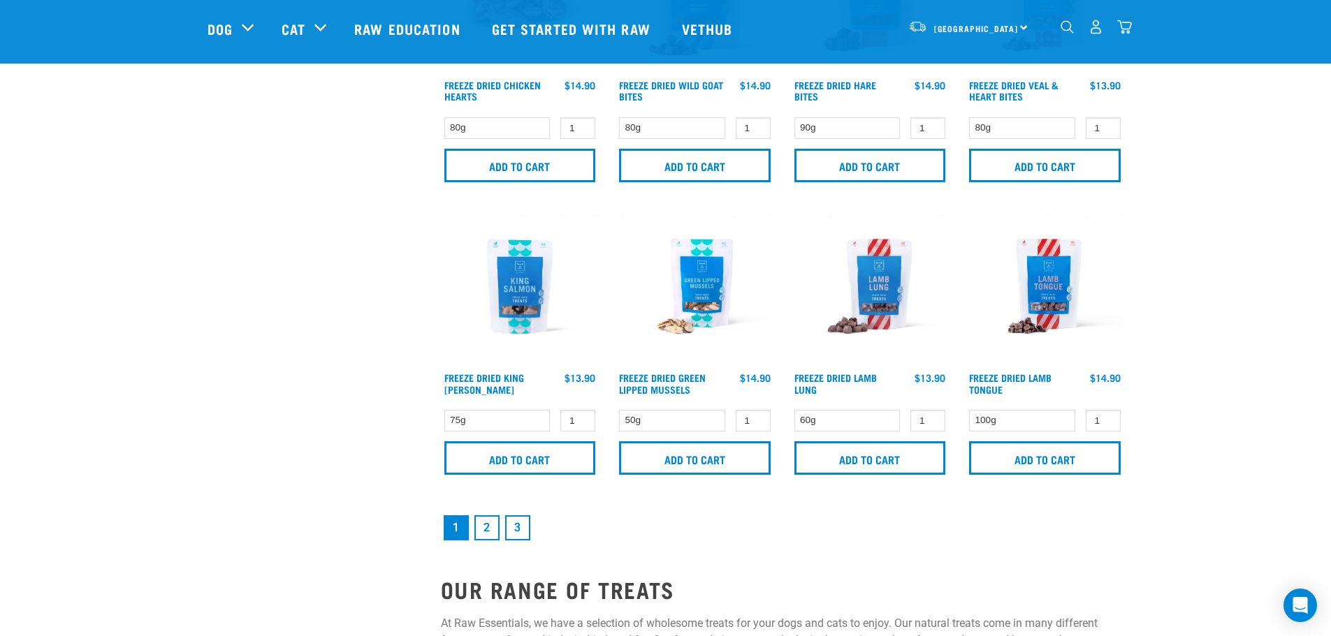
scroll to position [2026, 0]
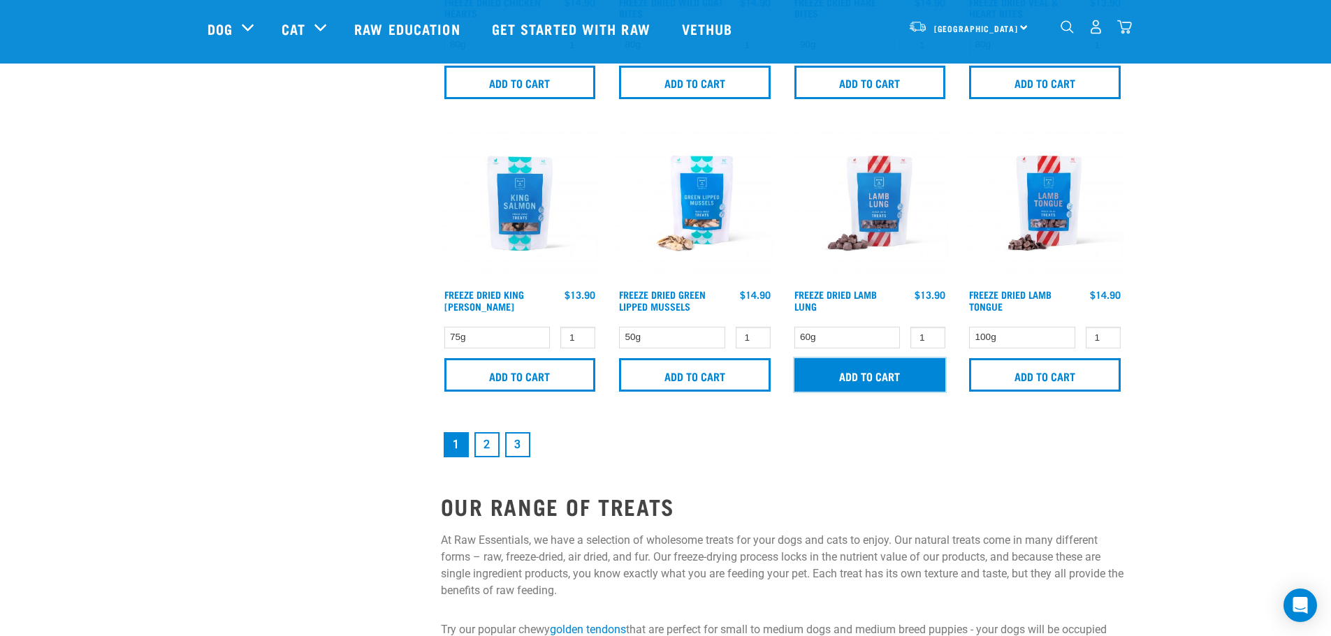
click at [868, 372] on input "Add to cart" at bounding box center [870, 375] width 152 height 34
click at [1130, 28] on img "dropdown navigation" at bounding box center [1124, 27] width 15 height 15
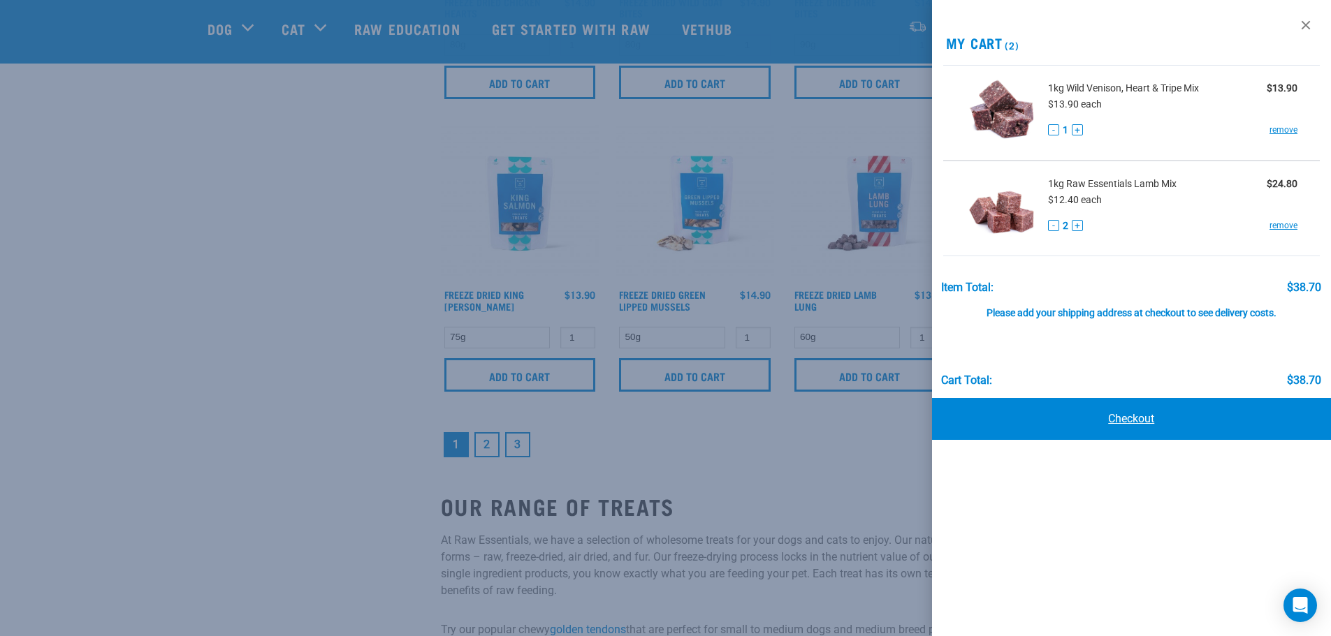
click at [1141, 431] on link "Checkout" at bounding box center [1132, 419] width 400 height 42
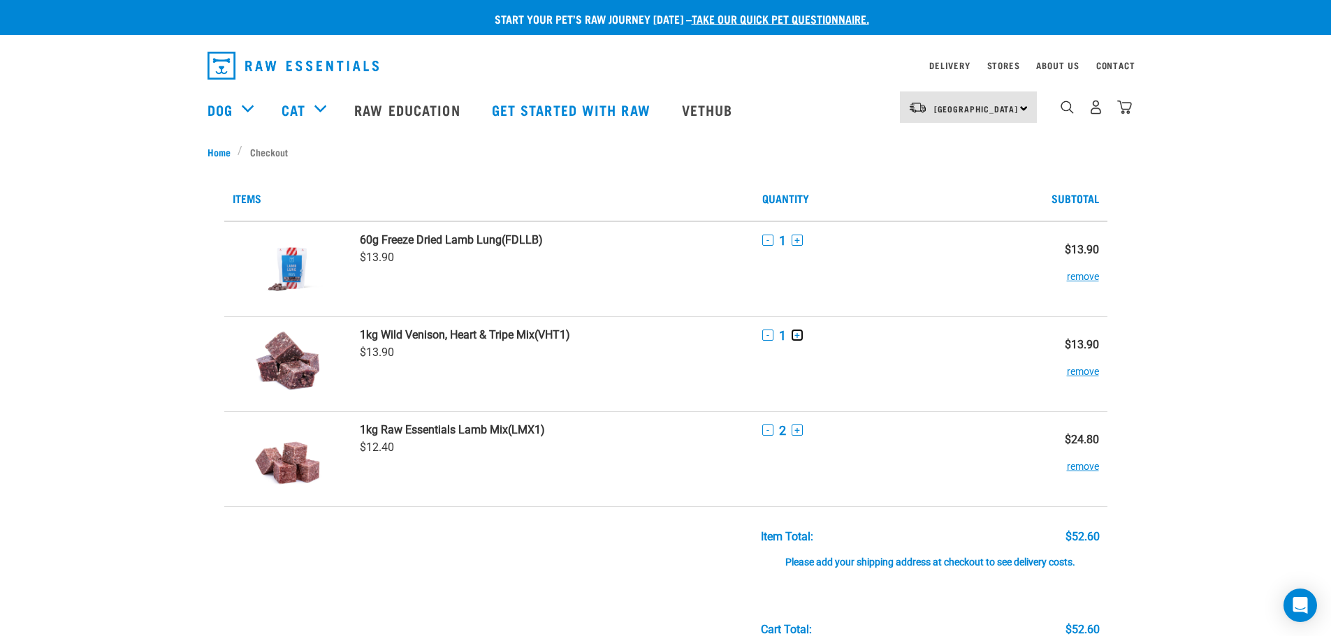
click at [798, 335] on button "+" at bounding box center [796, 335] width 11 height 11
click at [803, 430] on div "- 2 +" at bounding box center [886, 430] width 248 height 15
click at [799, 428] on button "+" at bounding box center [796, 430] width 11 height 11
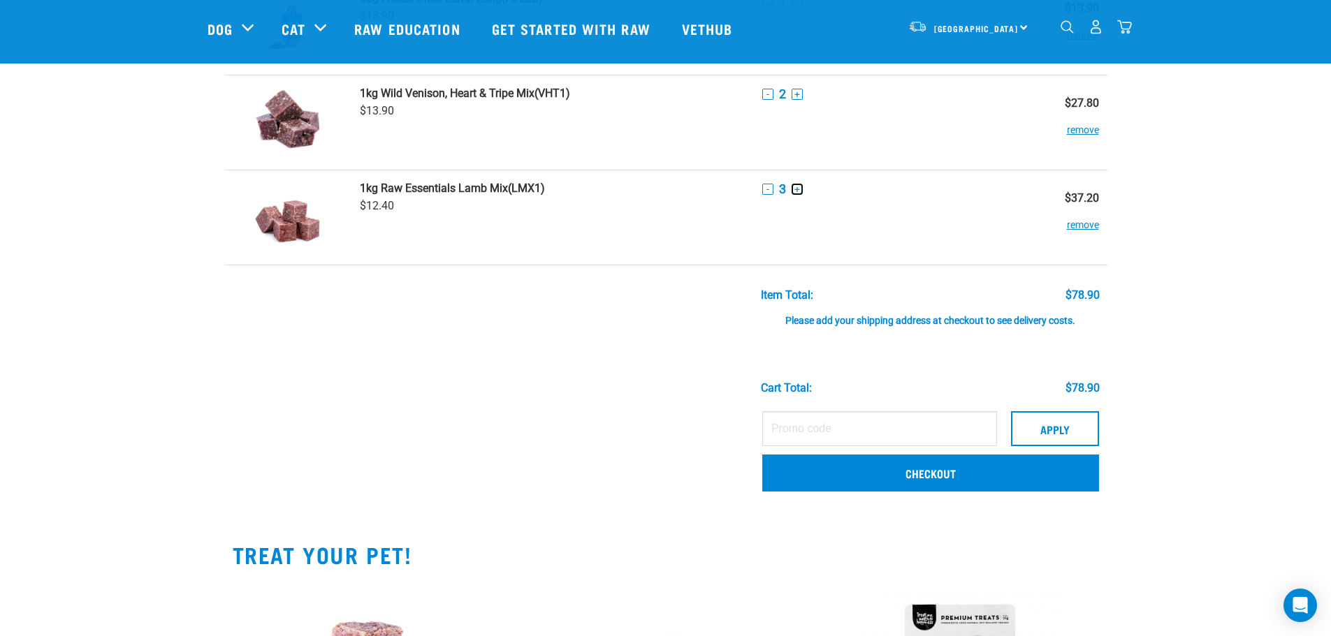
scroll to position [140, 0]
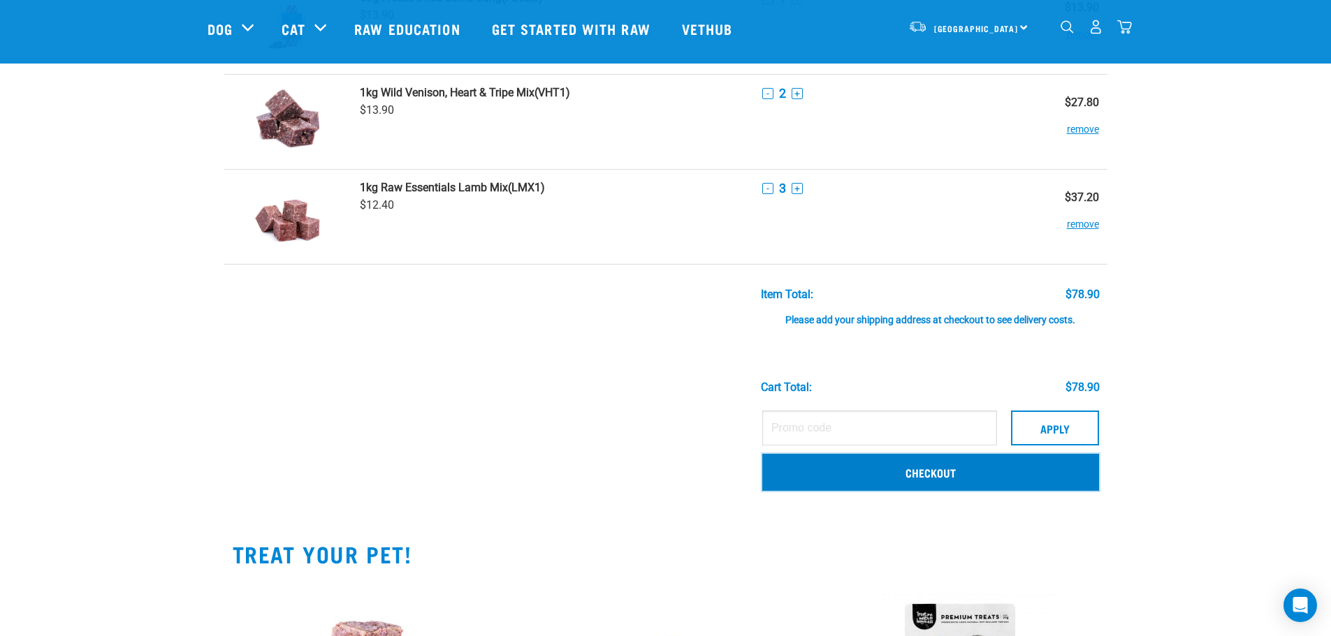
click at [951, 467] on link "Checkout" at bounding box center [930, 472] width 337 height 36
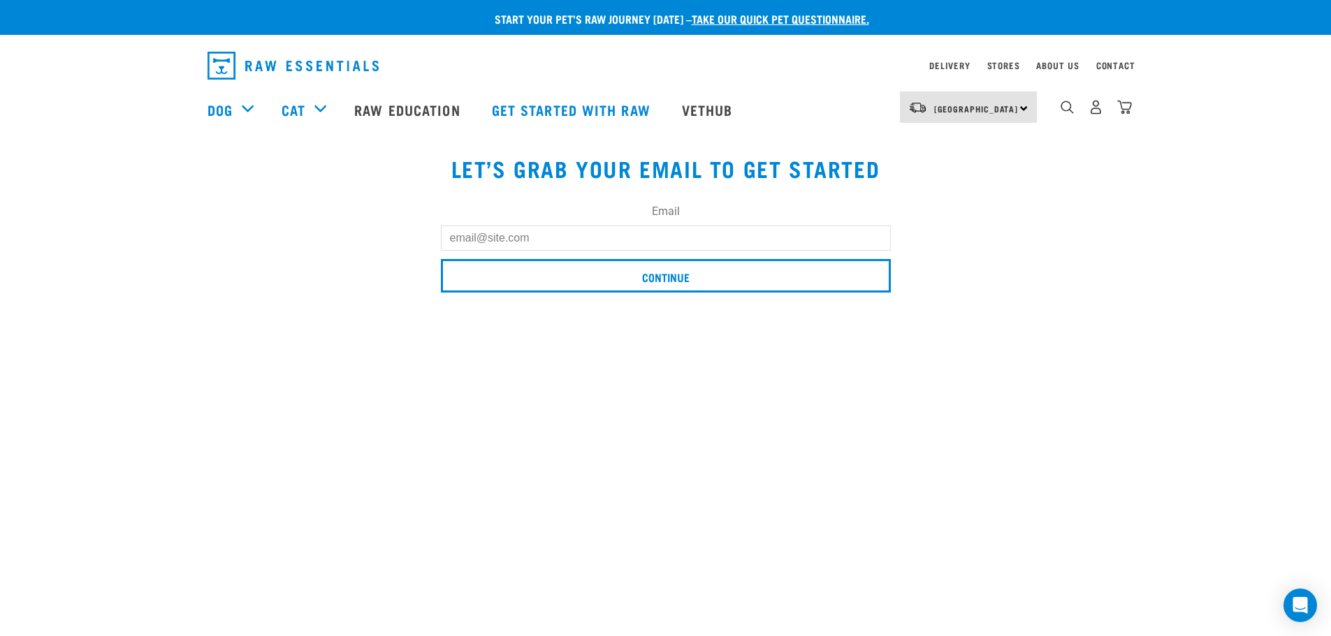
click at [517, 244] on input "Email" at bounding box center [666, 238] width 450 height 25
type input "[EMAIL_ADDRESS][DOMAIN_NAME]"
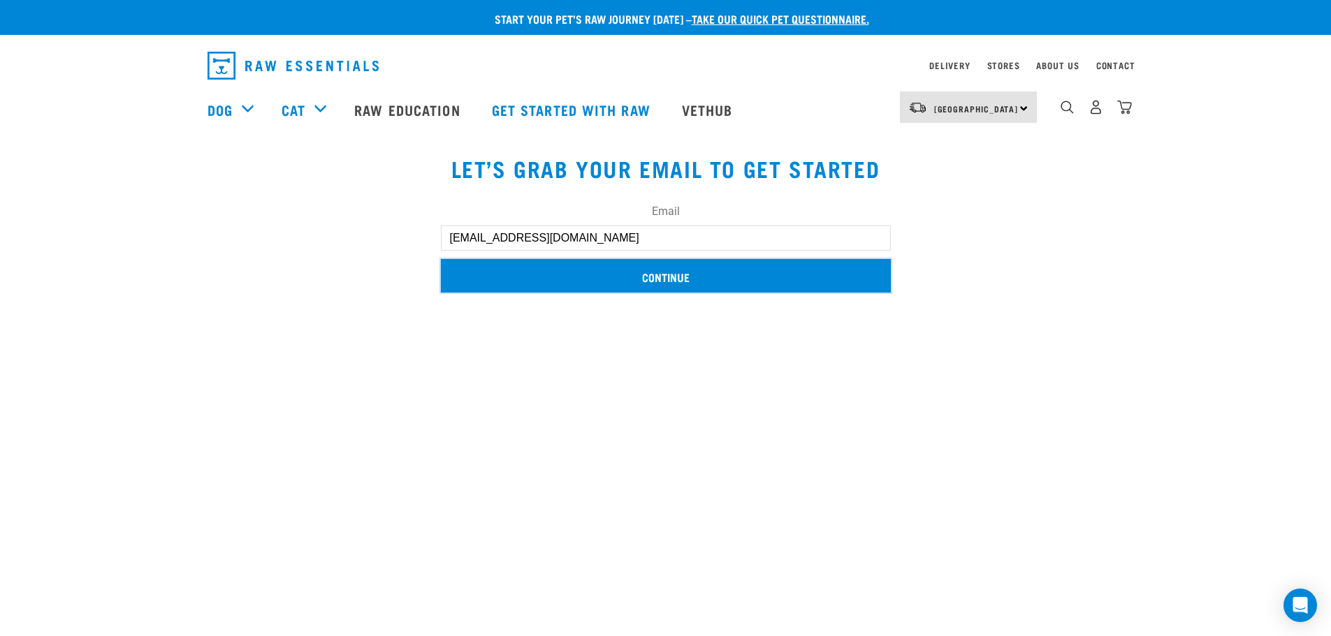
click at [673, 281] on input "Continue" at bounding box center [666, 276] width 450 height 34
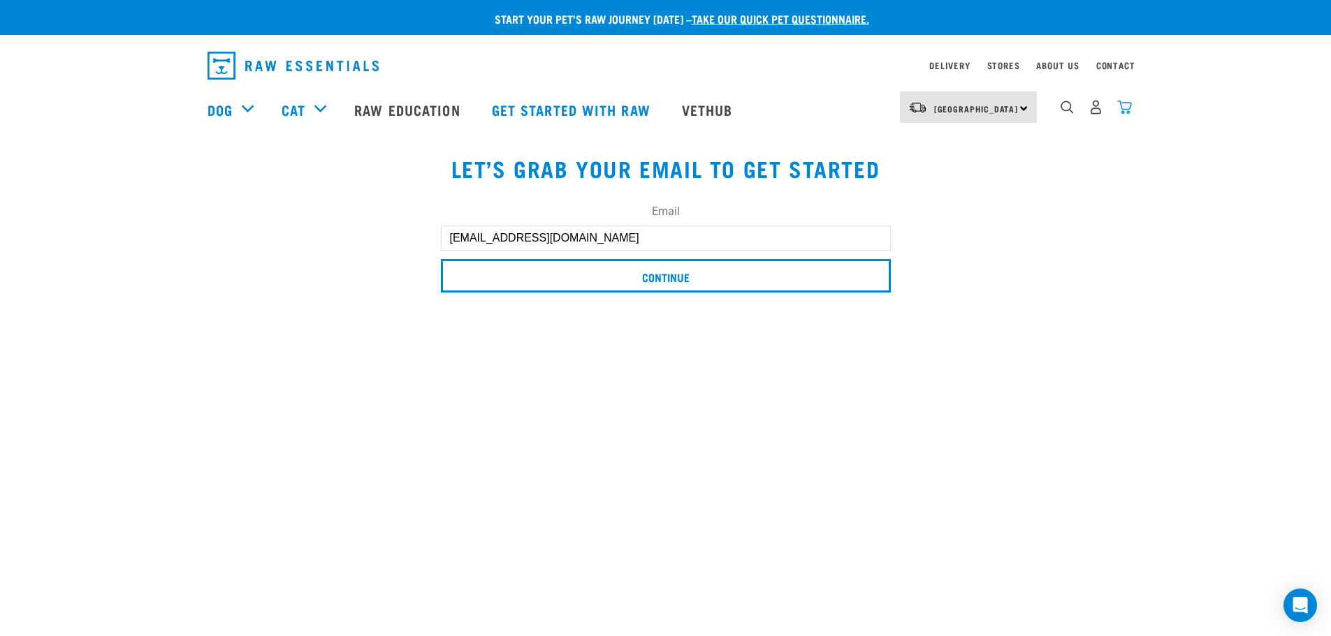
click at [1124, 112] on img "dropdown navigation" at bounding box center [1124, 107] width 15 height 15
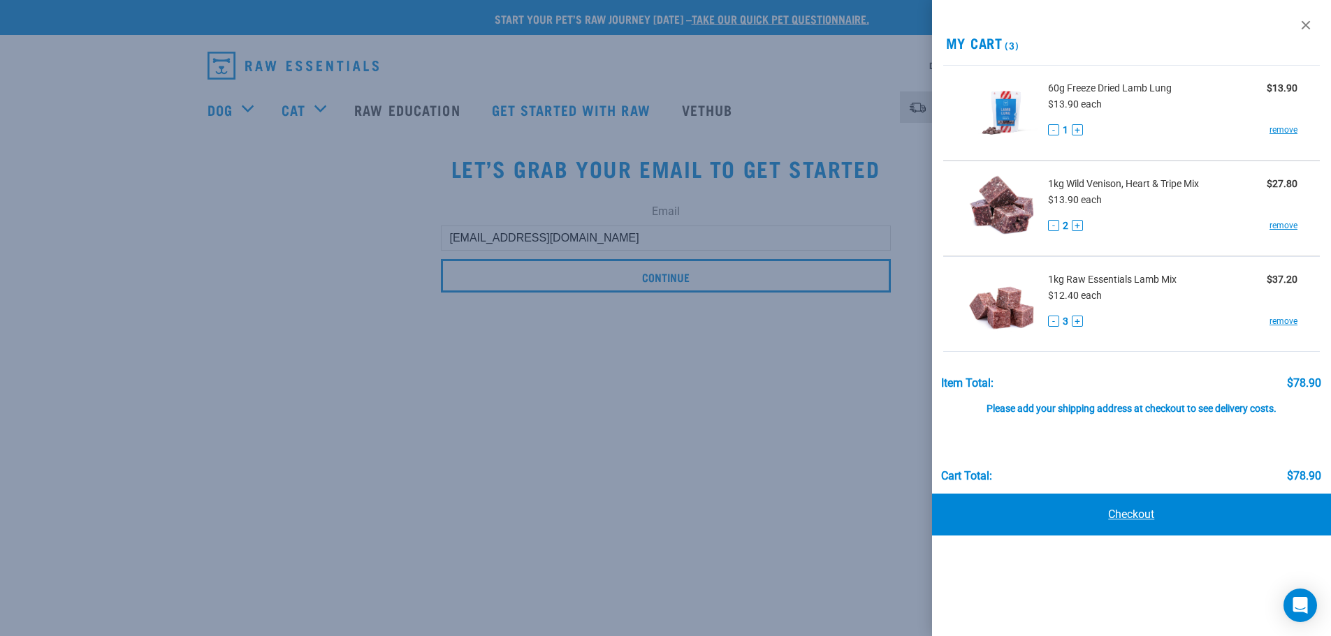
click at [1137, 514] on link "Checkout" at bounding box center [1132, 515] width 400 height 42
click at [1136, 512] on link "Checkout" at bounding box center [1132, 515] width 400 height 42
click at [1299, 602] on icon "Open Intercom Messenger" at bounding box center [1300, 606] width 16 height 18
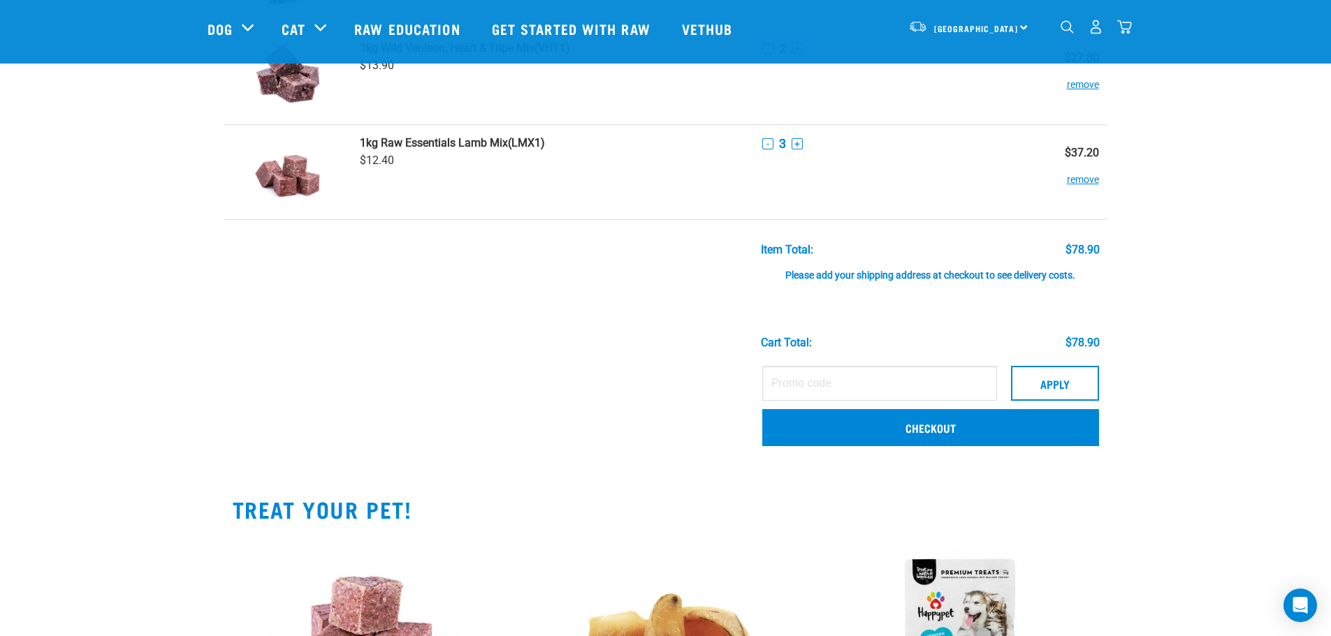
scroll to position [210, 0]
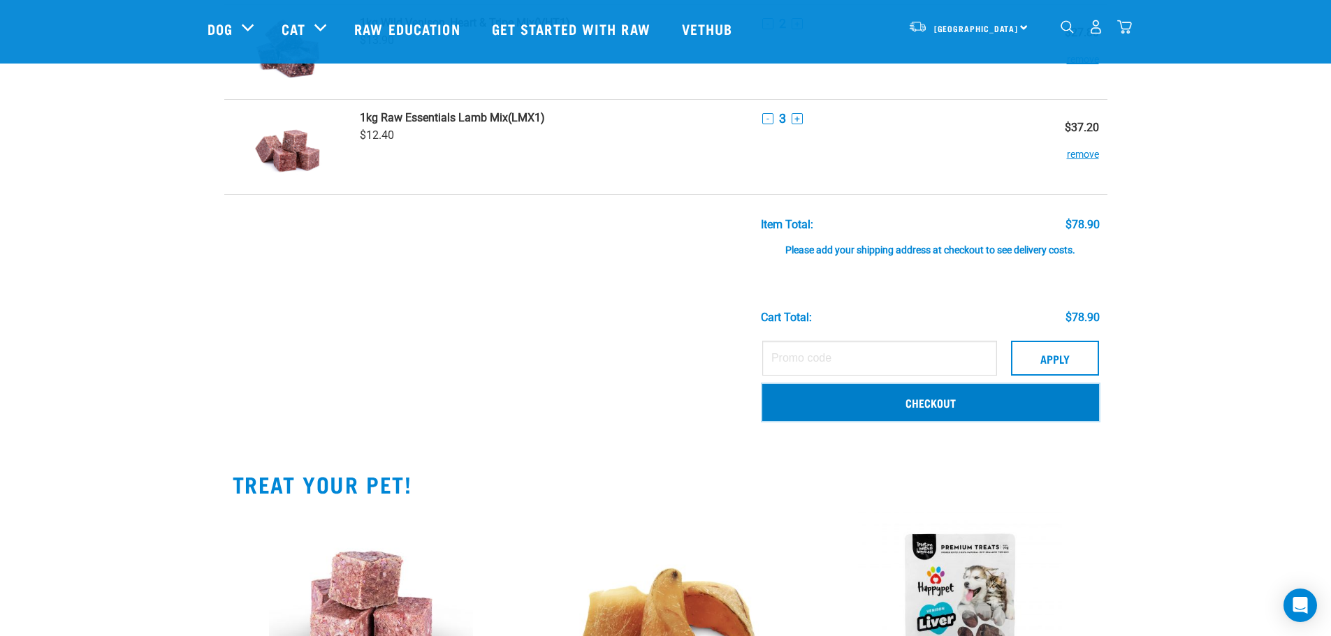
click at [929, 403] on link "Checkout" at bounding box center [930, 402] width 337 height 36
